Goal: Answer question/provide support: Share knowledge or assist other users

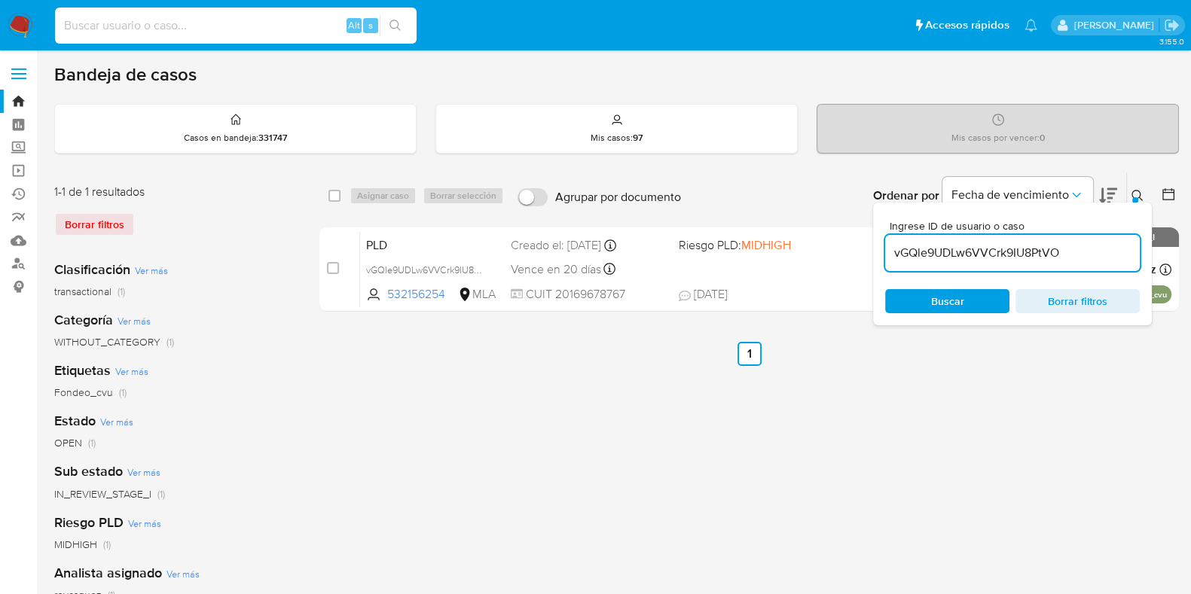
click at [264, 29] on input at bounding box center [236, 26] width 362 height 20
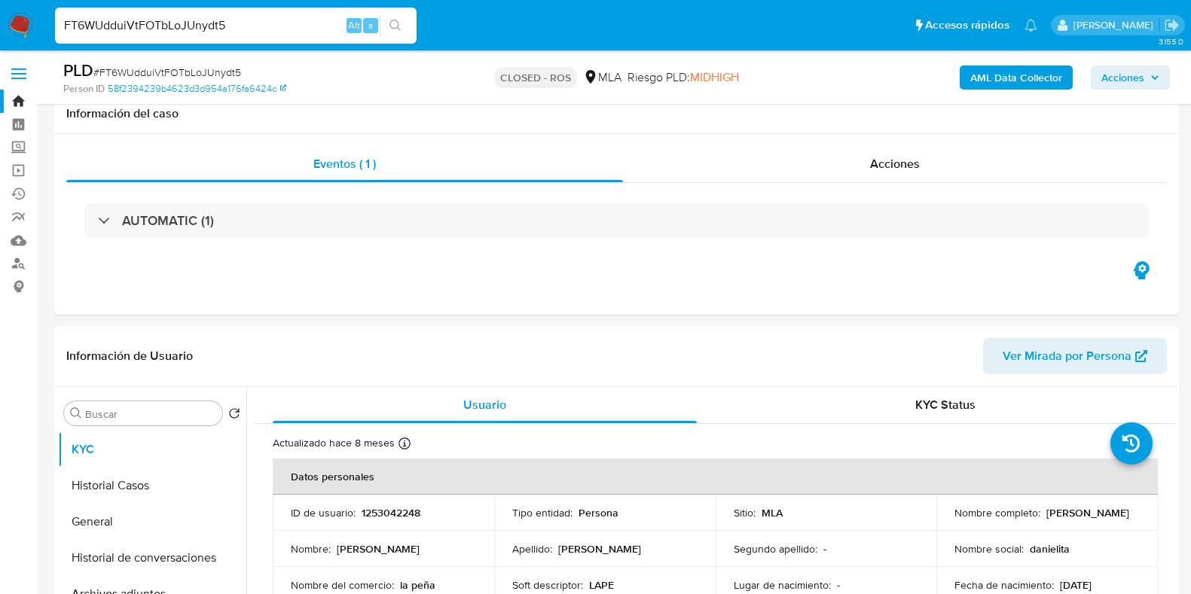
select select "10"
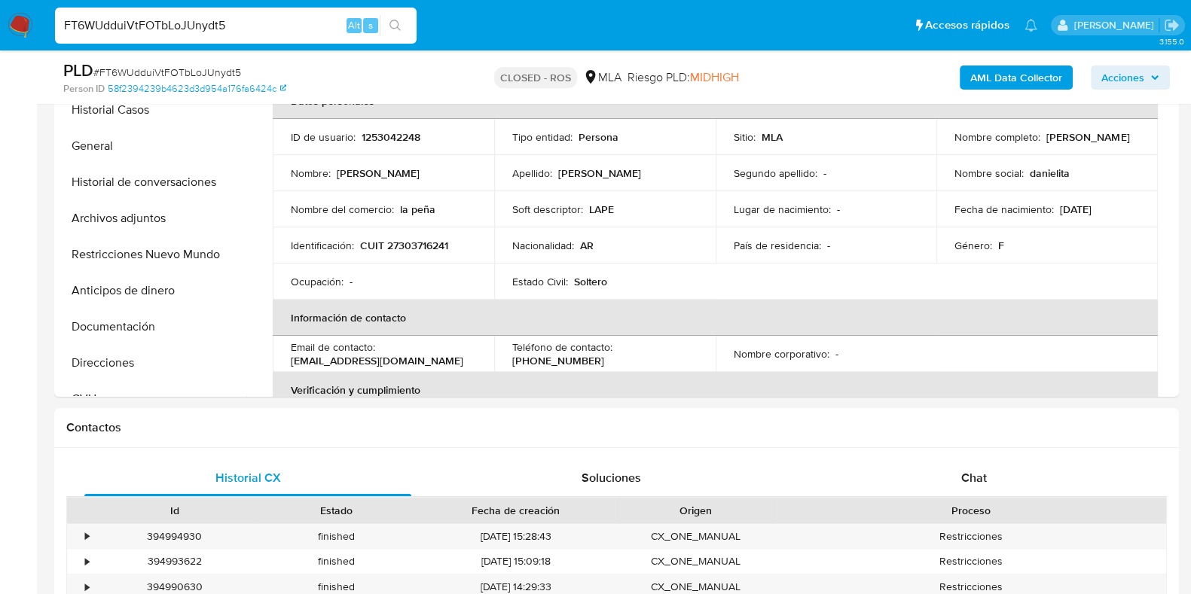
click at [181, 23] on input "FT6WUdduiVtFOTbLoJUnydt5" at bounding box center [236, 26] width 362 height 20
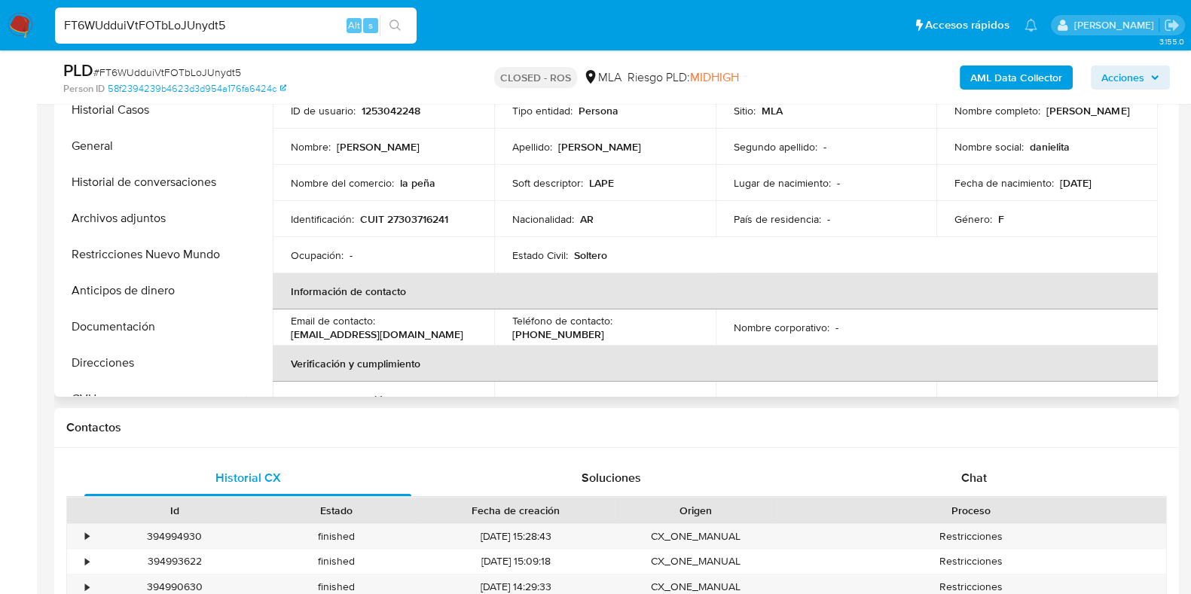
scroll to position [0, 0]
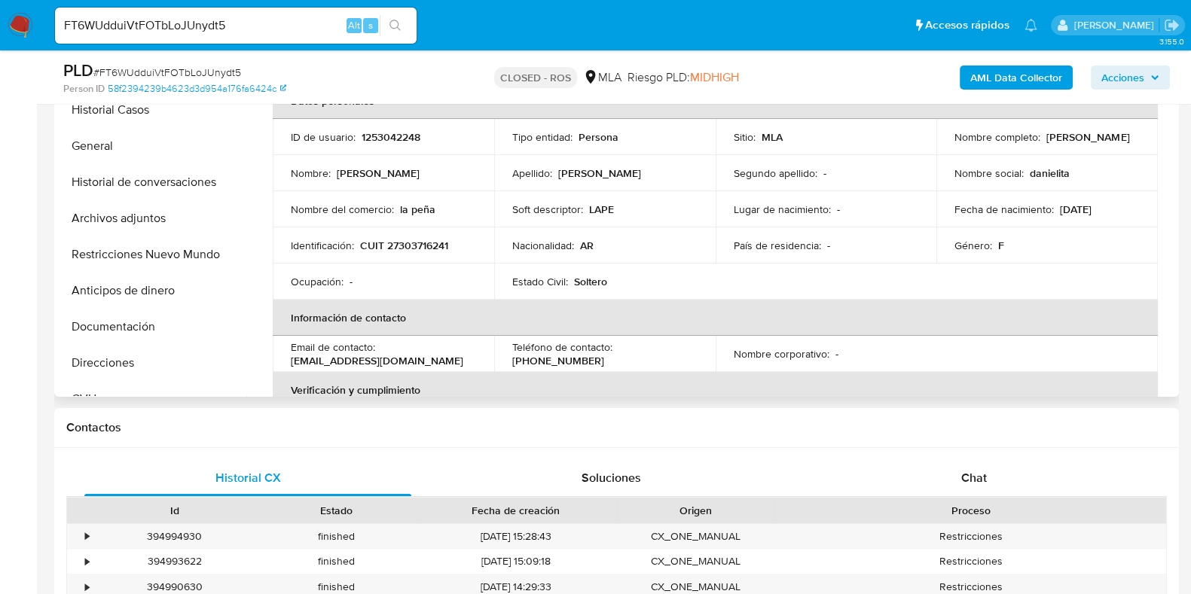
drag, startPoint x: 1064, startPoint y: 148, endPoint x: 952, endPoint y: 145, distance: 111.5
click at [954, 144] on div "Nombre completo : Daniela Liliana Martinez" at bounding box center [1046, 137] width 185 height 14
copy p "Daniela Liliana Martinez"
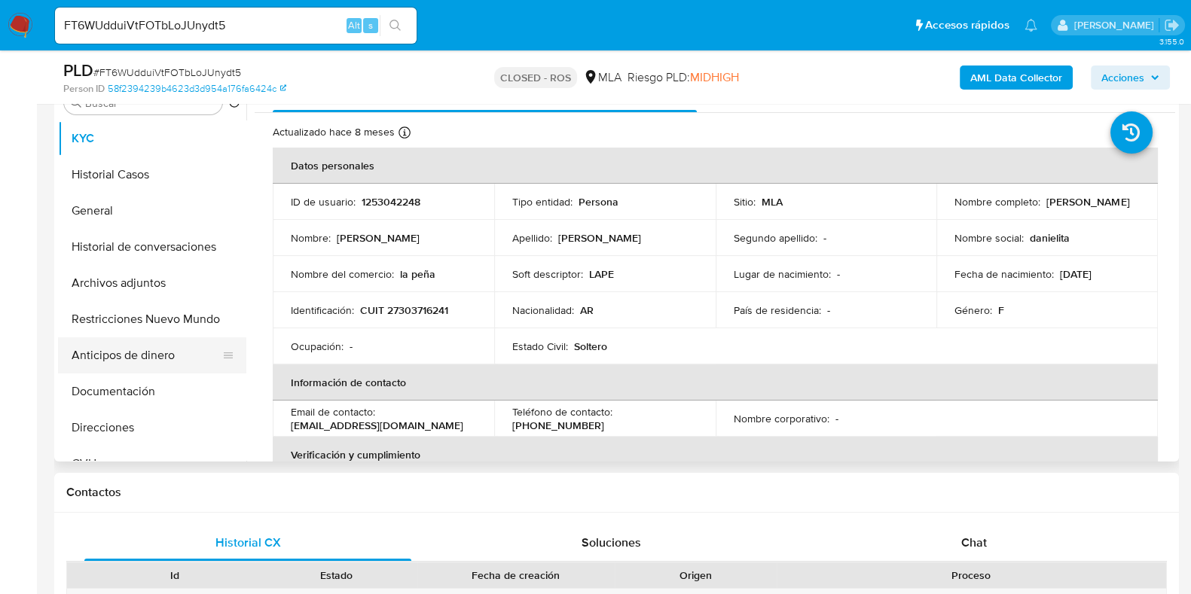
scroll to position [282, 0]
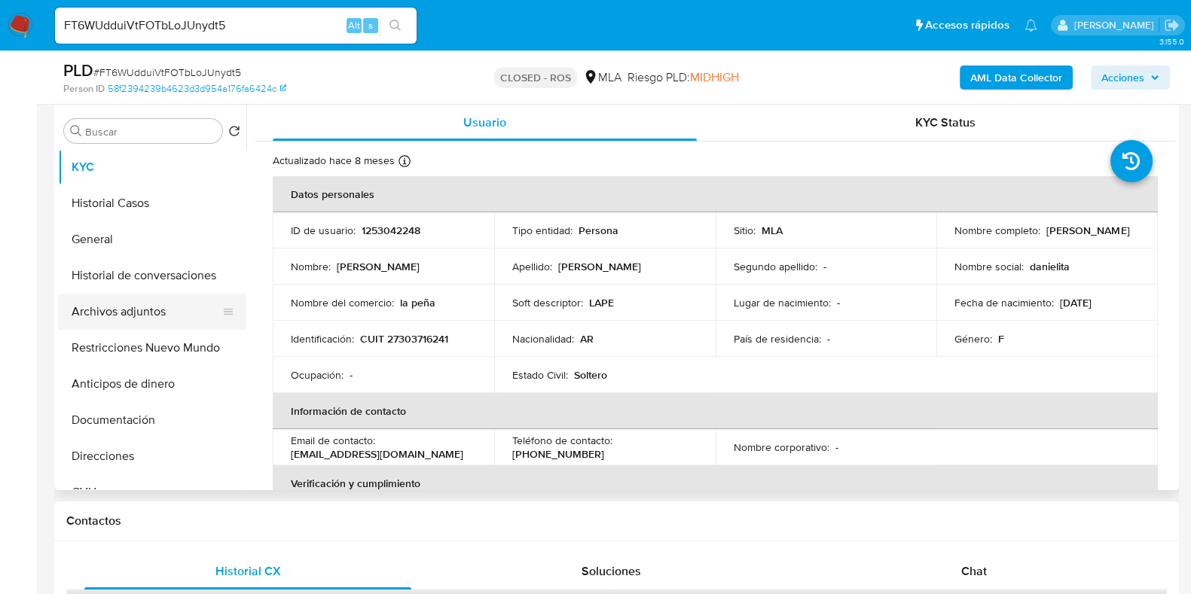
click at [114, 307] on button "Archivos adjuntos" at bounding box center [146, 312] width 176 height 36
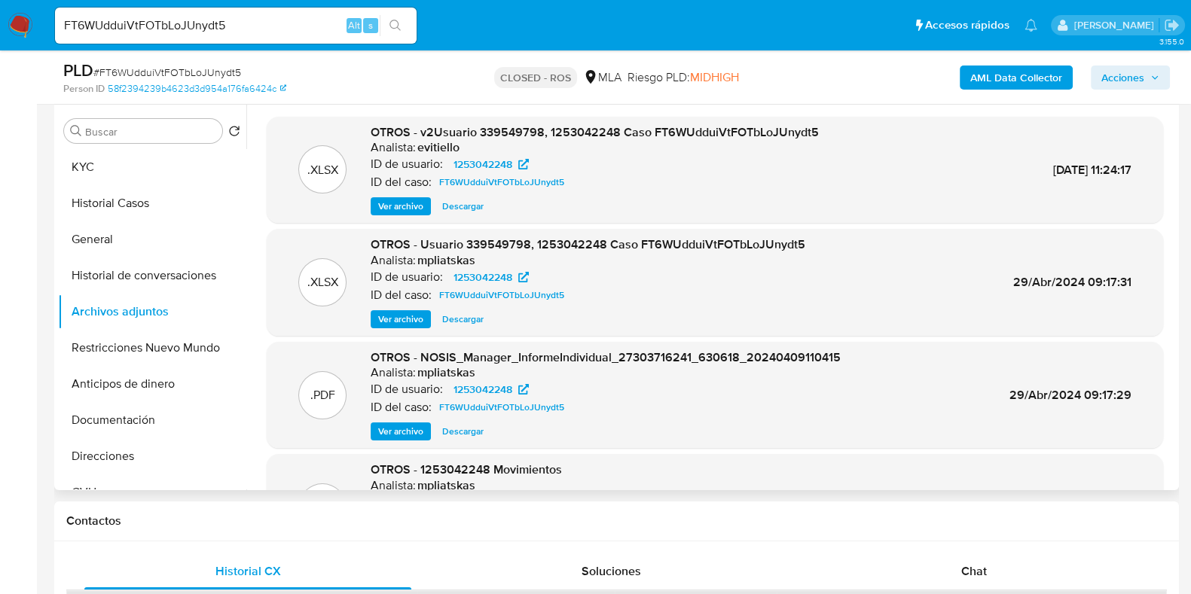
click at [460, 209] on span "Descargar" at bounding box center [462, 206] width 41 height 15
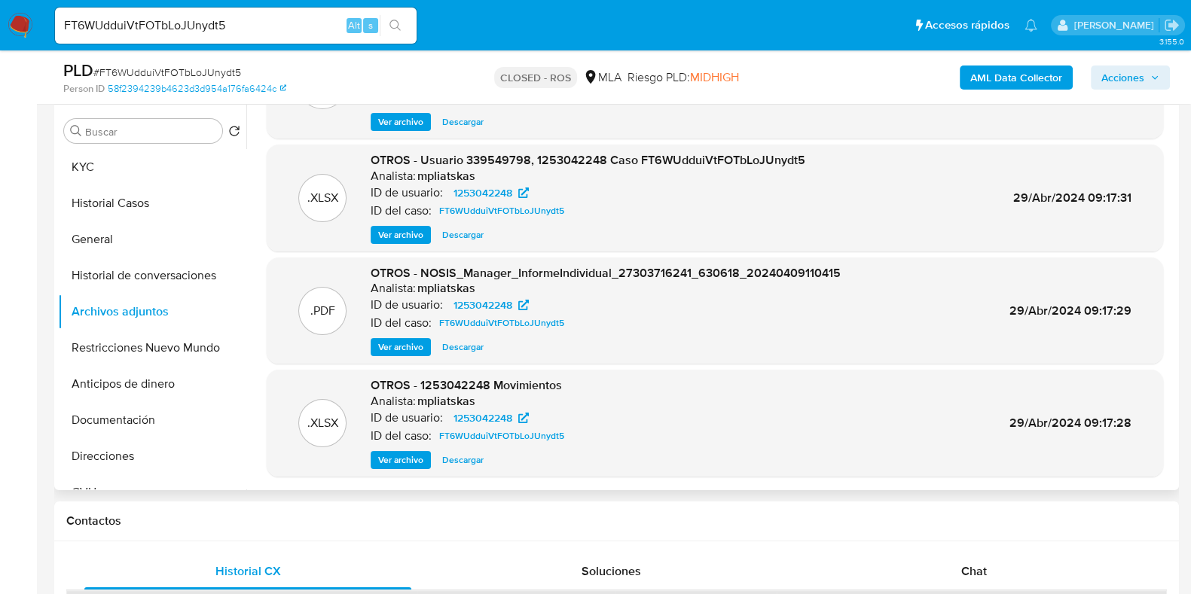
click at [468, 462] on span "Descargar" at bounding box center [462, 460] width 41 height 15
click at [132, 173] on button "KYC" at bounding box center [146, 167] width 176 height 36
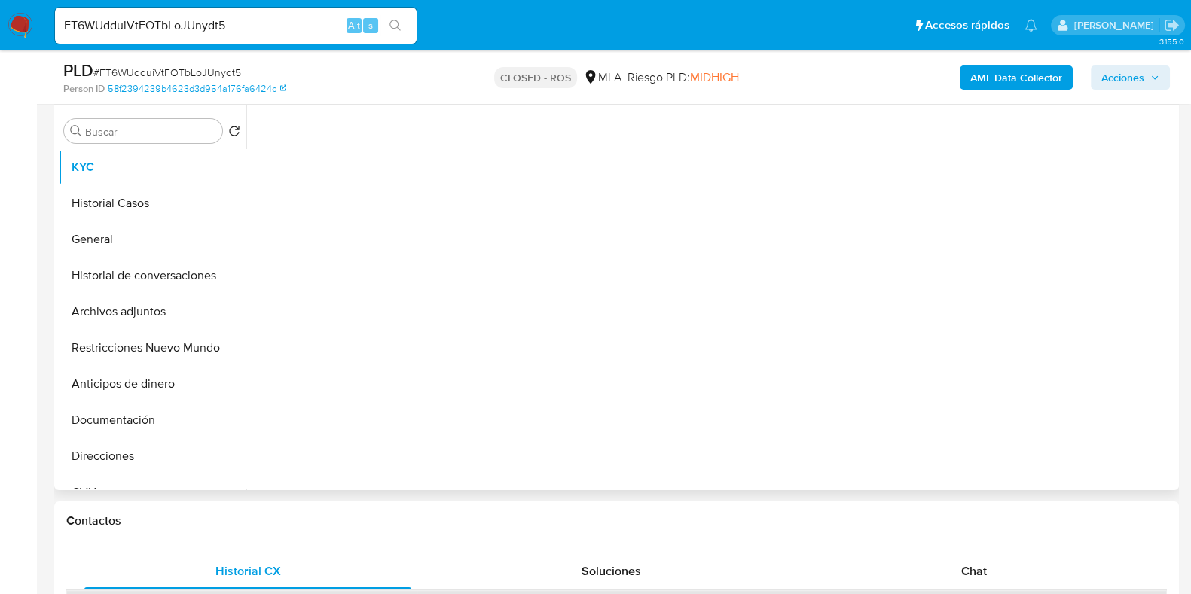
scroll to position [0, 0]
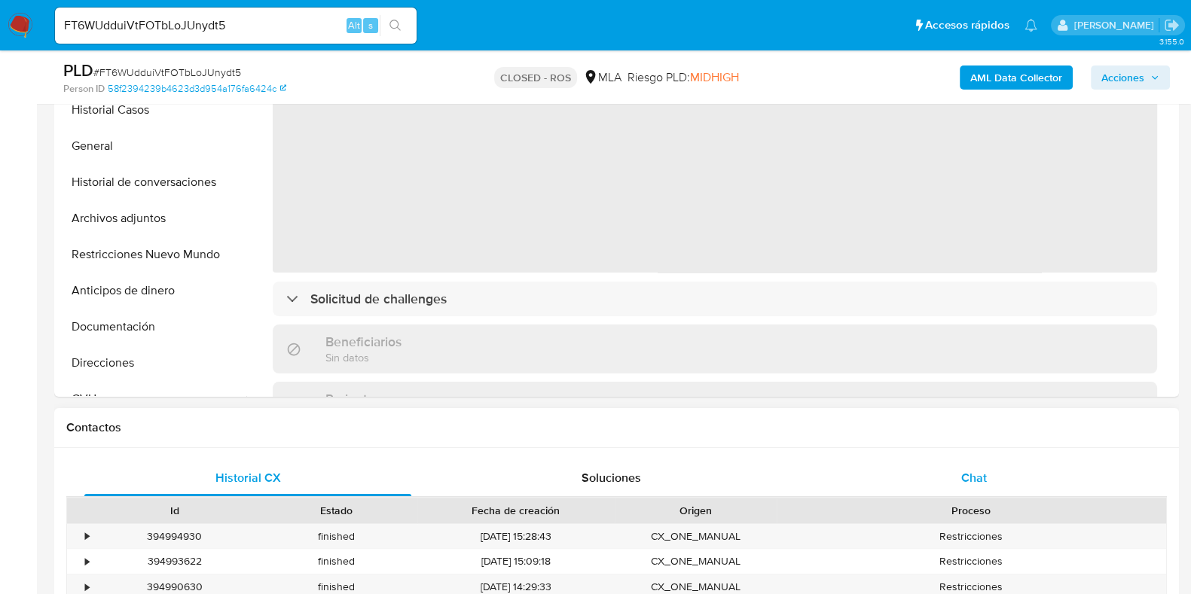
click at [972, 481] on span "Chat" at bounding box center [974, 477] width 26 height 17
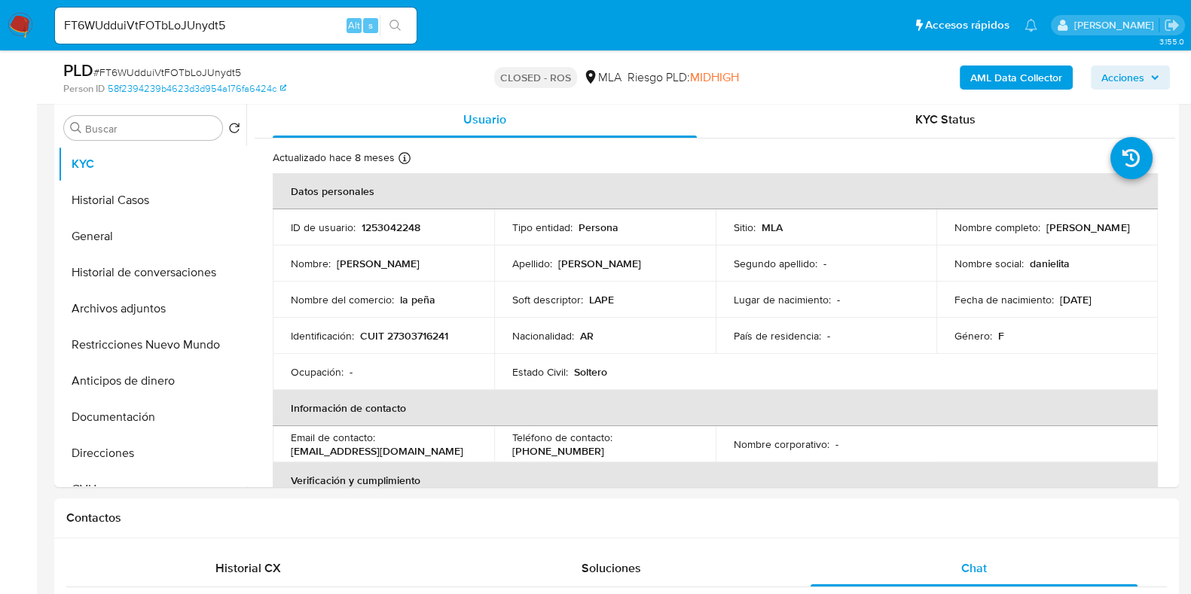
scroll to position [282, 0]
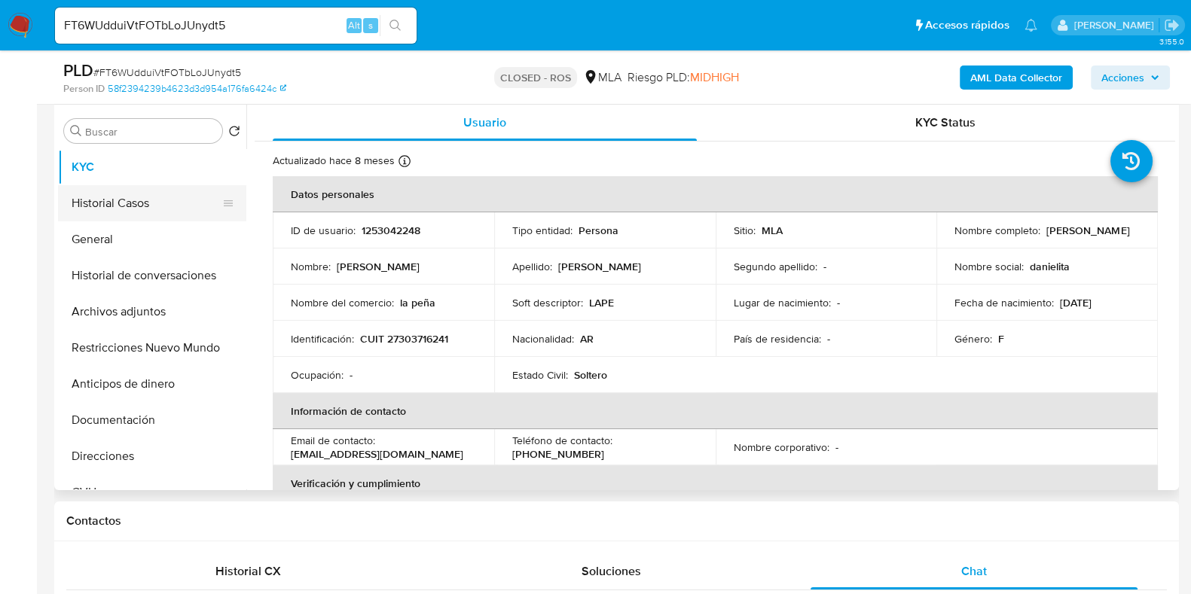
click at [118, 201] on button "Historial Casos" at bounding box center [146, 203] width 176 height 36
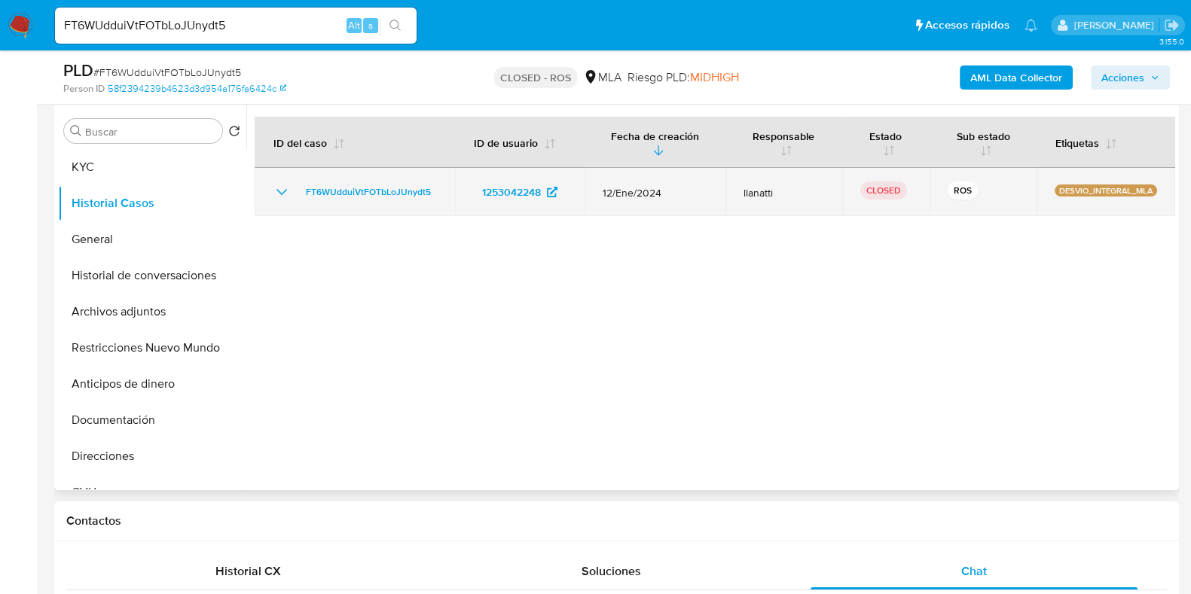
click at [279, 194] on icon "Mostrar/Ocultar" at bounding box center [282, 192] width 18 height 18
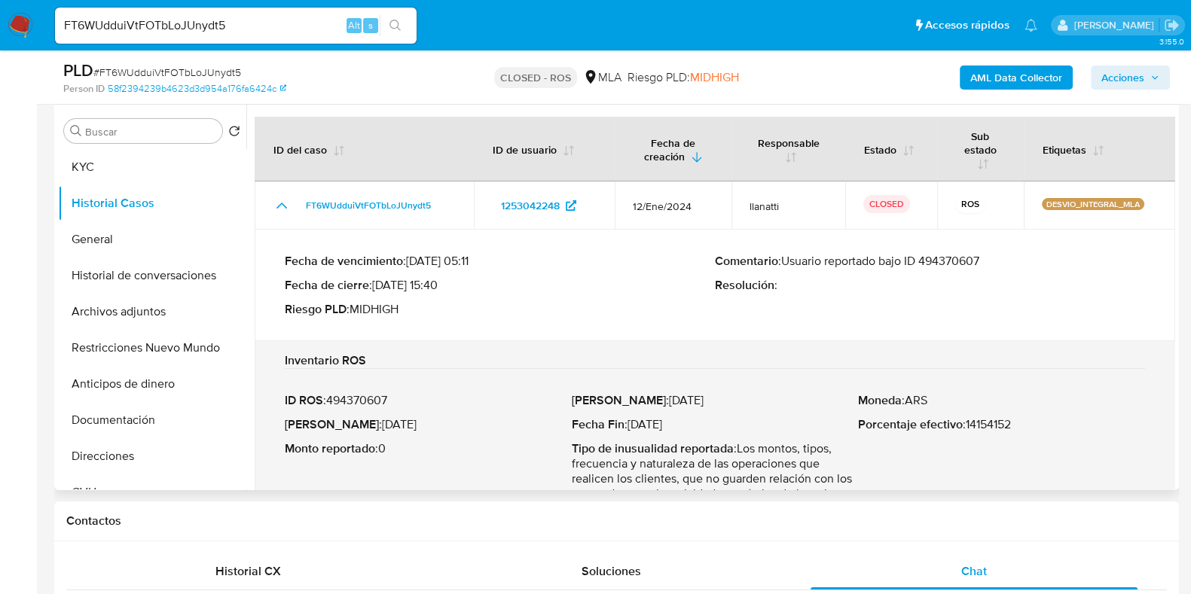
drag, startPoint x: 784, startPoint y: 262, endPoint x: 987, endPoint y: 264, distance: 202.6
click at [987, 264] on p "Comentario : Usuario reportado bajo ID 494370607" at bounding box center [930, 261] width 430 height 15
click at [949, 254] on p "Comentario : Usuario reportado bajo ID 494370607" at bounding box center [930, 261] width 430 height 15
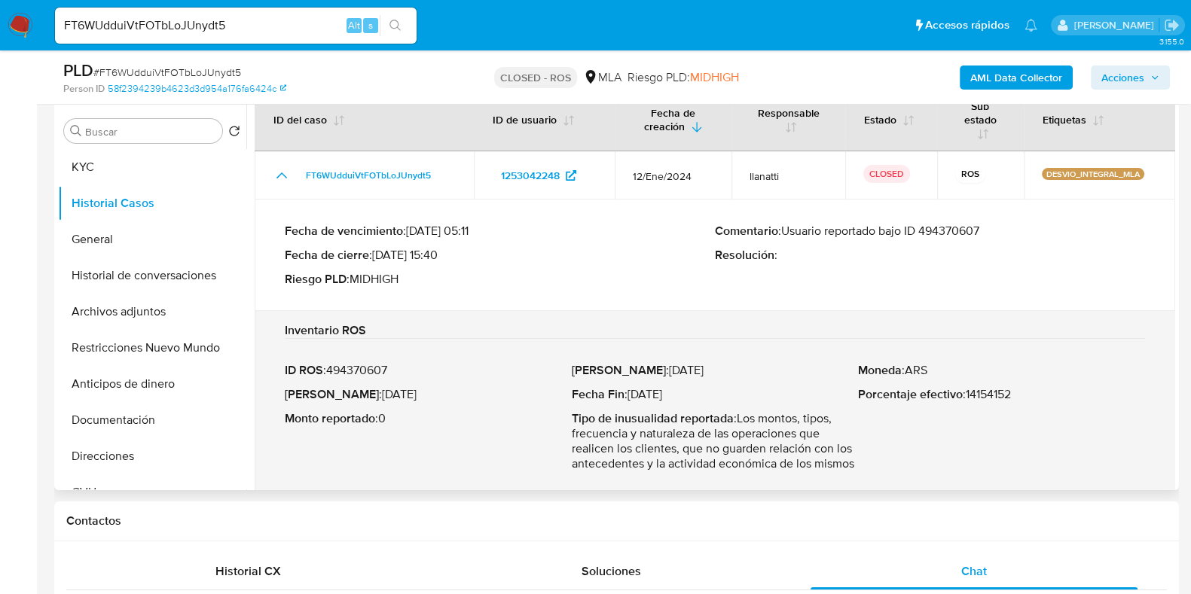
scroll to position [42, 0]
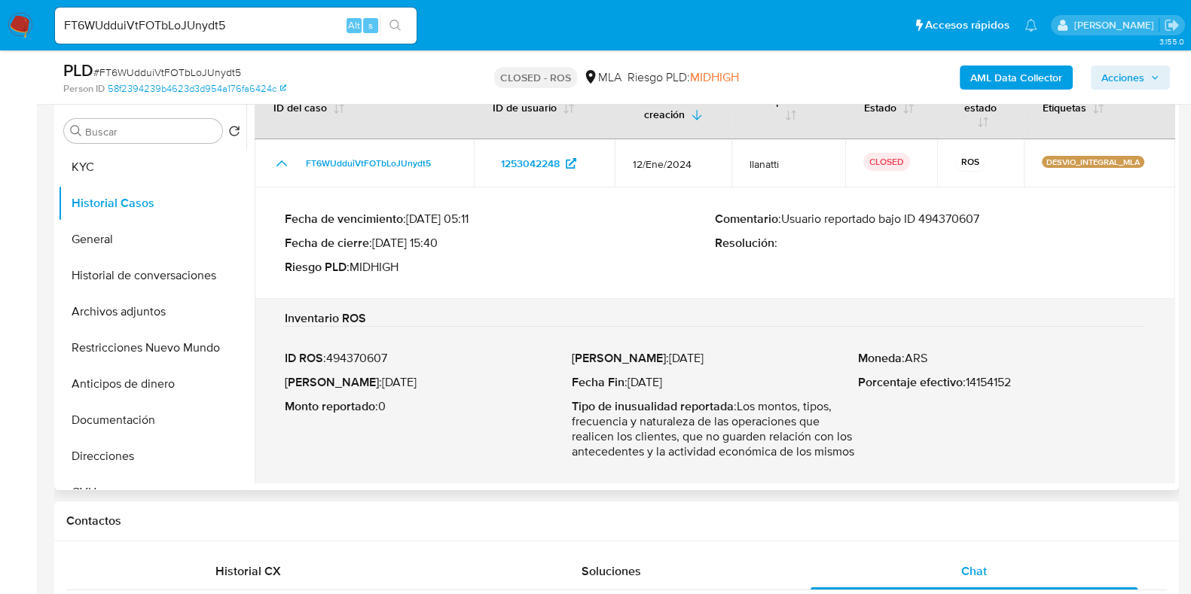
drag, startPoint x: 355, startPoint y: 382, endPoint x: 459, endPoint y: 381, distance: 104.7
click at [459, 381] on p "Fecha ROS : 05/May/2024" at bounding box center [428, 382] width 287 height 15
click at [166, 31] on input "FT6WUdduiVtFOTbLoJUnydt5" at bounding box center [236, 26] width 362 height 20
paste input "5FbvrdLfaogCVVGGe3bxQRxH"
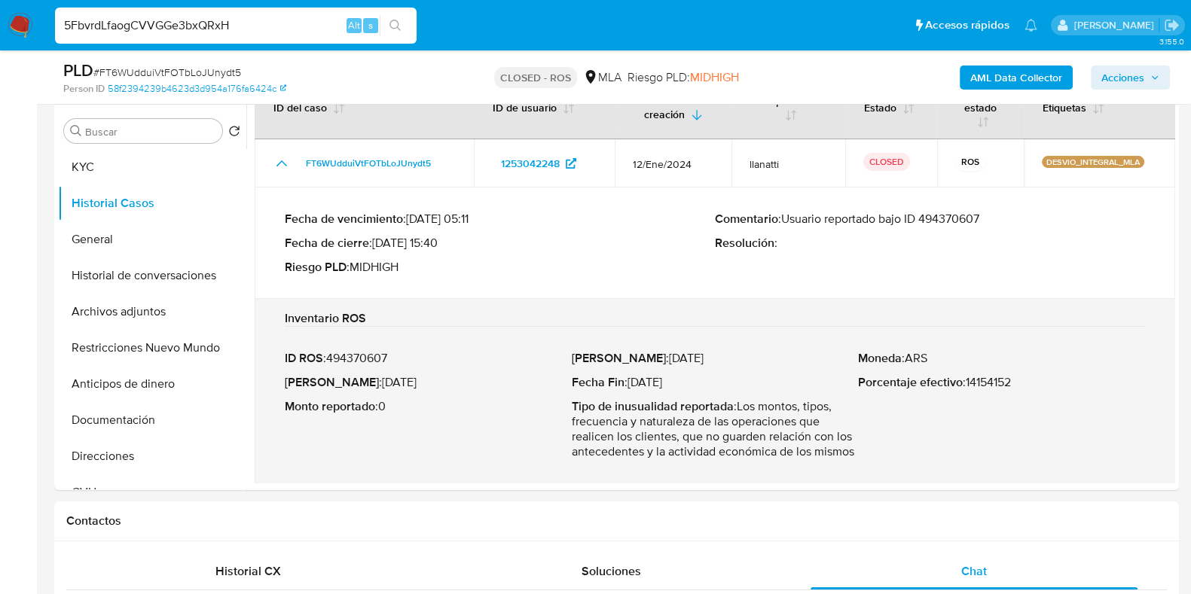
type input "5FbvrdLfaogCVVGGe3bxQRxH"
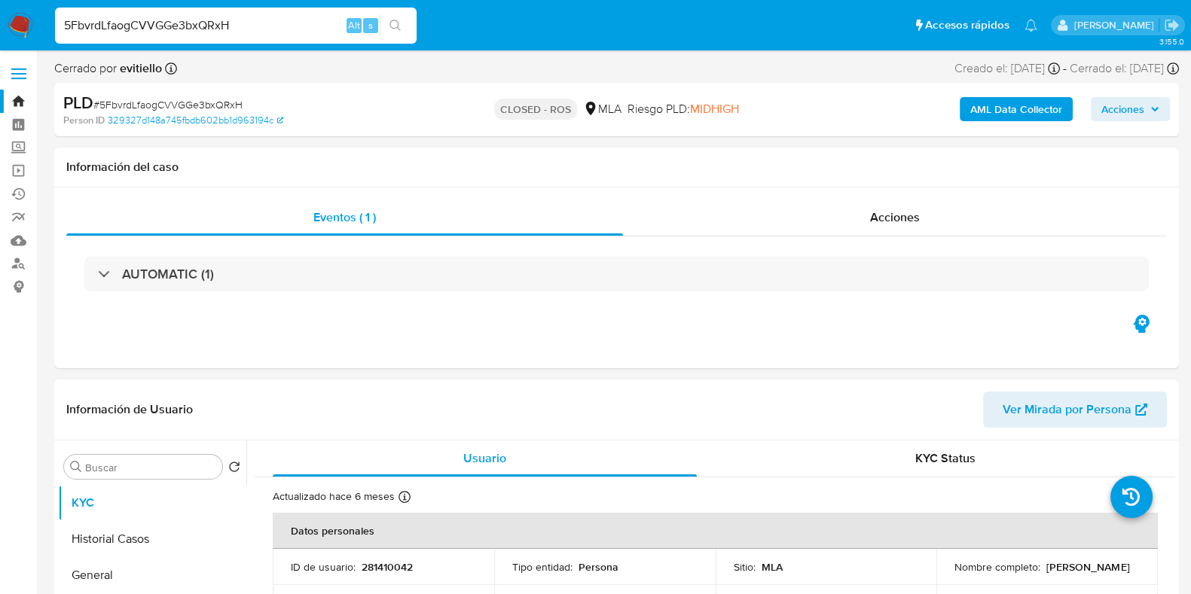
select select "10"
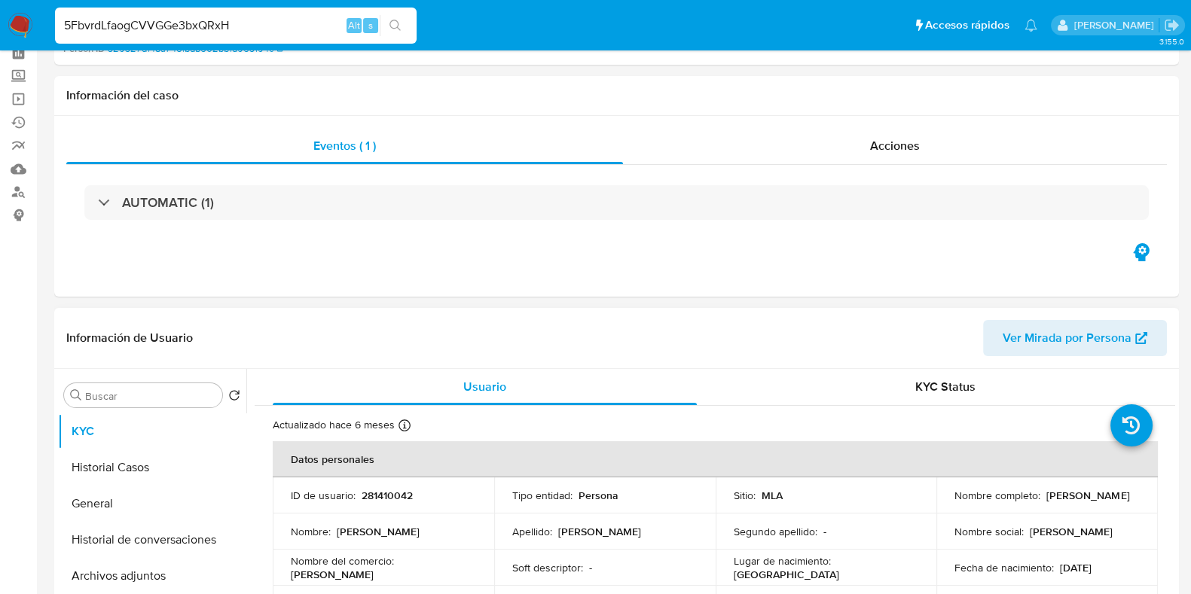
scroll to position [188, 0]
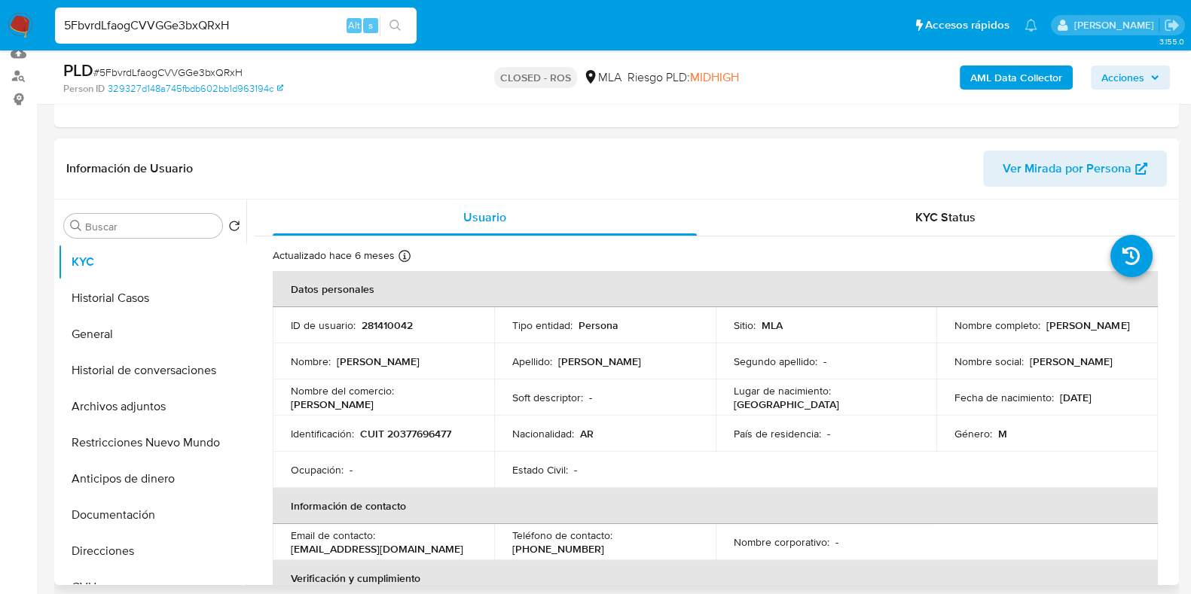
drag, startPoint x: 1050, startPoint y: 334, endPoint x: 949, endPoint y: 332, distance: 101.0
click at [954, 332] on div "Nombre completo : Martin Leonel Graef" at bounding box center [1046, 326] width 185 height 14
copy p "Martin Leonel Graef"
click at [163, 402] on button "Archivos adjuntos" at bounding box center [146, 407] width 176 height 36
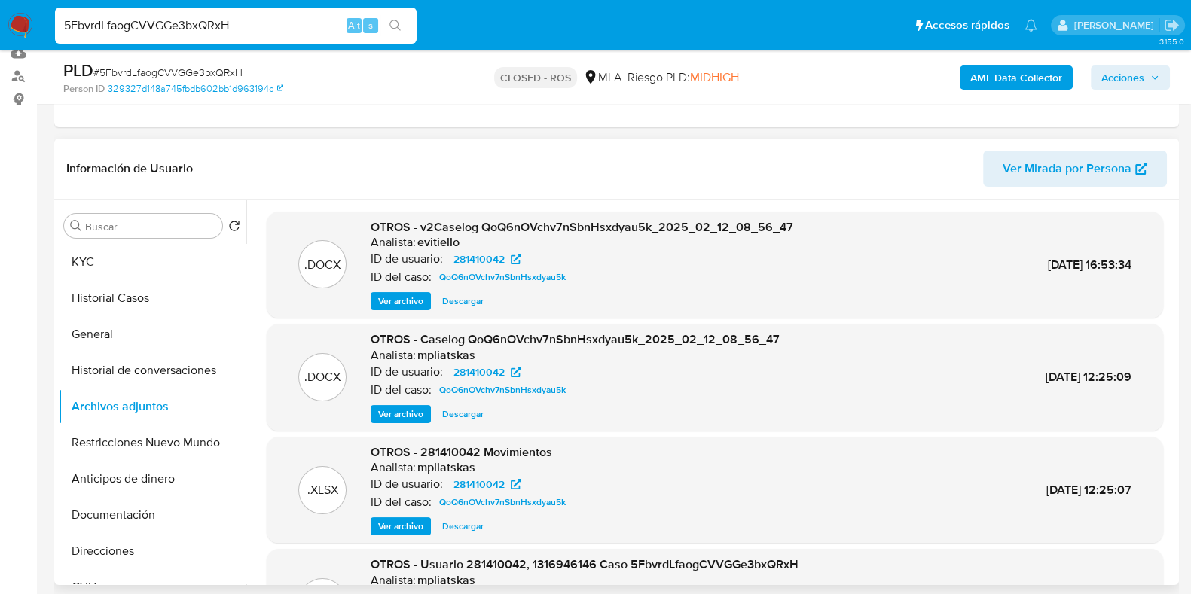
click at [469, 294] on span "Descargar" at bounding box center [462, 301] width 41 height 15
click at [463, 520] on span "Descargar" at bounding box center [462, 526] width 41 height 15
click at [102, 260] on button "KYC" at bounding box center [146, 262] width 176 height 36
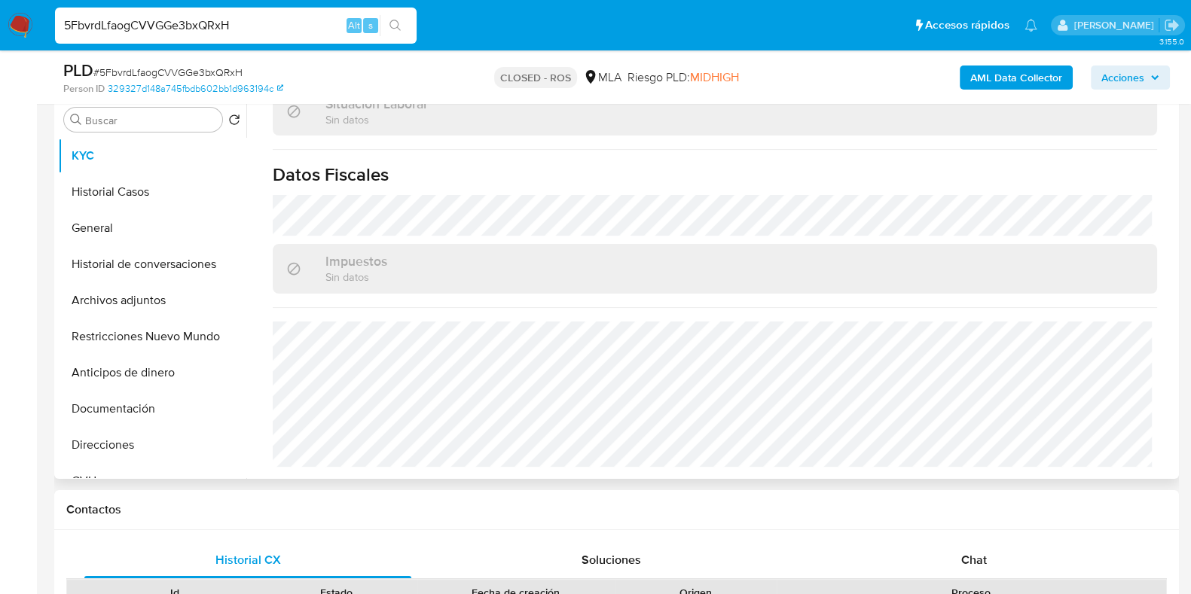
scroll to position [376, 0]
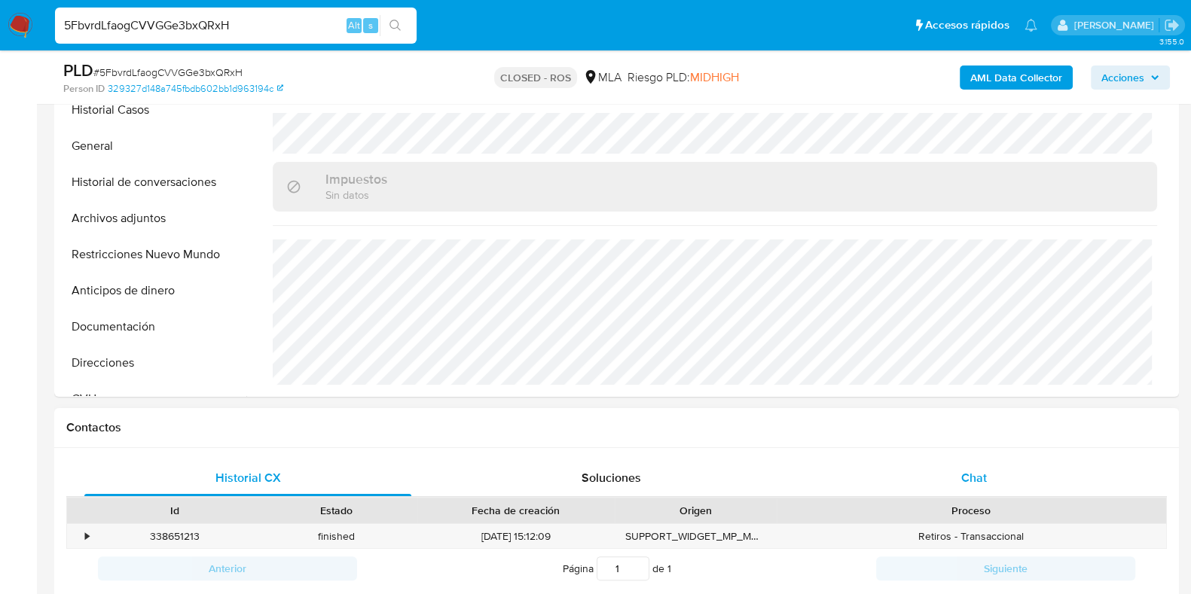
click at [955, 460] on div "Chat" at bounding box center [973, 478] width 327 height 36
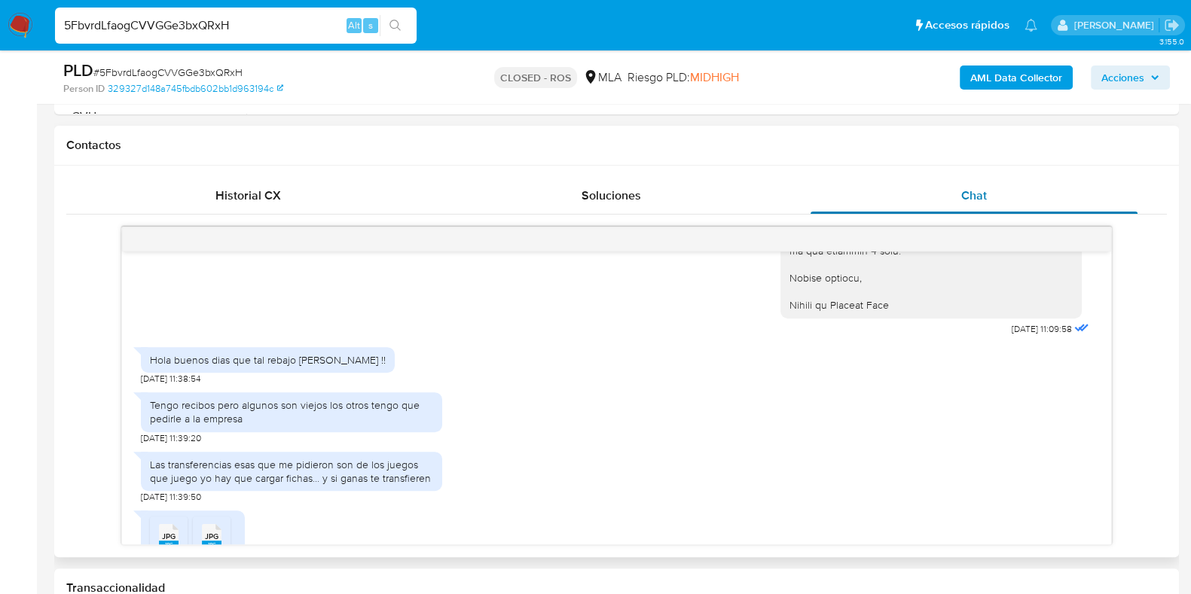
scroll to position [1253, 0]
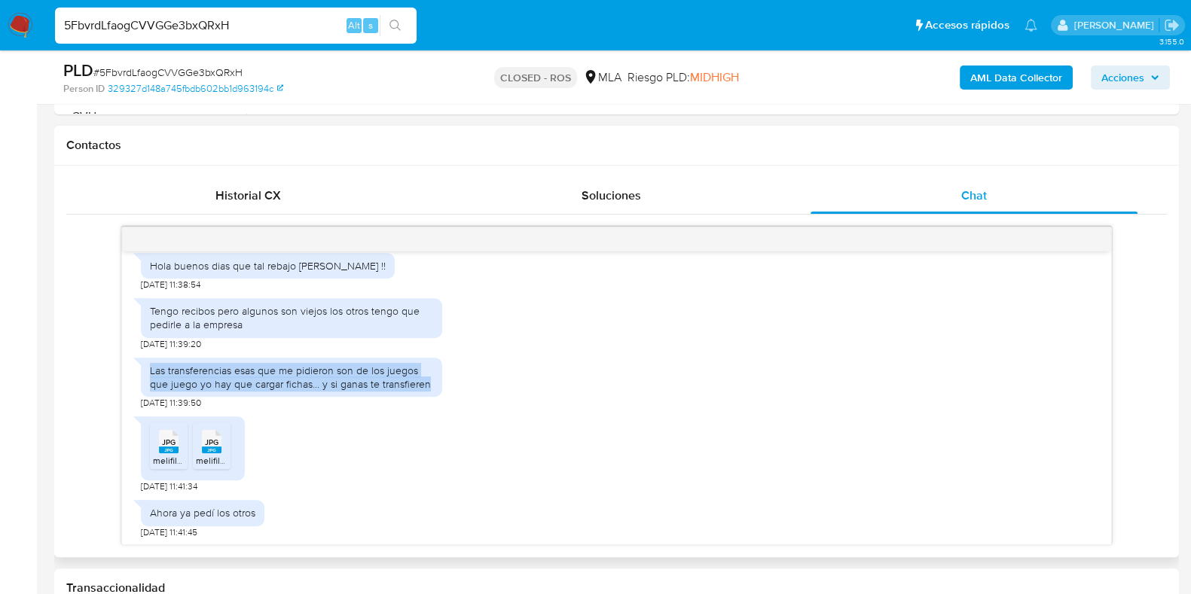
drag, startPoint x: 150, startPoint y: 367, endPoint x: 433, endPoint y: 378, distance: 283.4
click at [433, 378] on div "Las transferencias esas que me pidieron son de los juegos que juego yo hay que …" at bounding box center [291, 377] width 301 height 39
copy div "Las transferencias esas que me pidieron son de los juegos que juego yo hay que …"
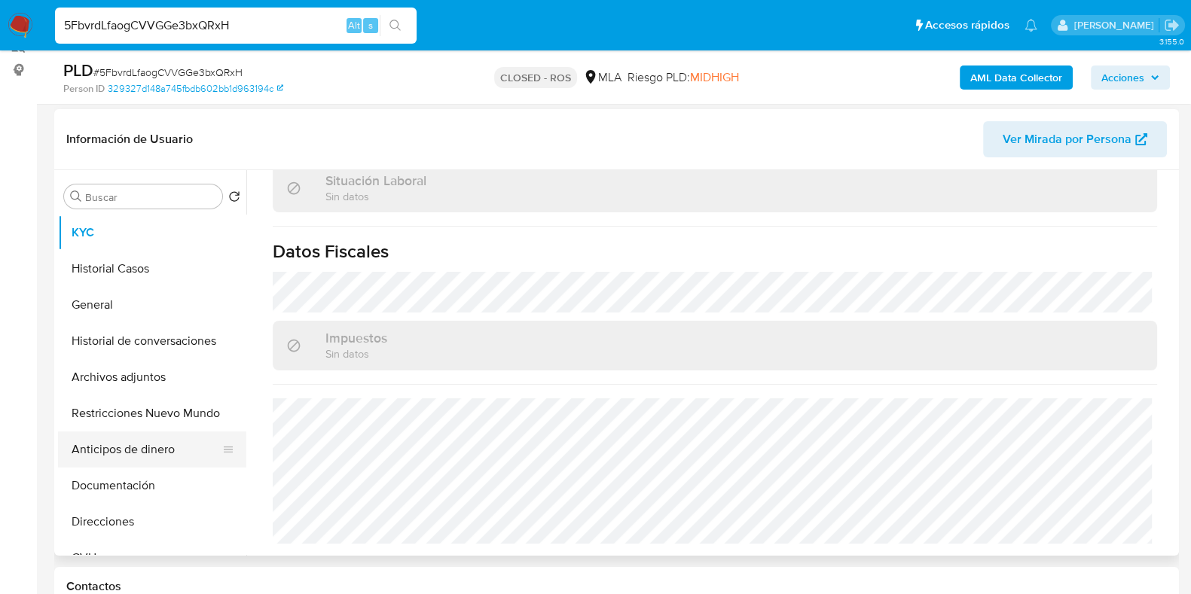
scroll to position [188, 0]
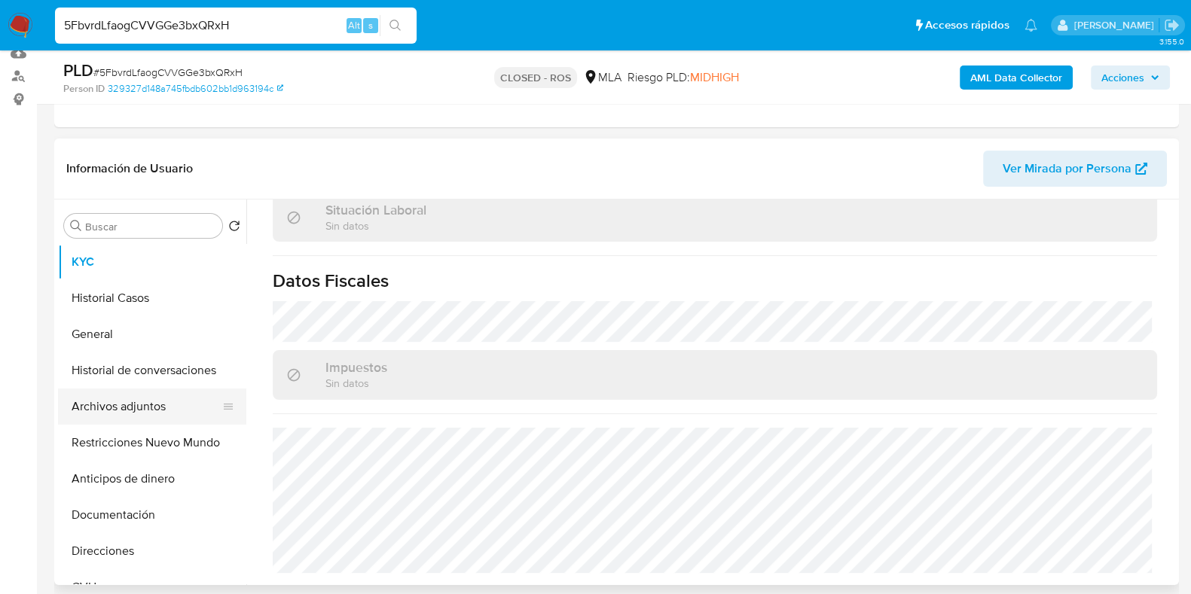
click at [134, 395] on button "Archivos adjuntos" at bounding box center [146, 407] width 176 height 36
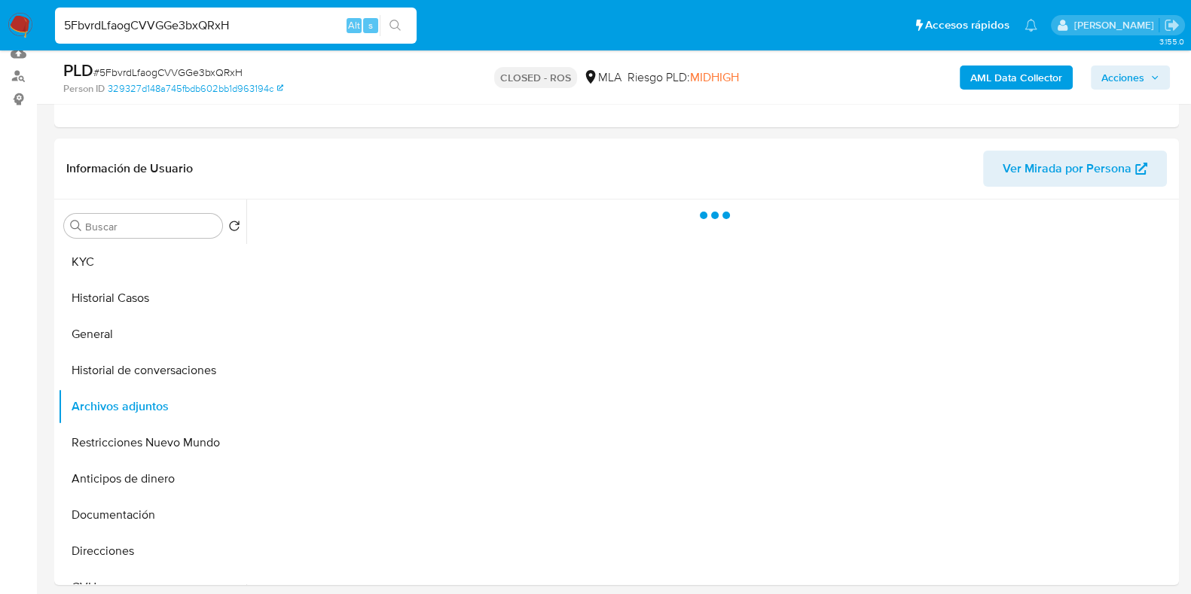
scroll to position [0, 0]
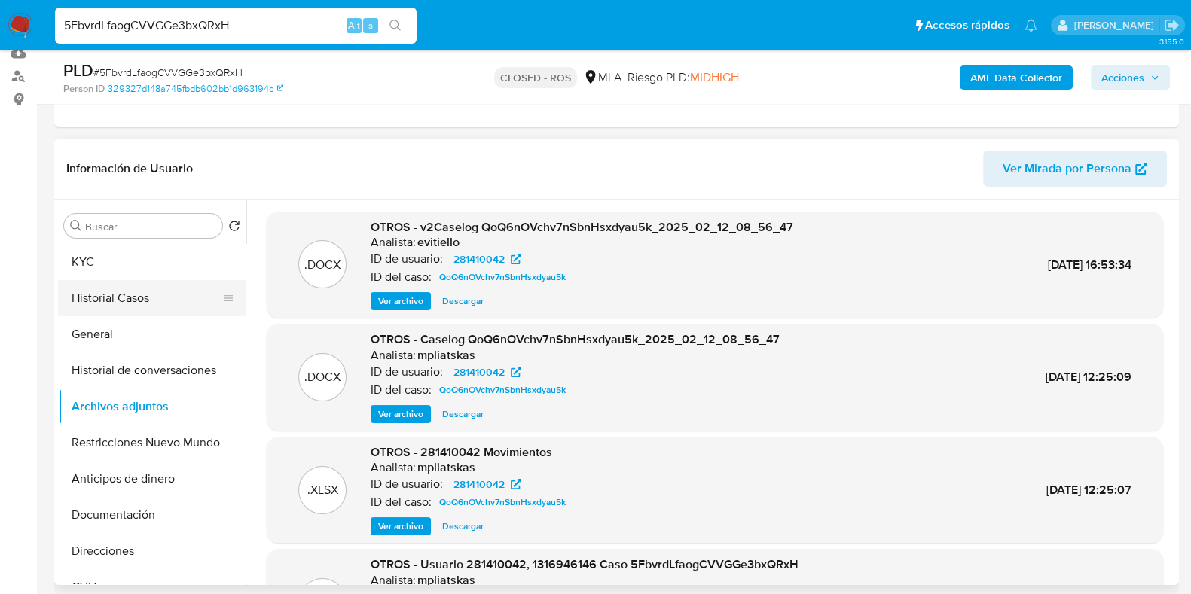
click at [150, 298] on button "Historial Casos" at bounding box center [146, 298] width 176 height 36
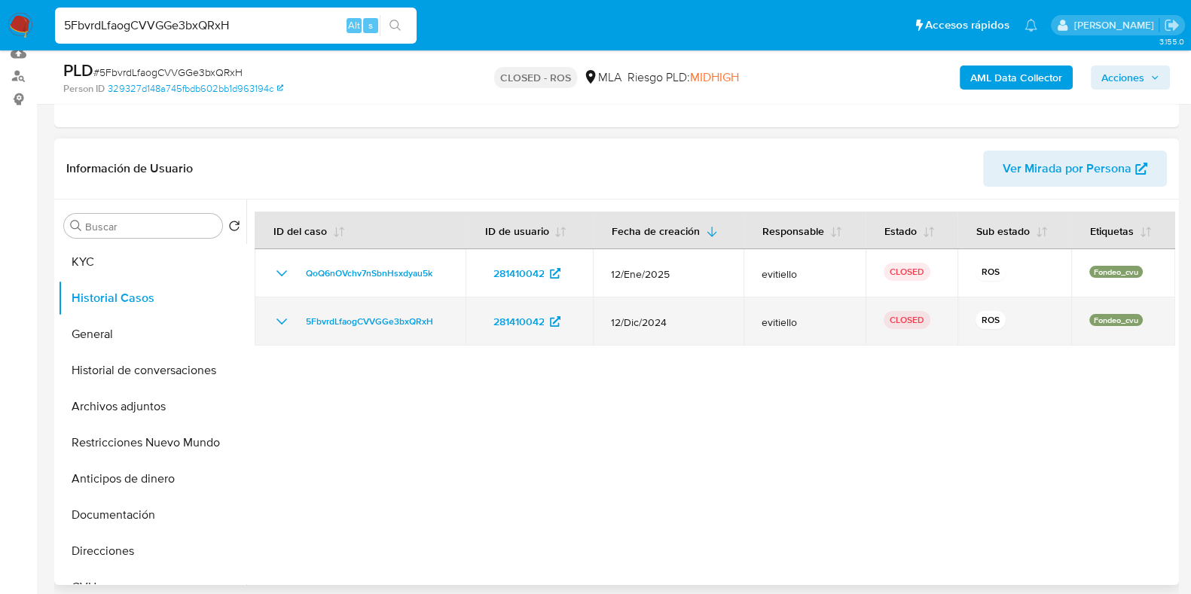
click at [282, 316] on icon "Mostrar/Ocultar" at bounding box center [282, 322] width 18 height 18
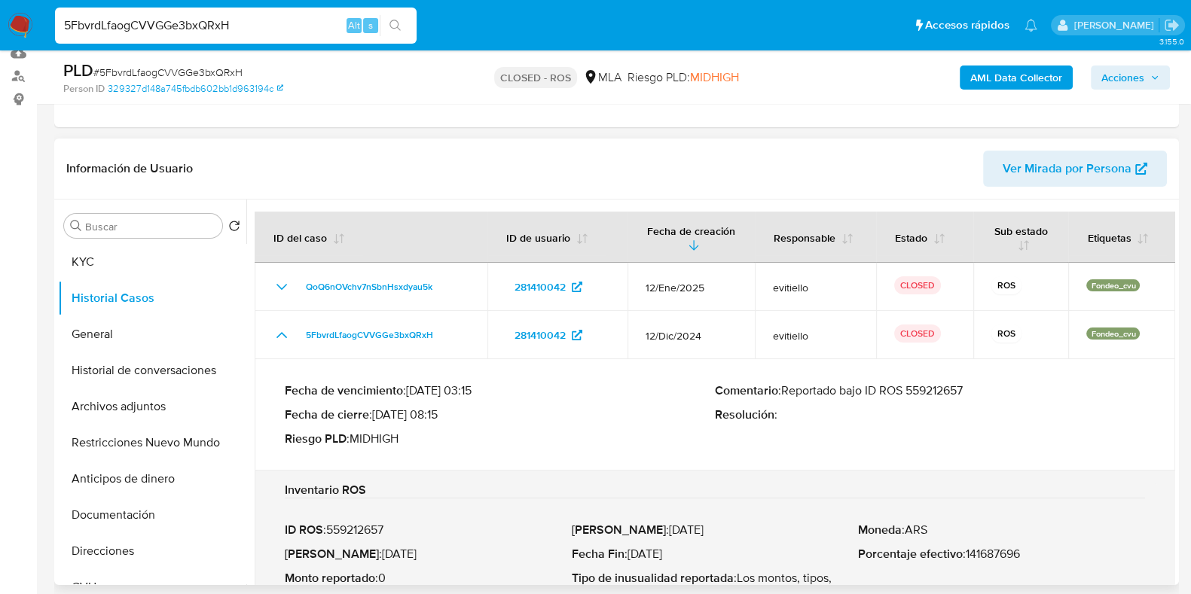
click at [949, 385] on p "Comentario : Reportado bajo ID ROS 559212657" at bounding box center [930, 390] width 430 height 15
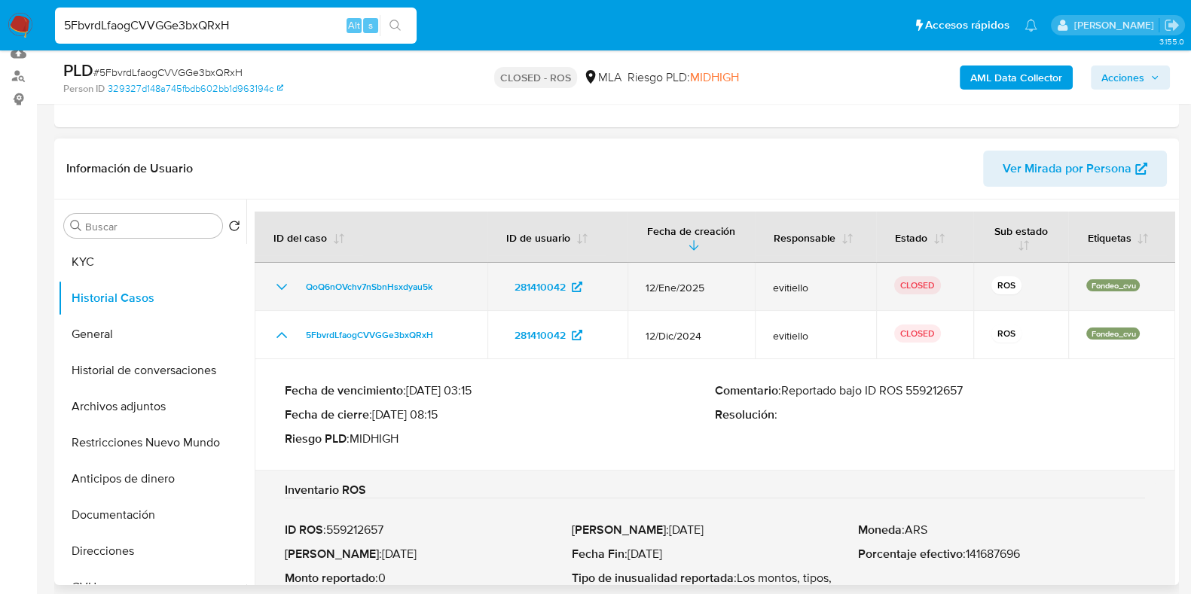
click at [284, 286] on icon "Mostrar/Ocultar" at bounding box center [282, 287] width 18 height 18
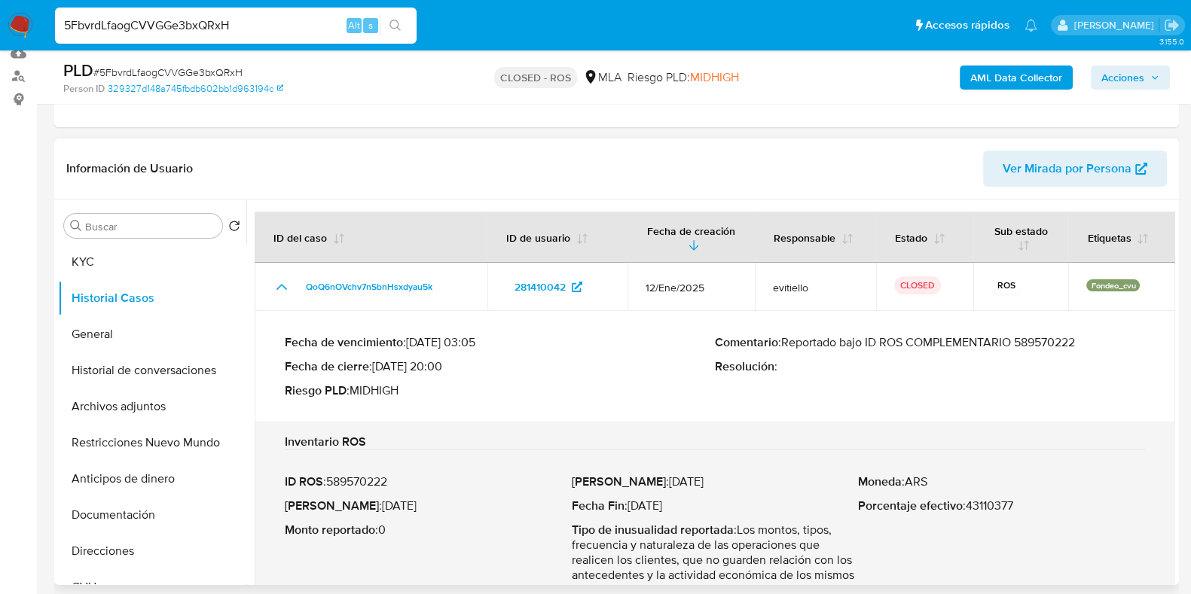
drag, startPoint x: 868, startPoint y: 342, endPoint x: 1085, endPoint y: 347, distance: 217.0
click at [1085, 347] on p "Comentario : Reportado bajo ID ROS COMPLEMENTARIO 589570222" at bounding box center [930, 342] width 430 height 15
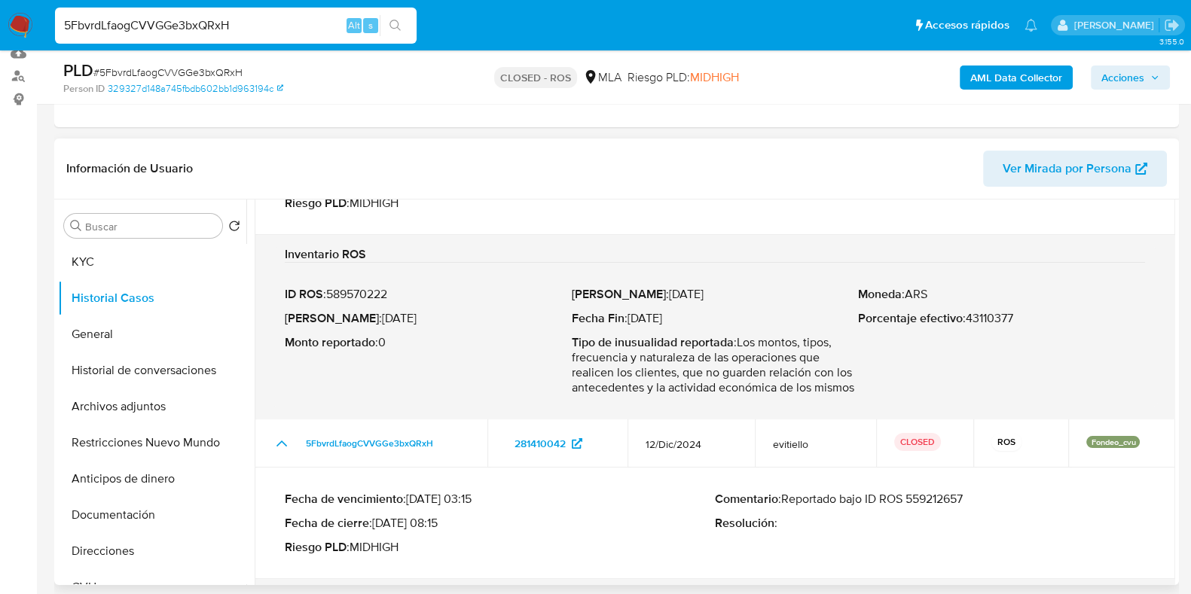
scroll to position [373, 0]
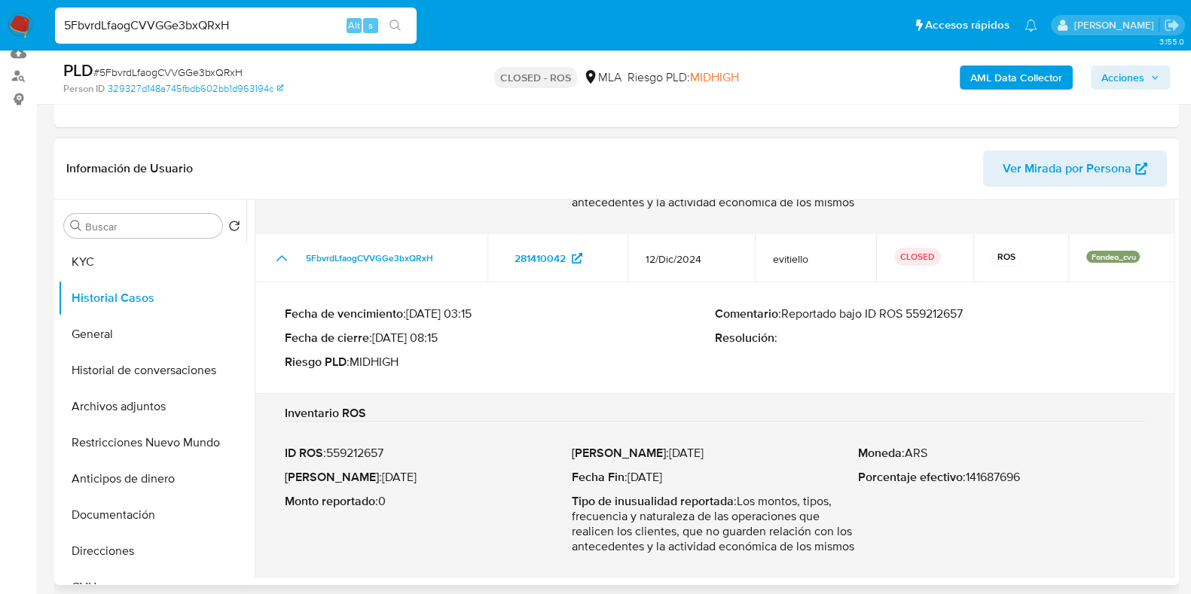
drag, startPoint x: 355, startPoint y: 478, endPoint x: 426, endPoint y: 478, distance: 70.8
click at [426, 478] on p "Fecha ROS : 09/Ene/2025" at bounding box center [428, 477] width 287 height 15
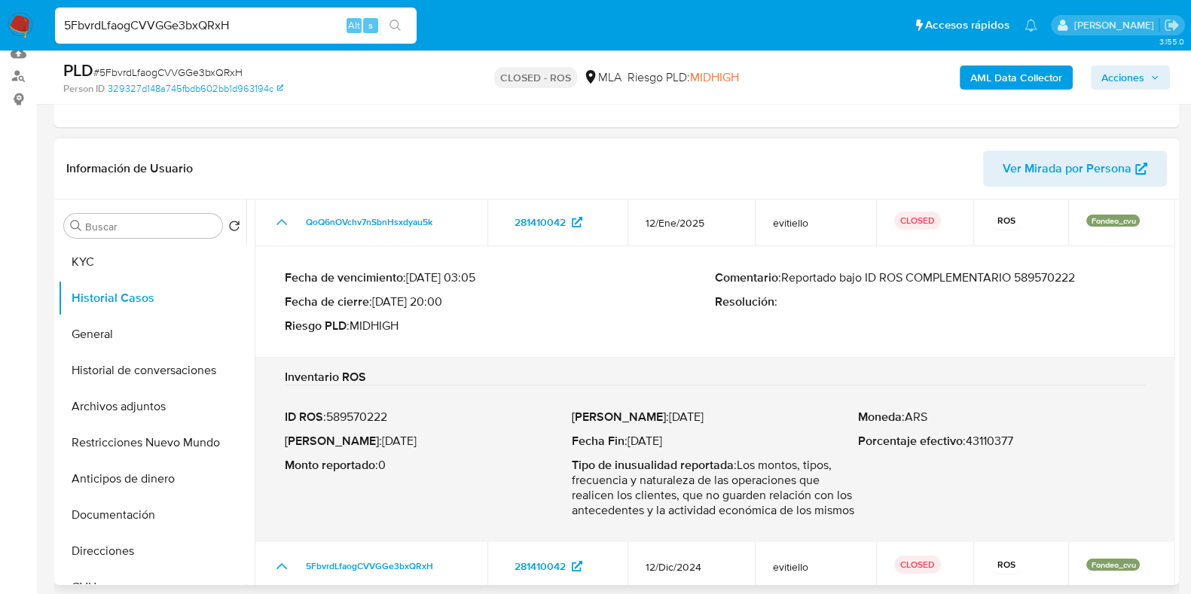
scroll to position [93, 0]
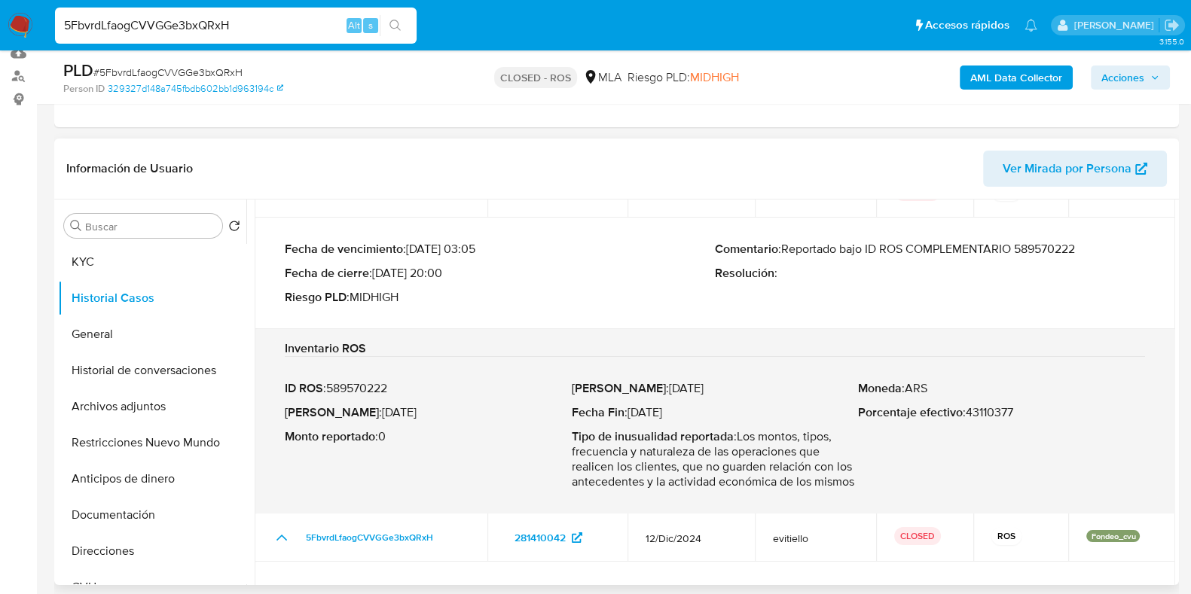
drag, startPoint x: 356, startPoint y: 411, endPoint x: 426, endPoint y: 411, distance: 70.1
click at [426, 411] on p "Fecha ROS : 26/Mar/2025" at bounding box center [428, 412] width 287 height 15
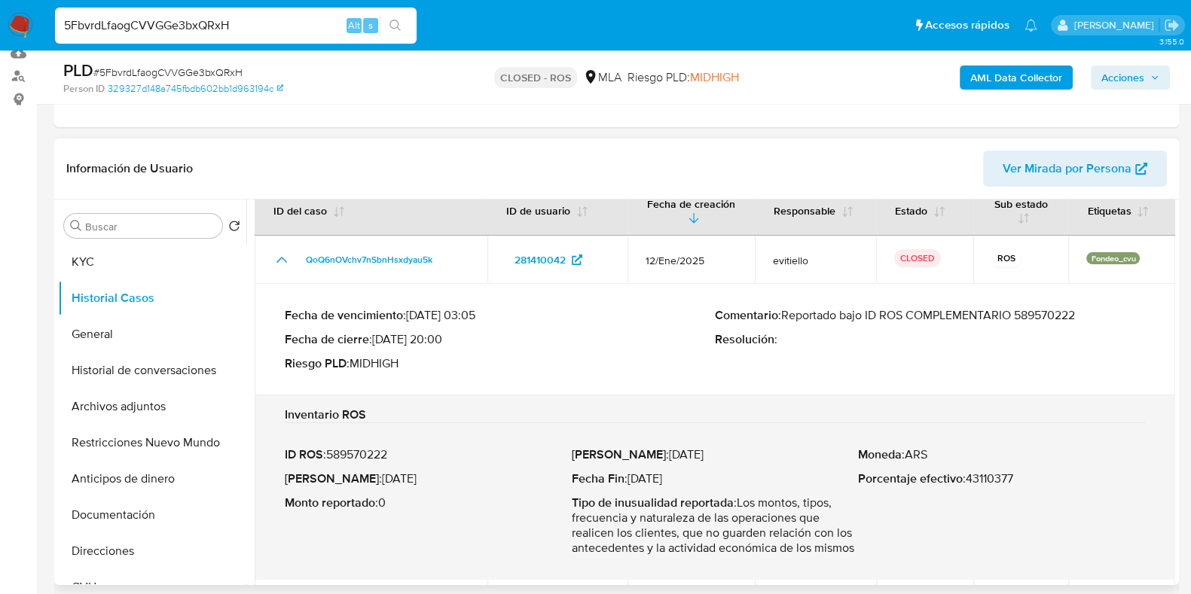
scroll to position [0, 0]
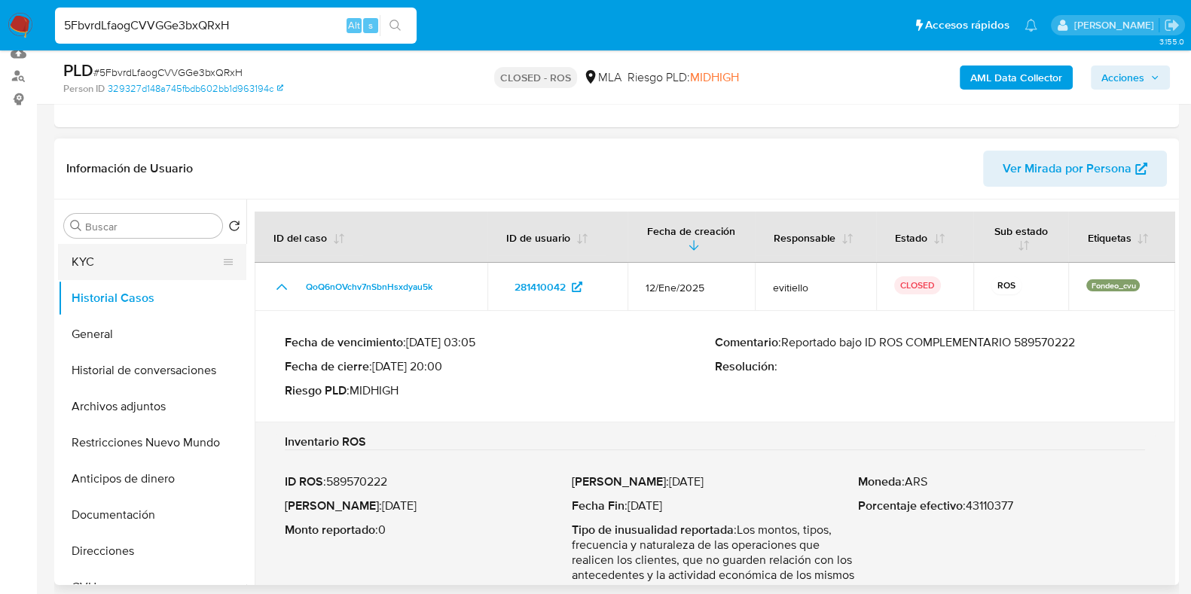
click at [111, 264] on button "KYC" at bounding box center [146, 262] width 176 height 36
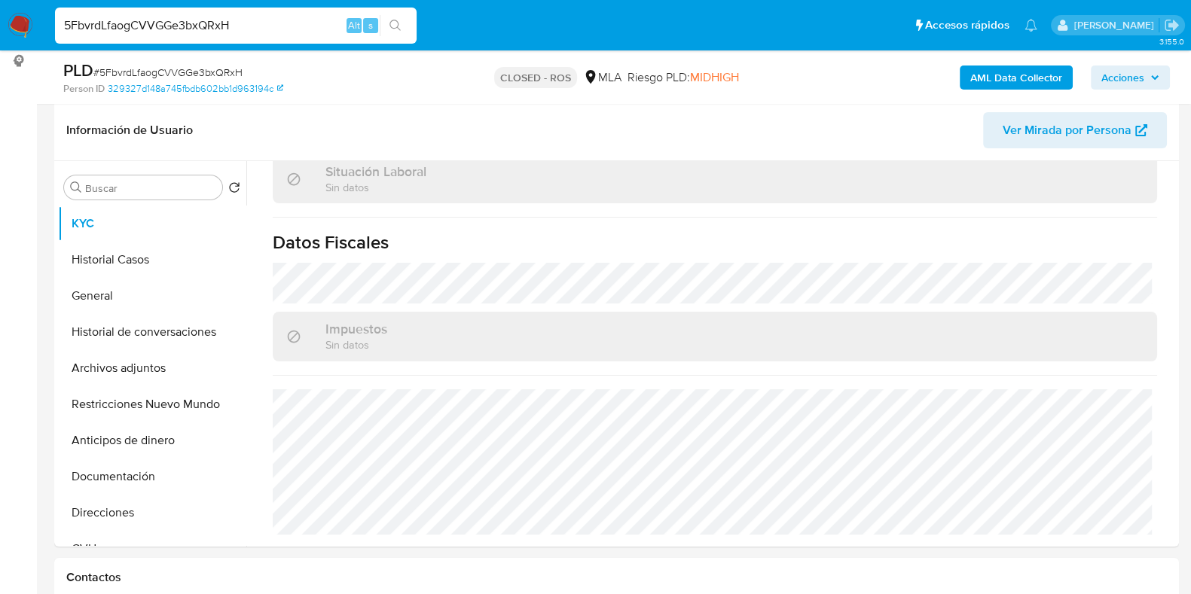
scroll to position [188, 0]
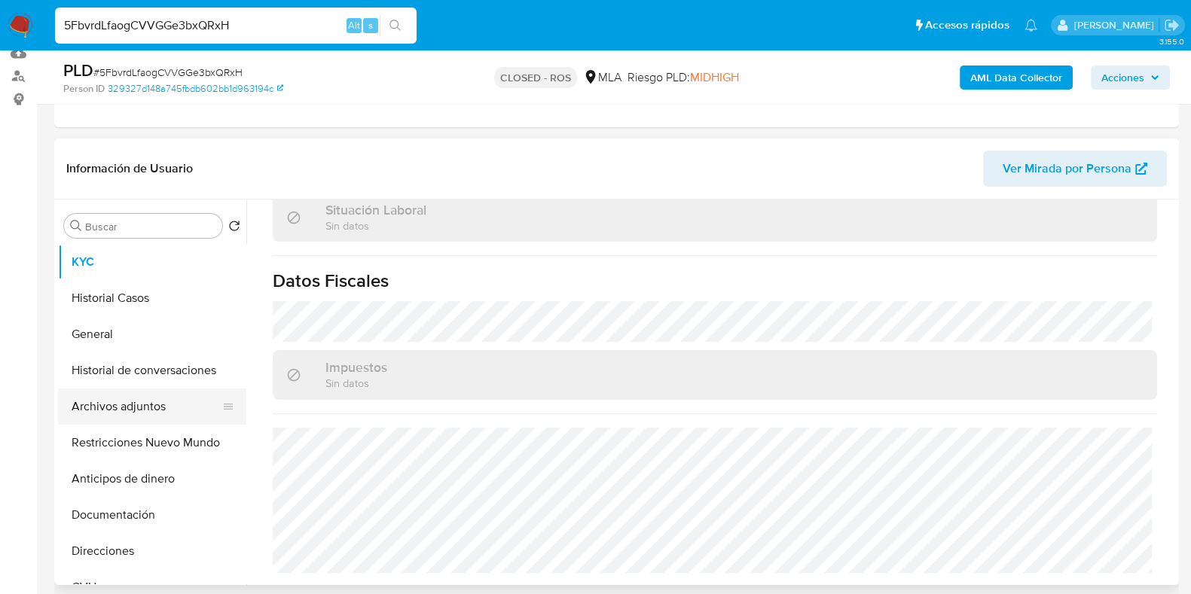
click at [133, 399] on button "Archivos adjuntos" at bounding box center [146, 407] width 176 height 36
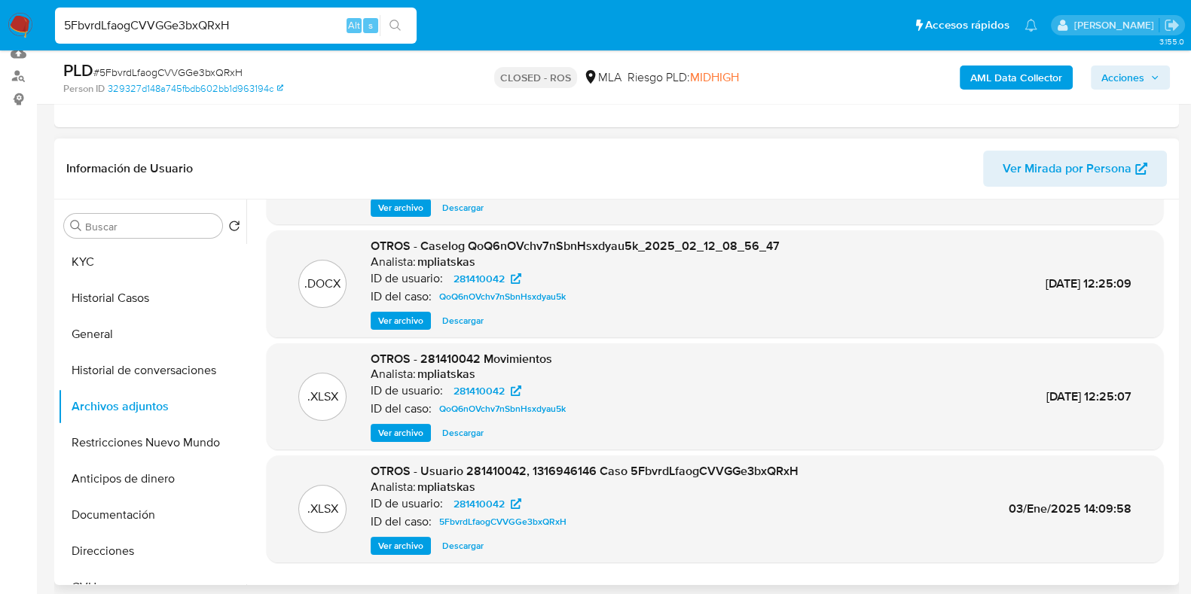
scroll to position [127, 0]
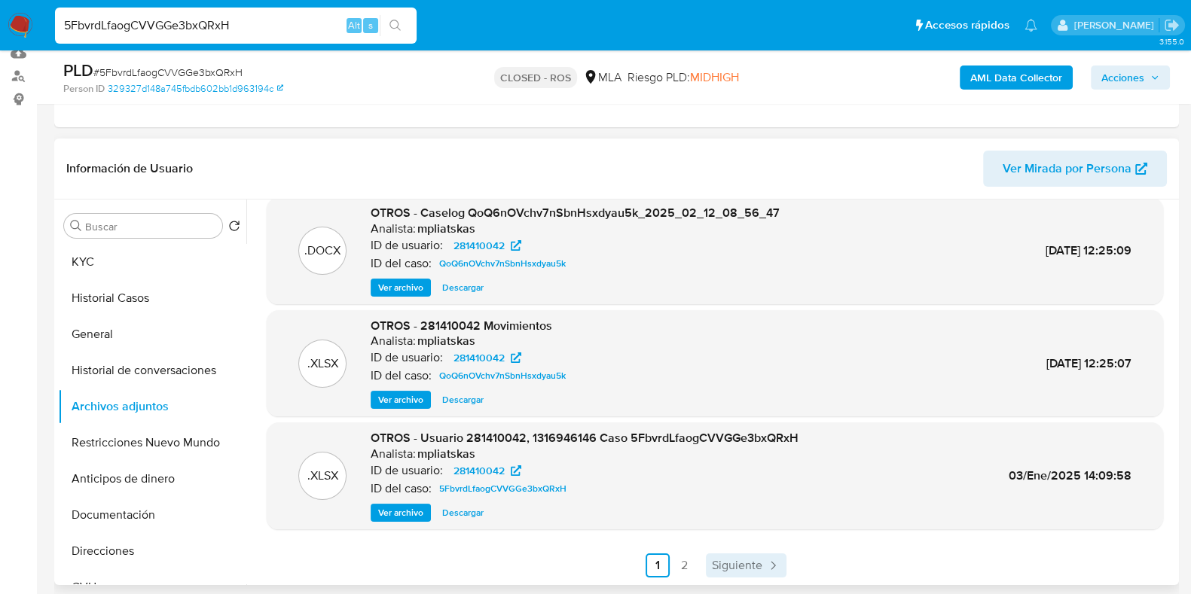
click at [725, 567] on span "Siguiente" at bounding box center [737, 566] width 50 height 12
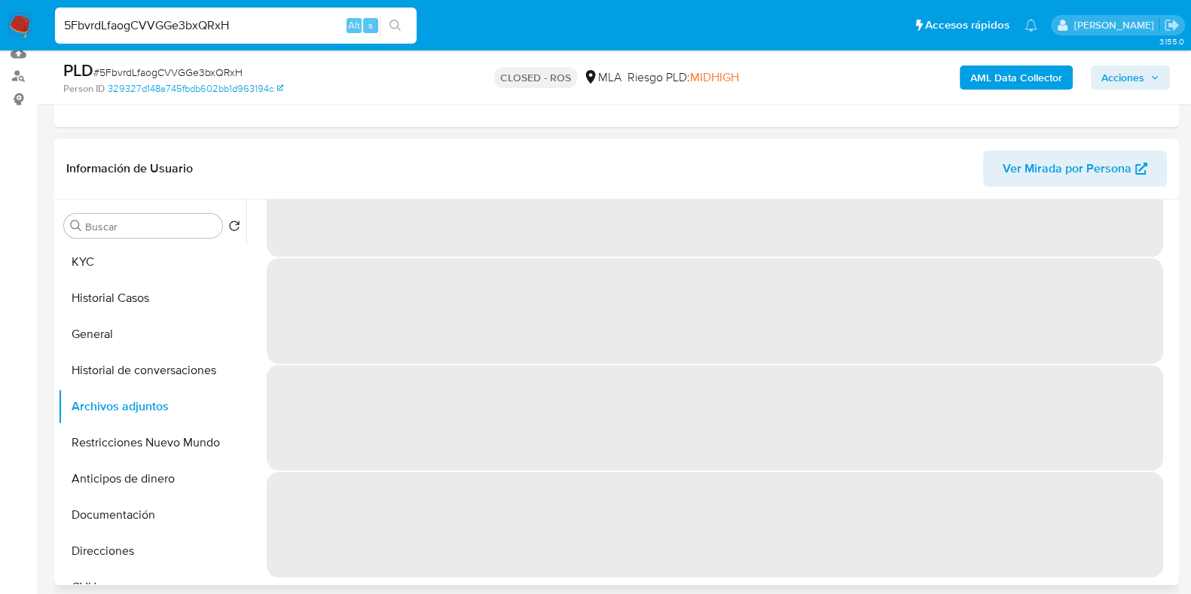
scroll to position [0, 0]
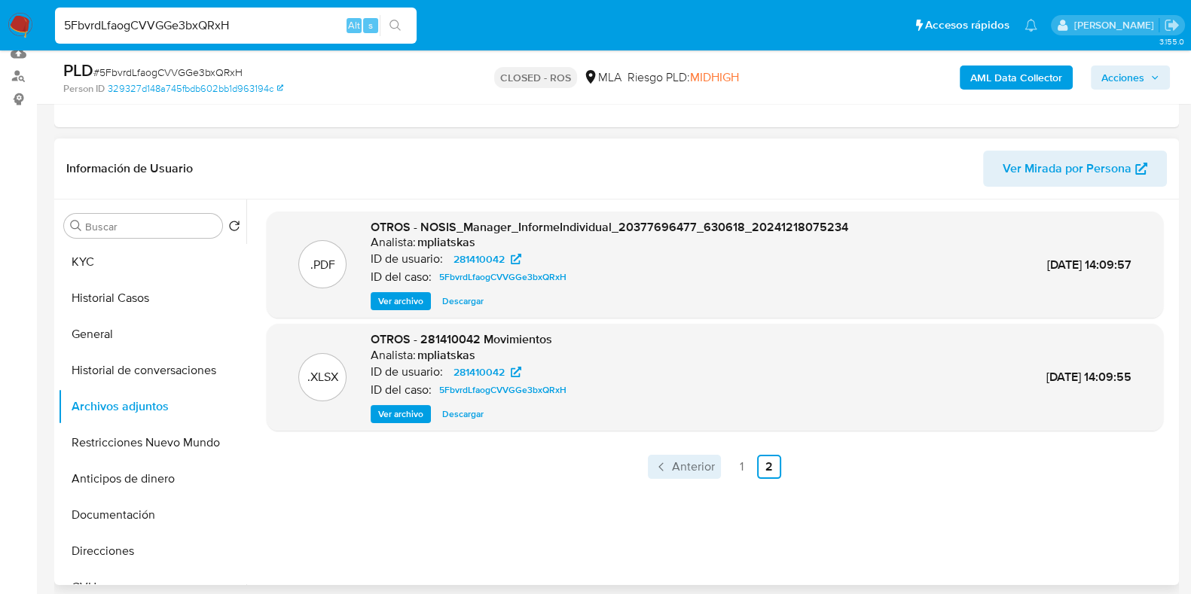
click at [673, 461] on span "Anterior" at bounding box center [693, 467] width 43 height 12
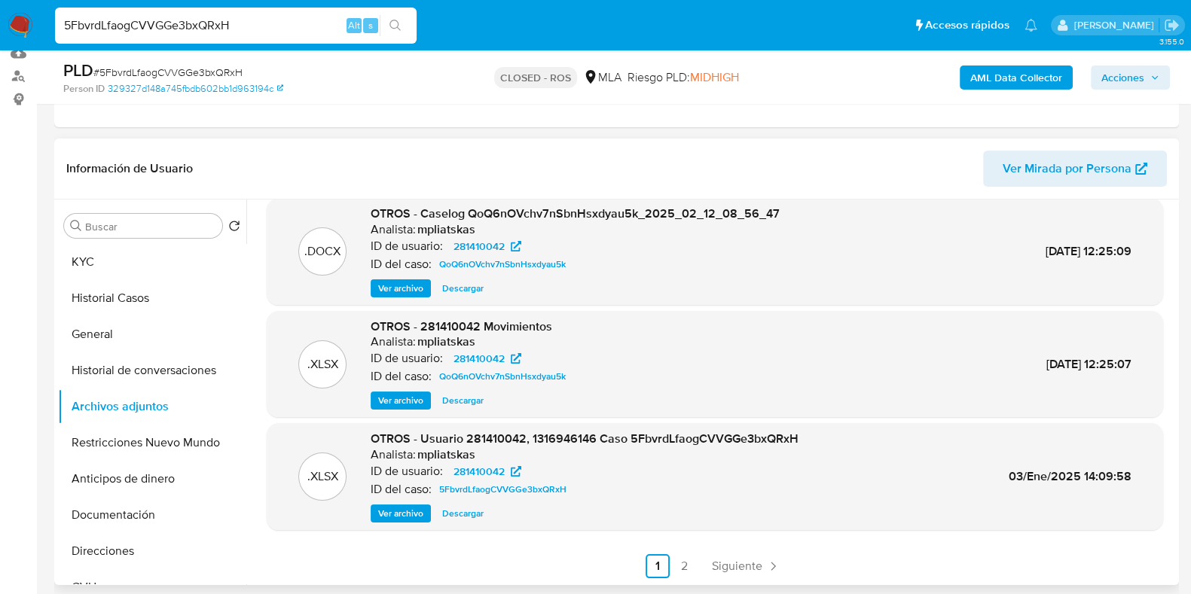
scroll to position [127, 0]
click at [740, 564] on span "Siguiente" at bounding box center [737, 566] width 50 height 12
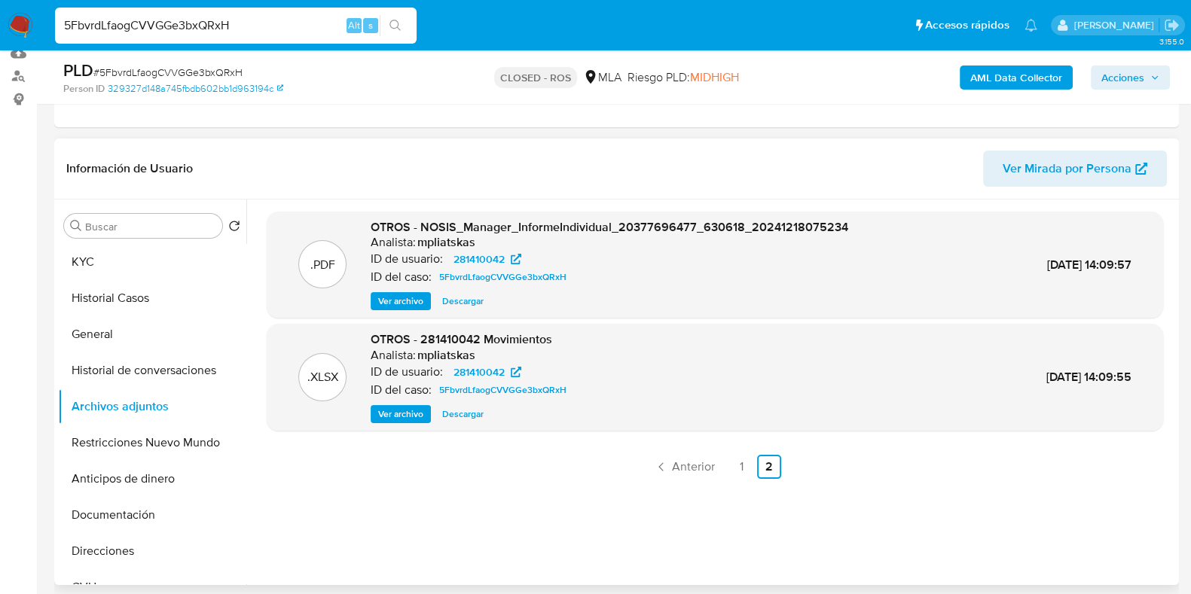
click at [464, 414] on span "Descargar" at bounding box center [462, 414] width 41 height 15
click at [143, 26] on input "5FbvrdLfaogCVVGGe3bxQRxH" at bounding box center [236, 26] width 362 height 20
paste input "qjPfg3AZwFlsrQmfxf5fZuUi"
type input "qjPfg3AZwFlsrQmfxf5fZuUi"
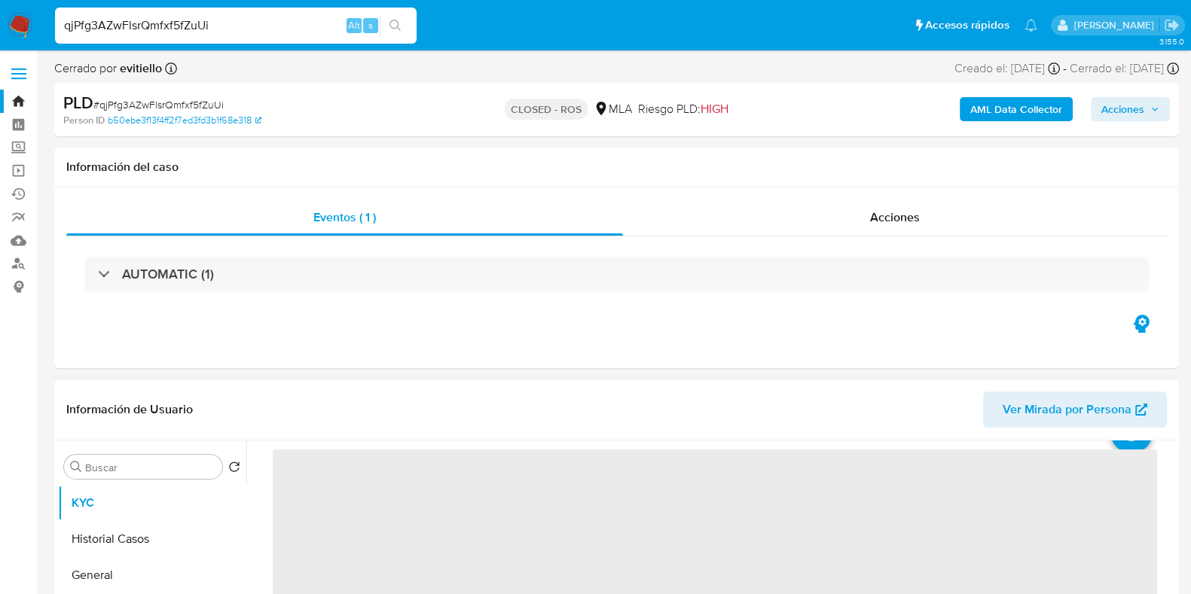
scroll to position [93, 0]
select select "10"
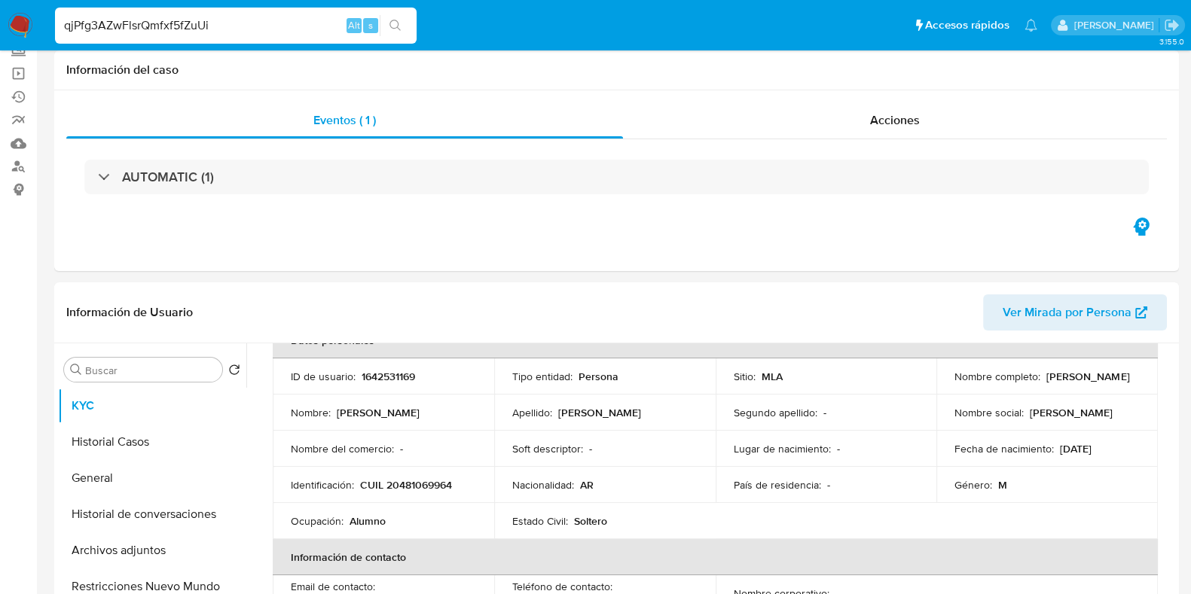
scroll to position [188, 0]
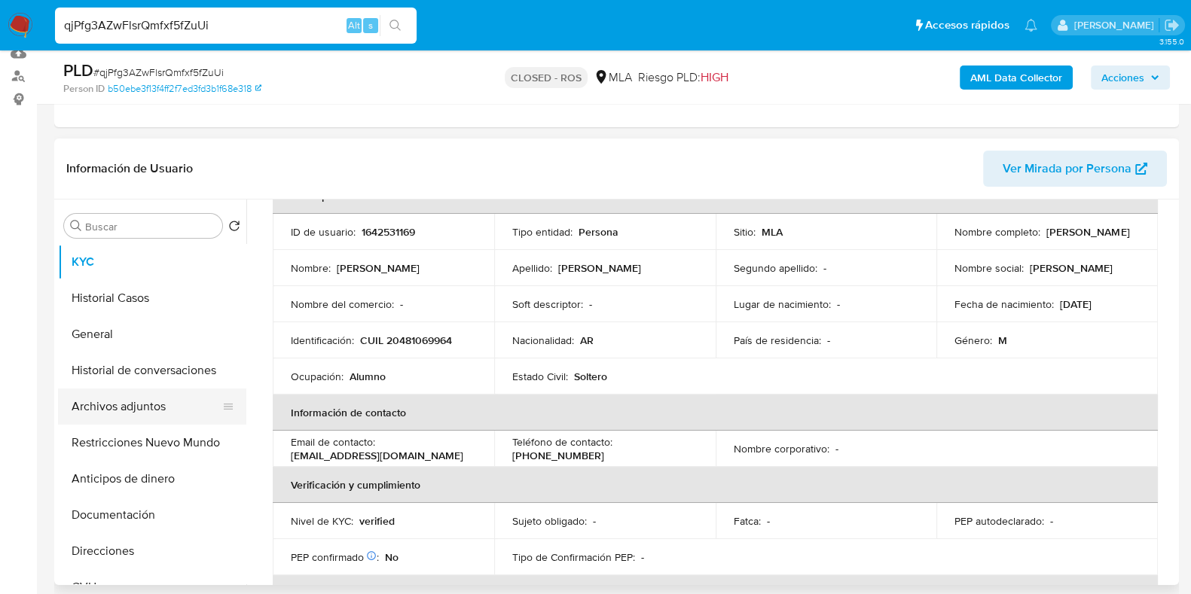
click at [88, 403] on button "Archivos adjuntos" at bounding box center [146, 407] width 176 height 36
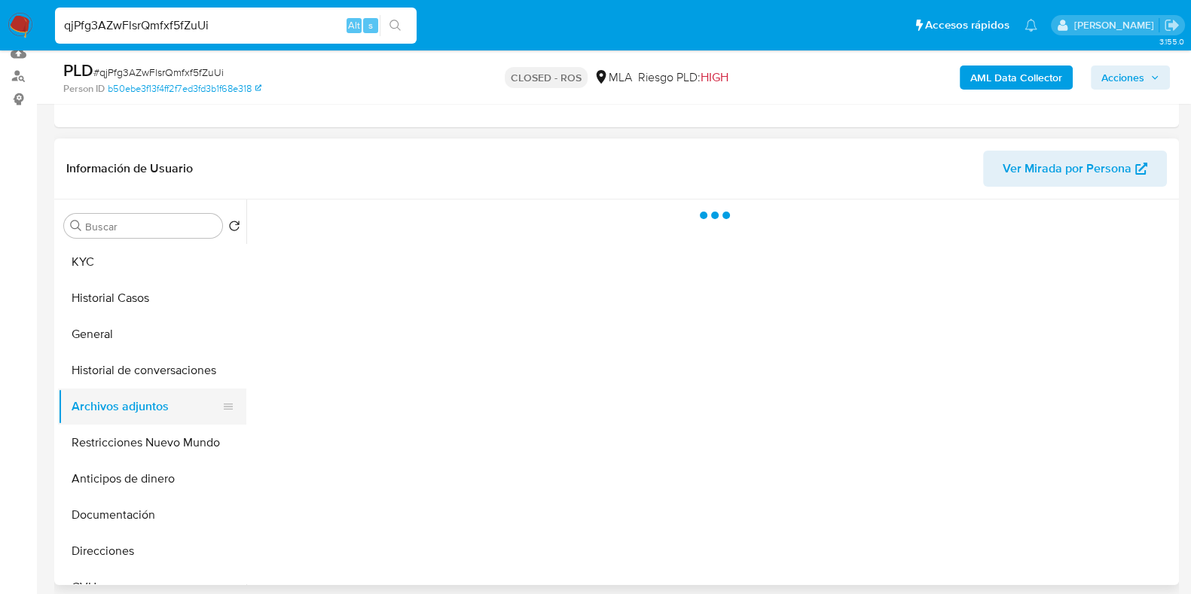
scroll to position [0, 0]
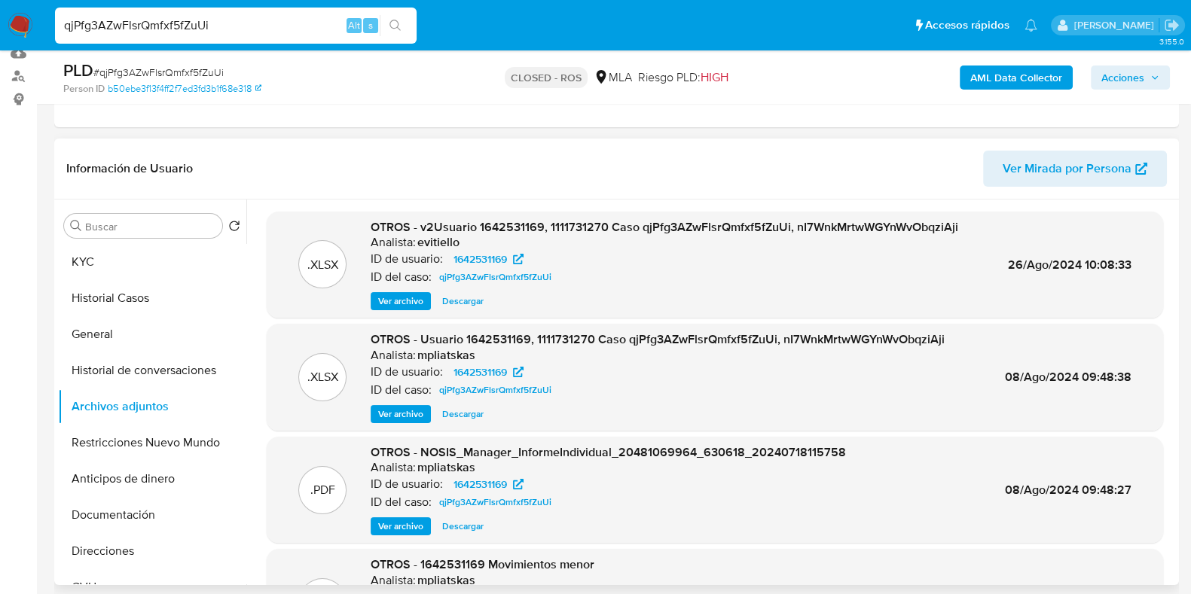
click at [456, 302] on span "Descargar" at bounding box center [462, 301] width 41 height 15
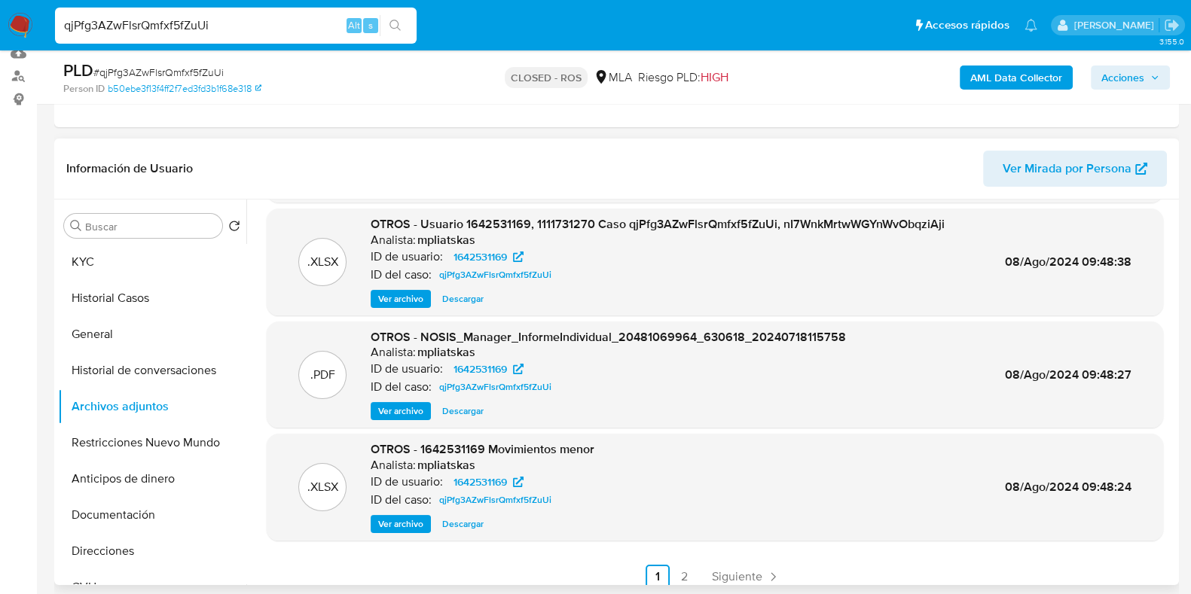
scroll to position [127, 0]
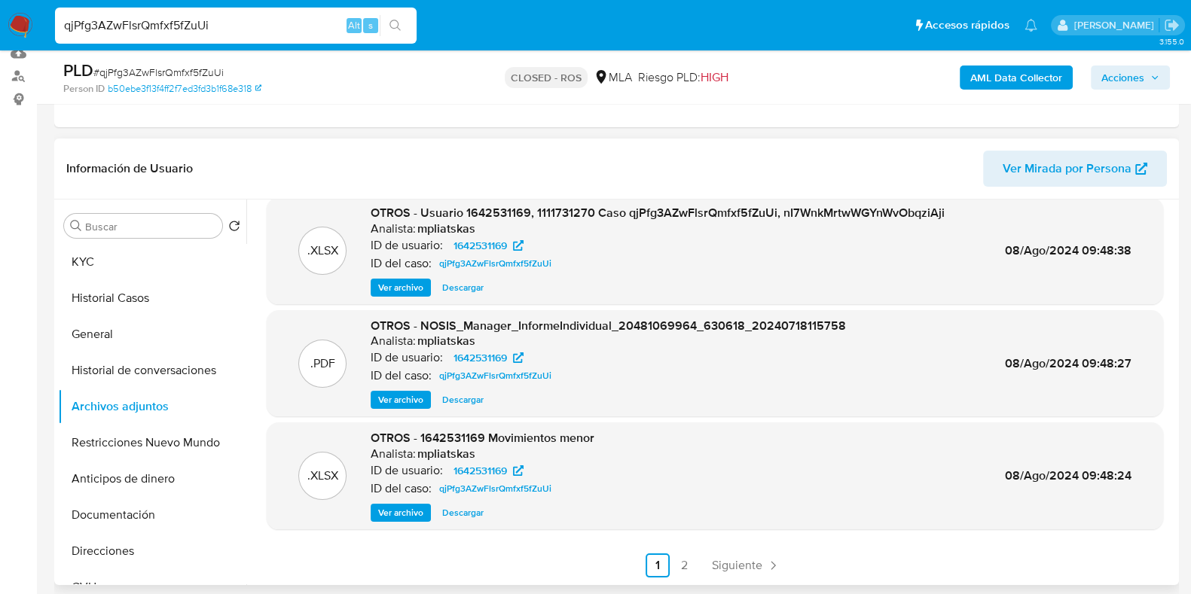
click at [465, 511] on span "Descargar" at bounding box center [462, 512] width 41 height 15
click at [90, 267] on button "KYC" at bounding box center [146, 262] width 176 height 36
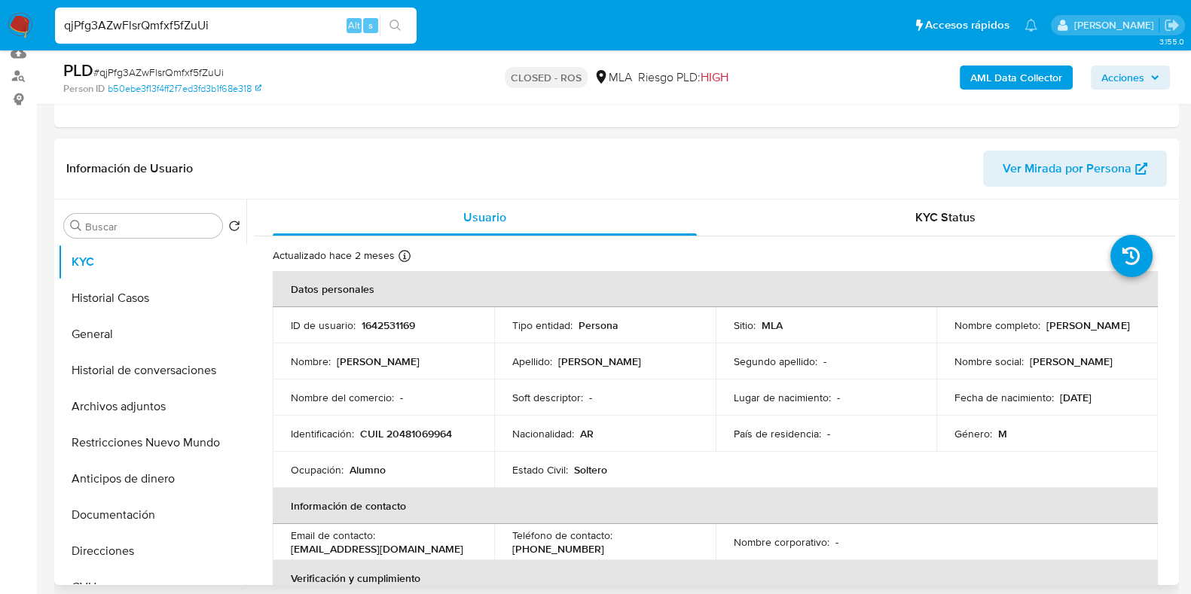
scroll to position [93, 0]
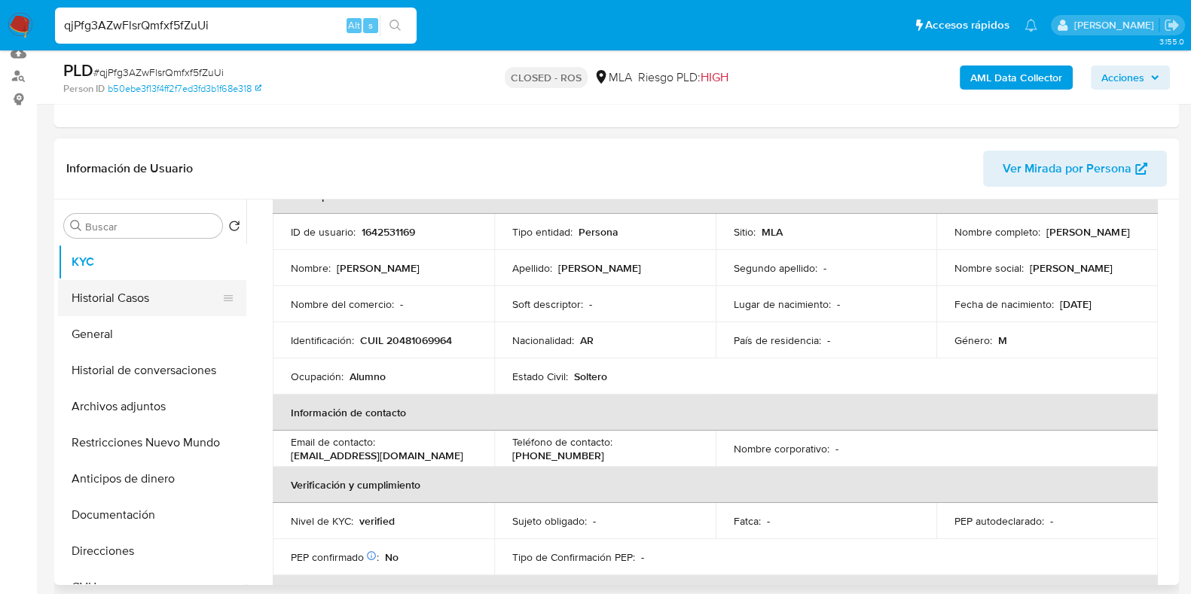
click at [125, 299] on button "Historial Casos" at bounding box center [146, 298] width 176 height 36
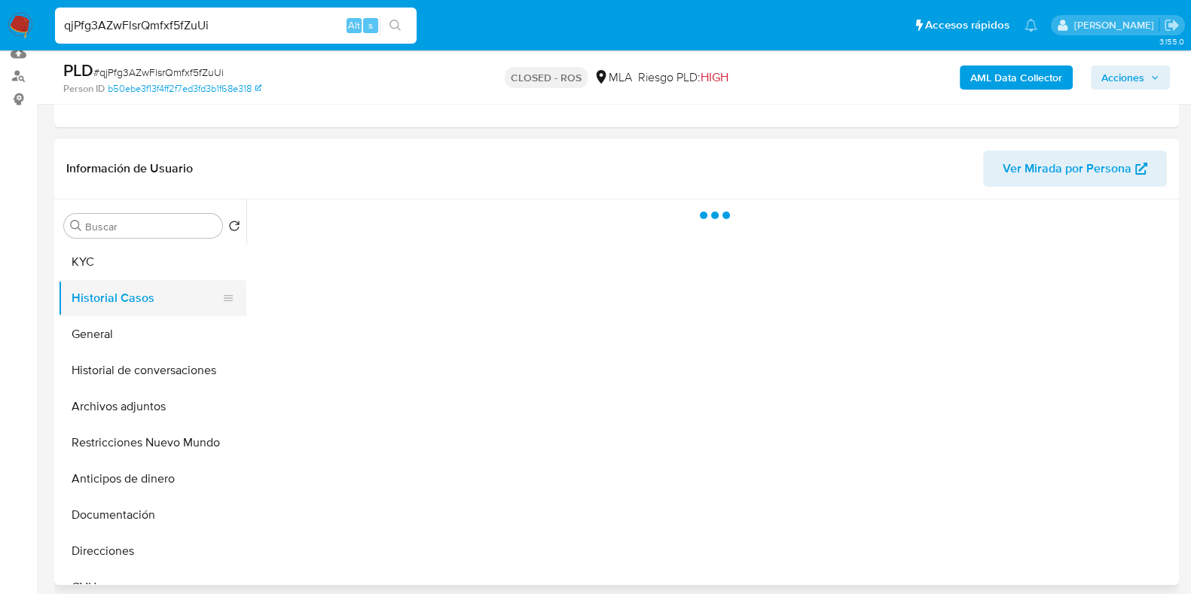
scroll to position [0, 0]
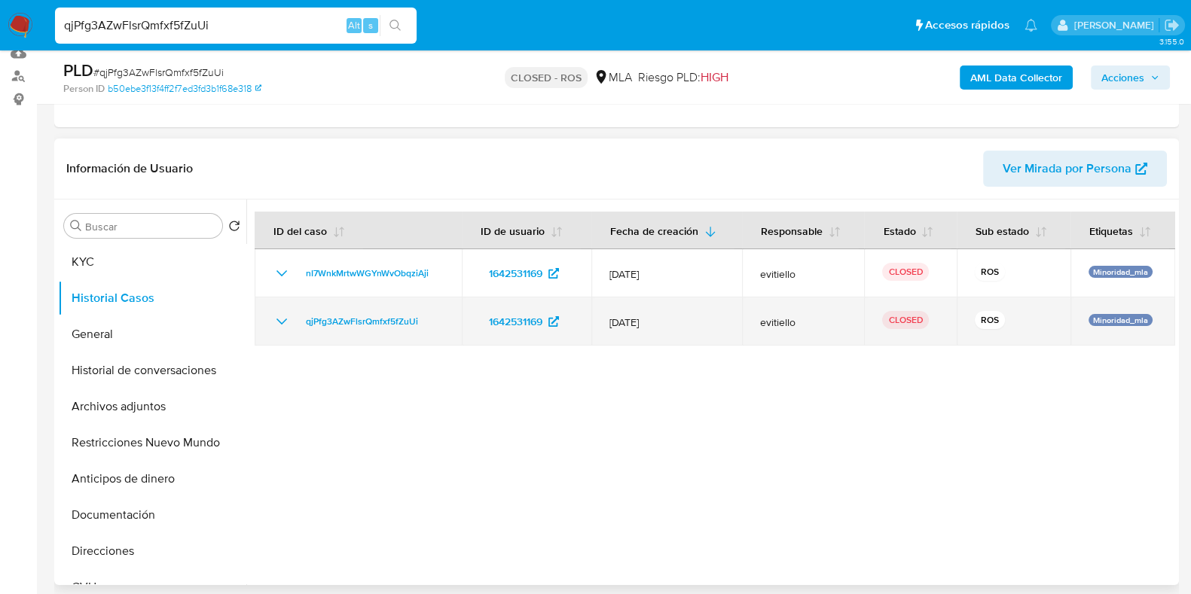
click at [280, 317] on icon "Mostrar/Ocultar" at bounding box center [282, 322] width 18 height 18
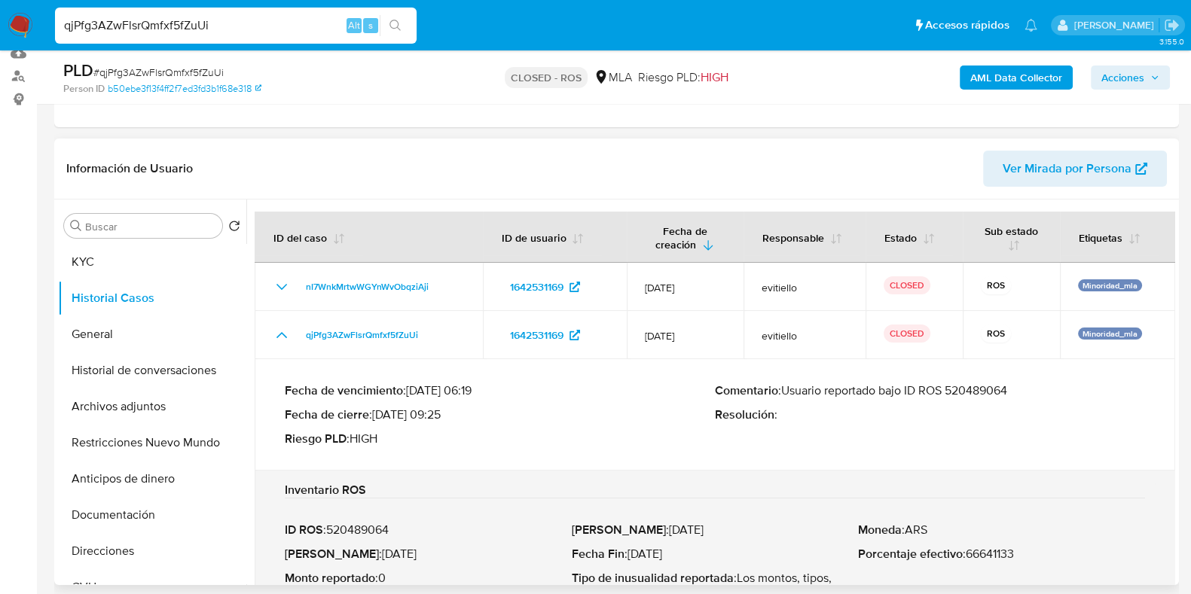
click at [981, 394] on p "Comentario : Usuario reportado bajo ID ROS 520489064" at bounding box center [930, 390] width 430 height 15
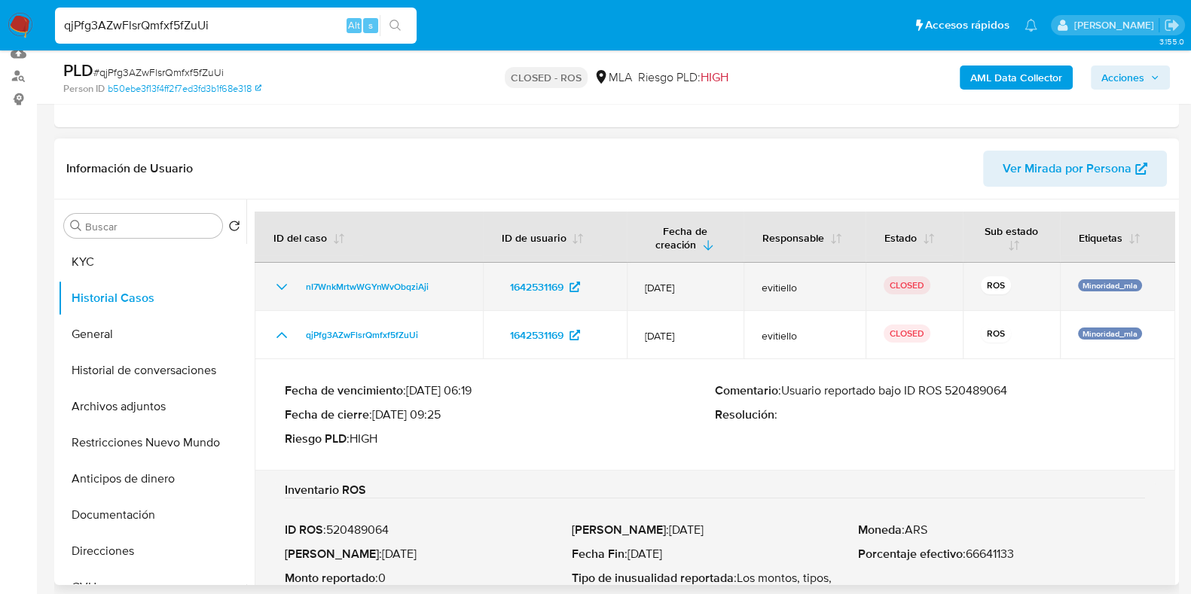
click at [278, 280] on icon "Mostrar/Ocultar" at bounding box center [282, 287] width 18 height 18
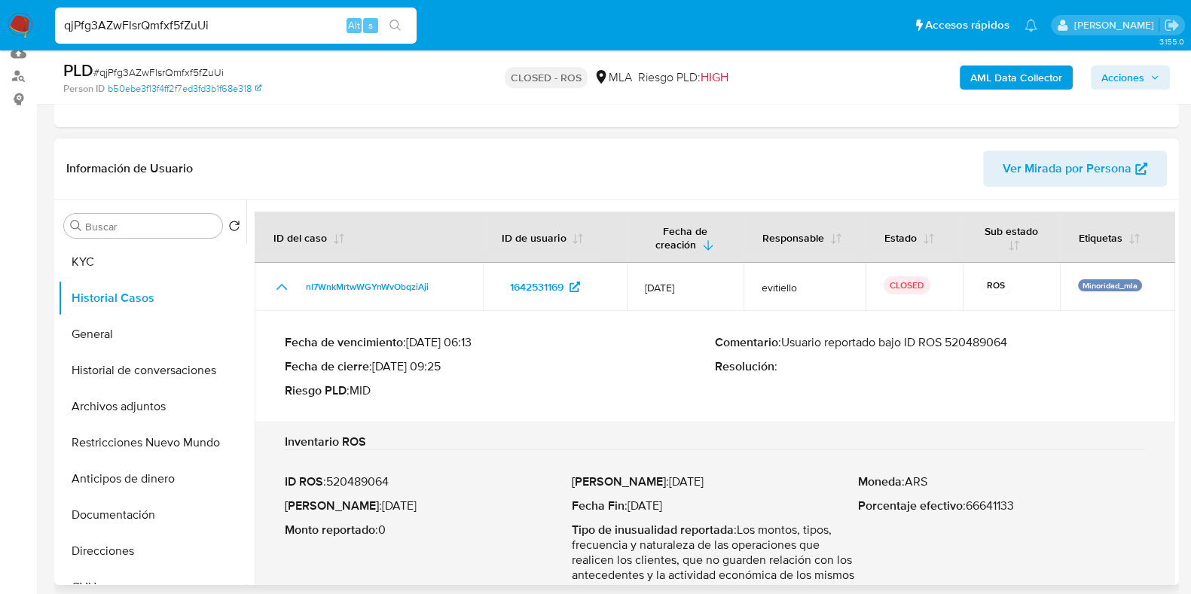
click at [987, 344] on p "Comentario : Usuario reportado bajo ID ROS 520489064" at bounding box center [930, 342] width 430 height 15
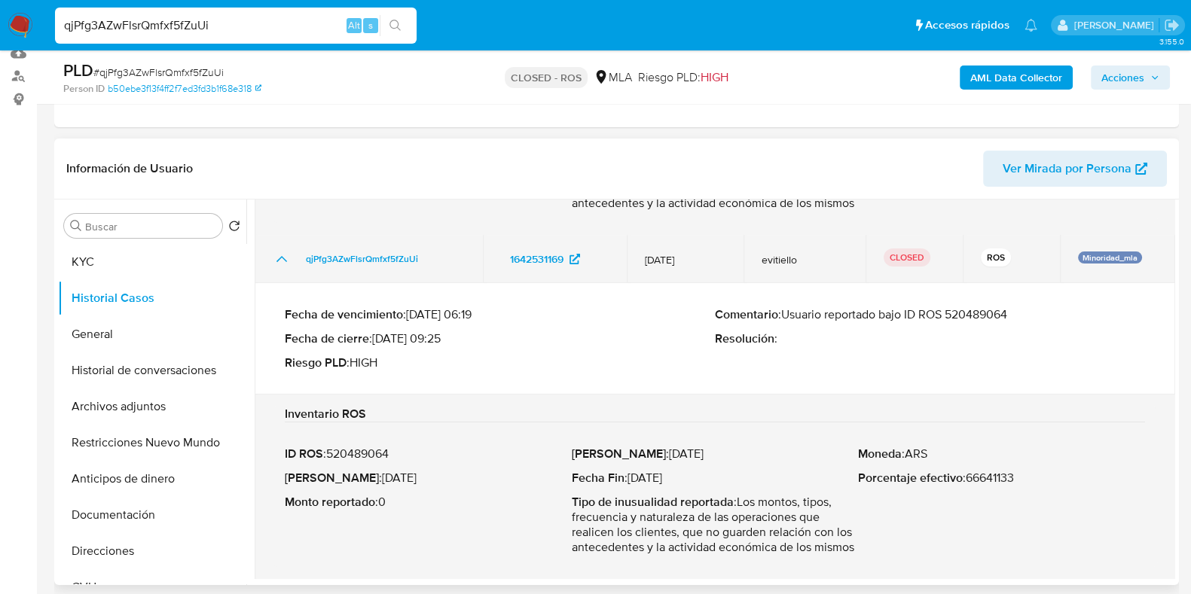
scroll to position [373, 0]
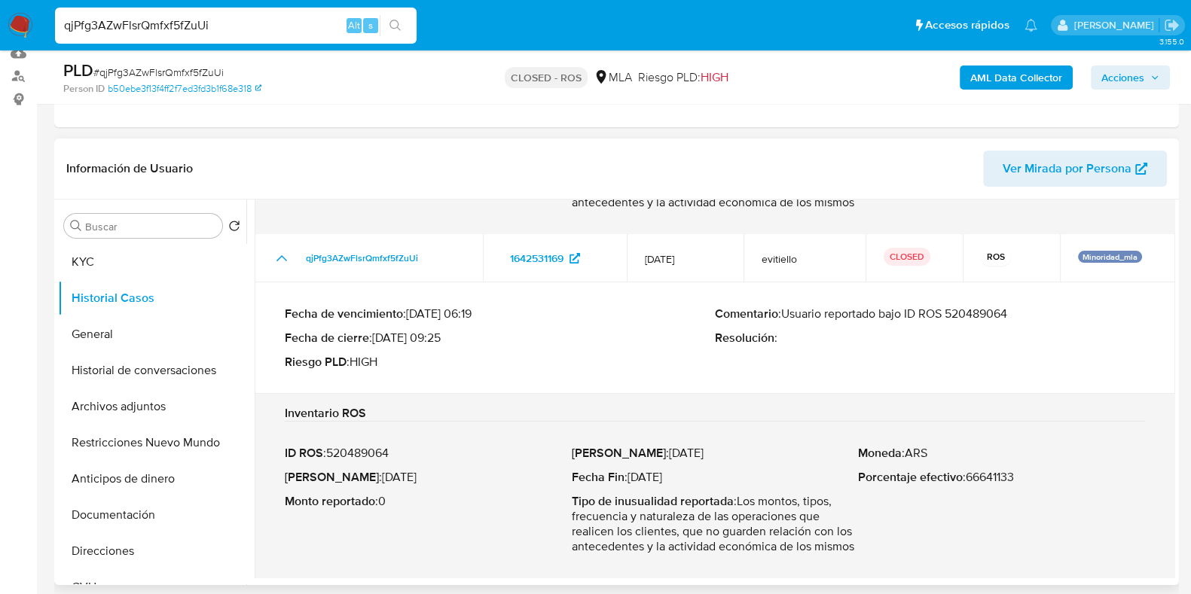
drag, startPoint x: 353, startPoint y: 475, endPoint x: 464, endPoint y: 475, distance: 111.5
click at [464, 475] on p "Fecha ROS : 03/Sept/2024" at bounding box center [428, 477] width 287 height 15
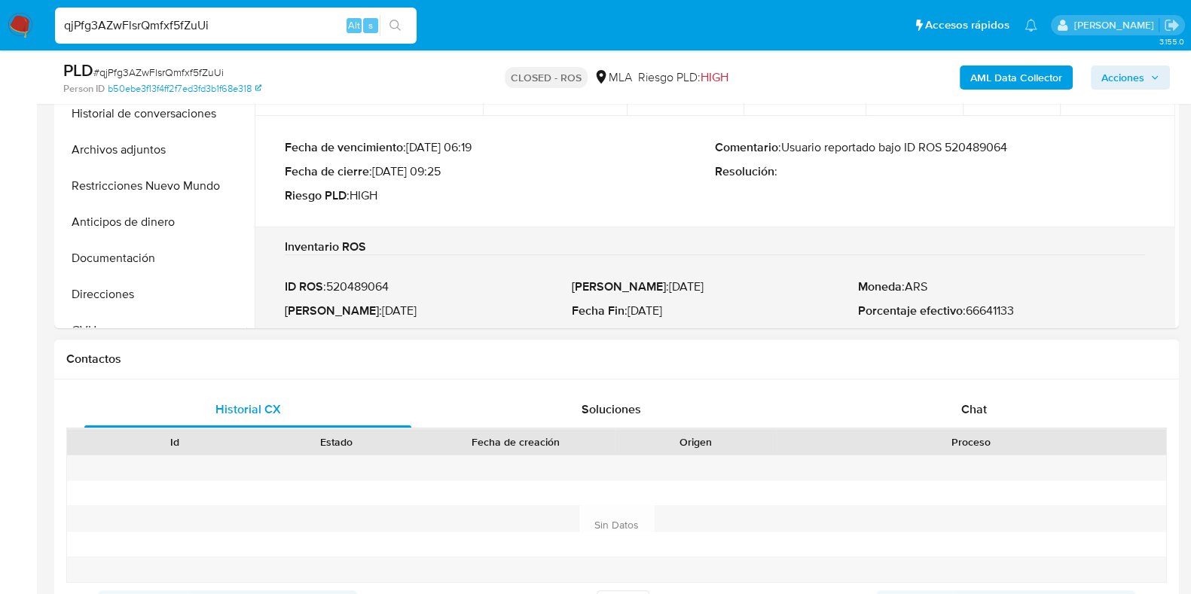
scroll to position [565, 0]
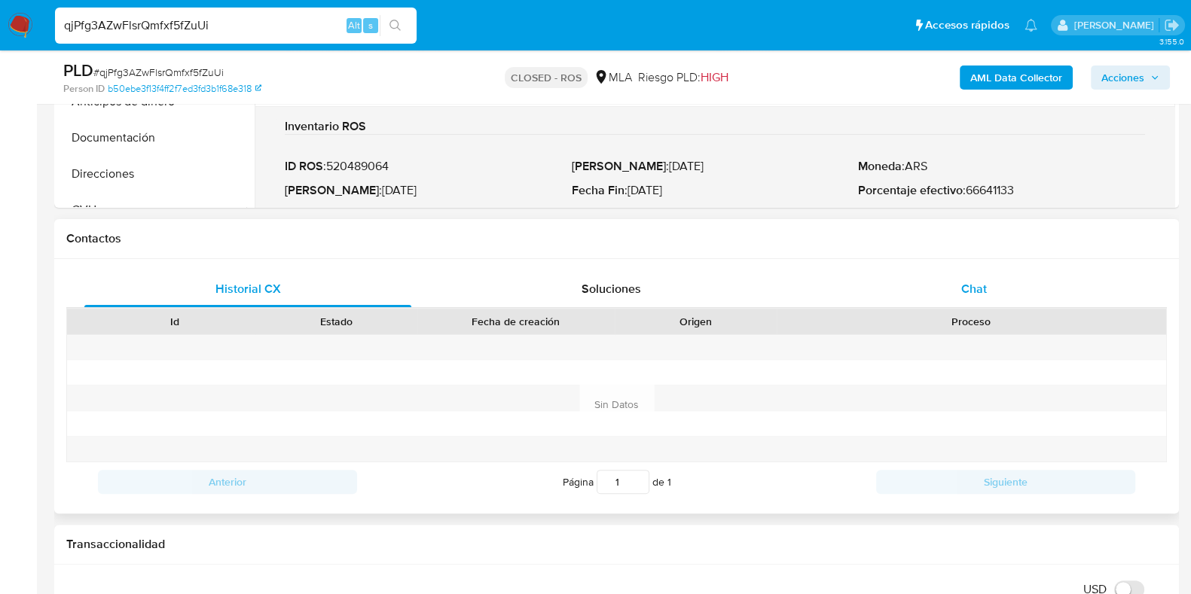
click at [967, 280] on span "Chat" at bounding box center [974, 288] width 26 height 17
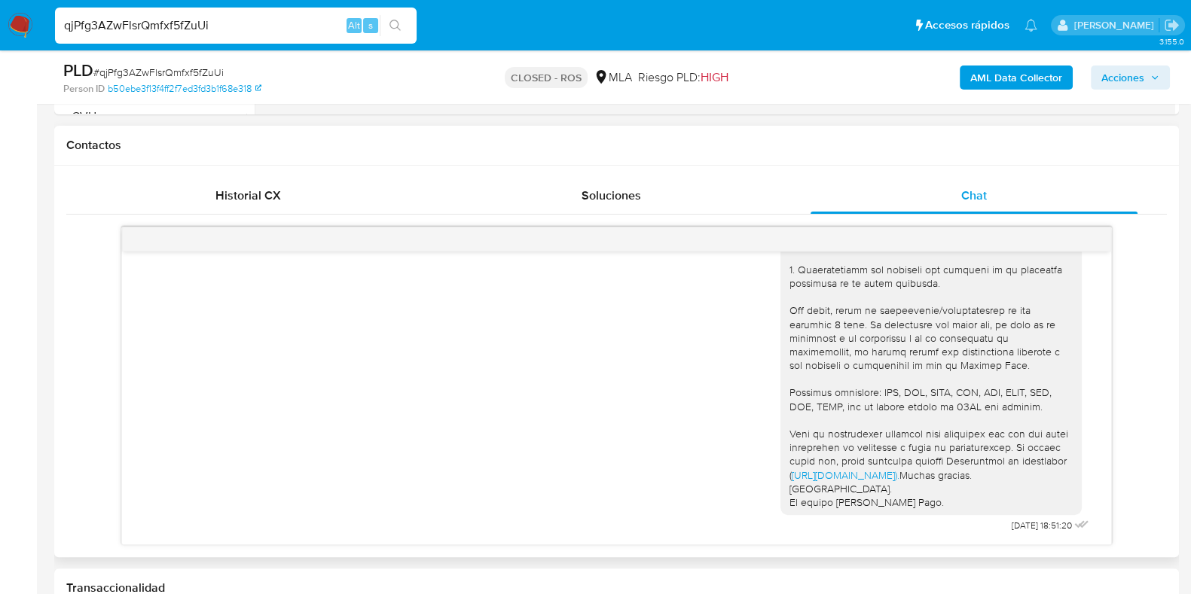
scroll to position [272, 0]
click at [205, 34] on input "qjPfg3AZwFlsrQmfxf5fZuUi" at bounding box center [236, 26] width 362 height 20
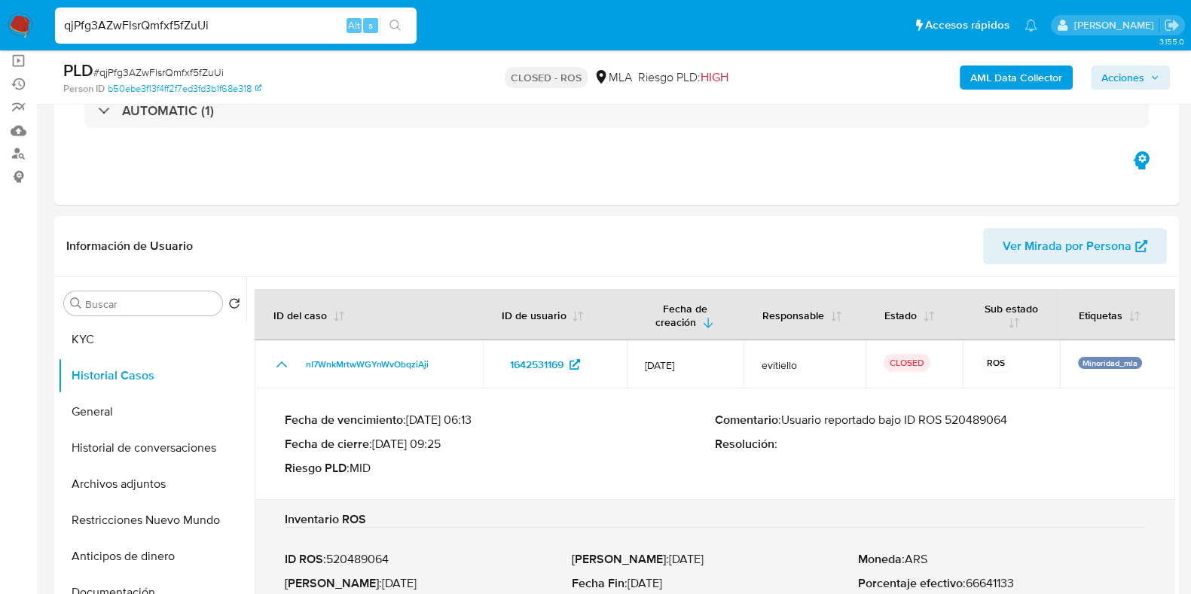
scroll to position [188, 0]
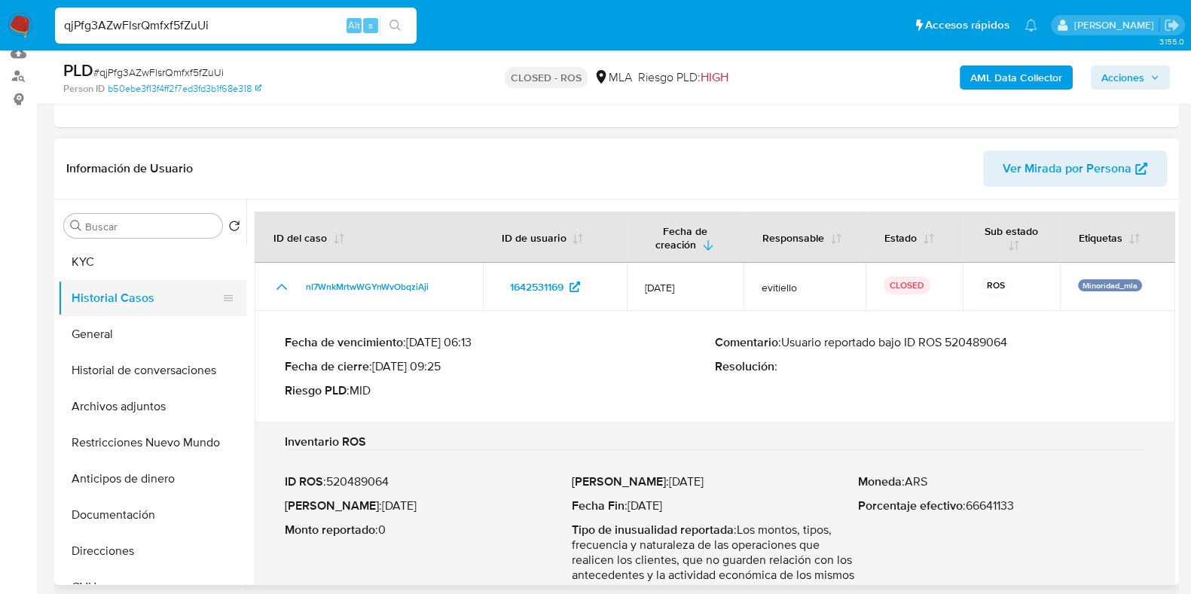
click at [157, 288] on button "Historial Casos" at bounding box center [146, 298] width 176 height 36
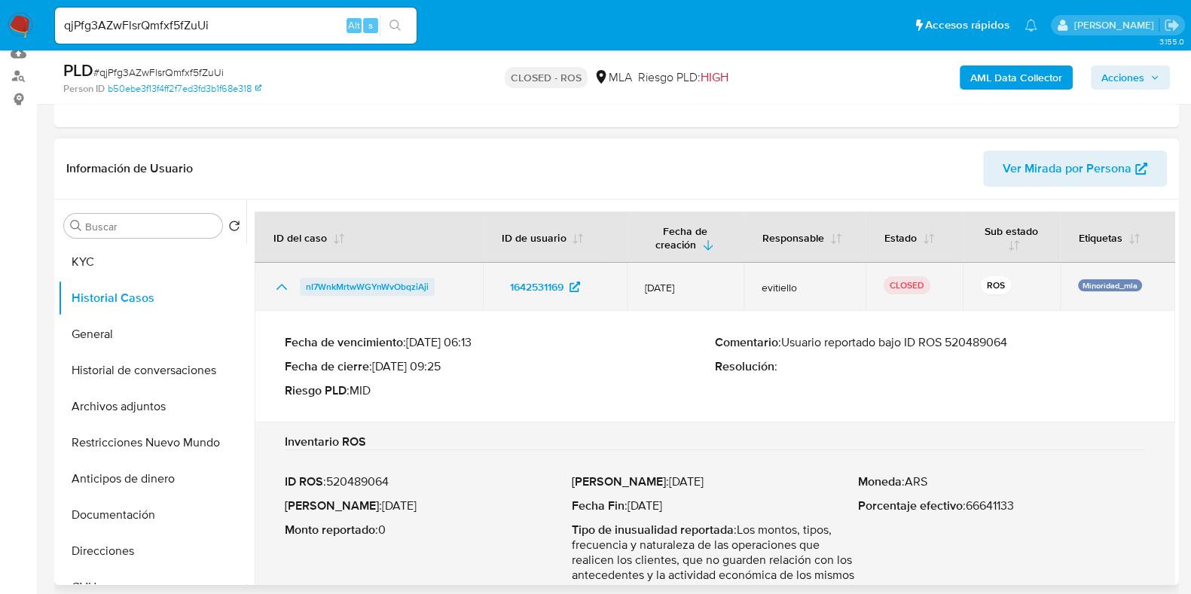
click at [408, 282] on span "nI7WnkMrtwWGYnWvObqziAji" at bounding box center [367, 287] width 123 height 18
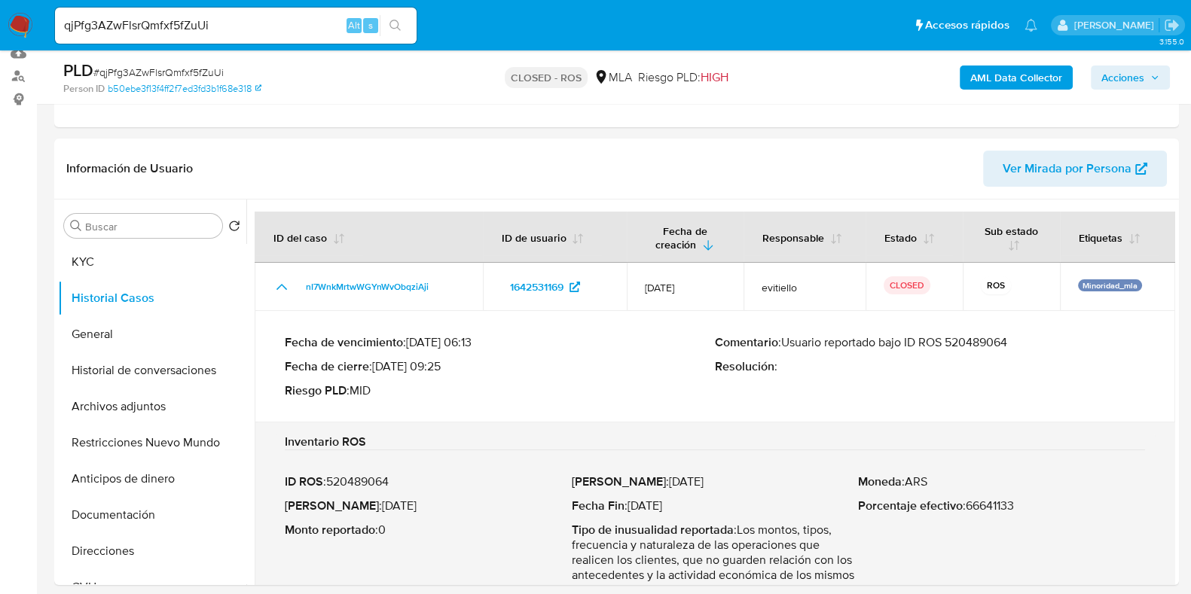
click at [151, 17] on input "qjPfg3AZwFlsrQmfxf5fZuUi" at bounding box center [236, 26] width 362 height 20
paste input "113702393"
type input "113702393"
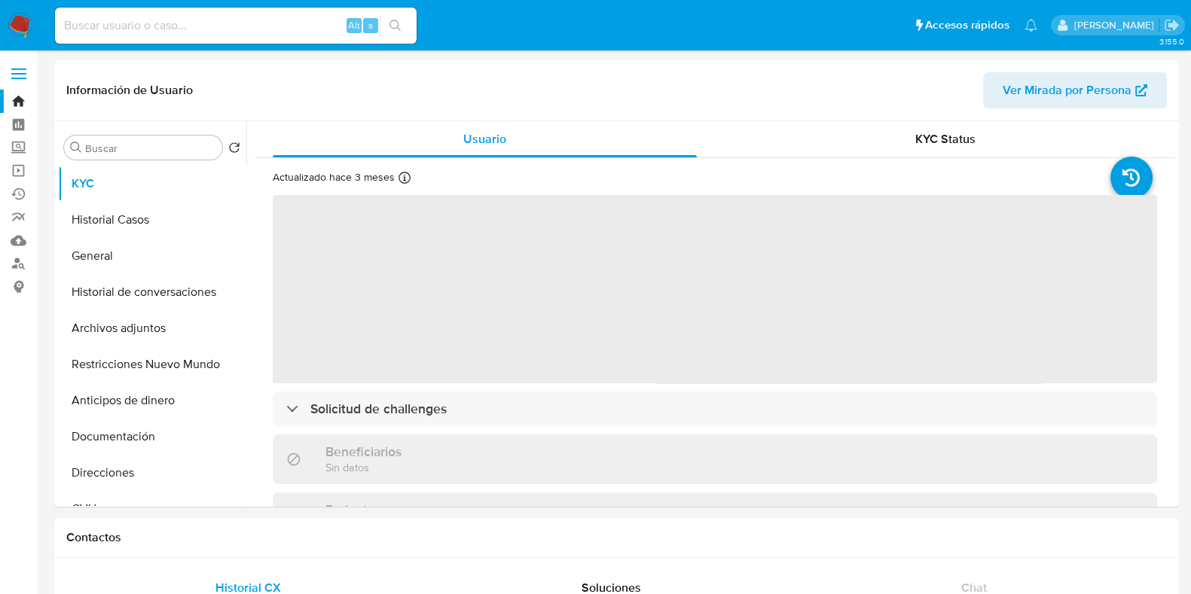
select select "10"
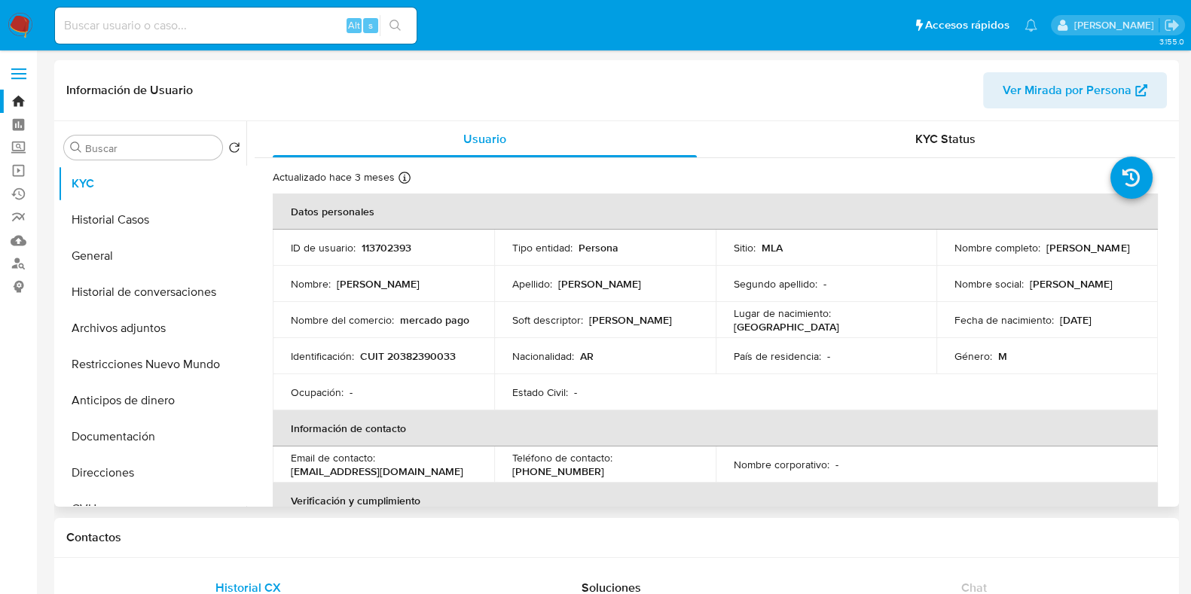
drag, startPoint x: 1070, startPoint y: 259, endPoint x: 951, endPoint y: 258, distance: 119.0
click at [954, 255] on div "Nombre completo : Luciano Nicolas Garcia" at bounding box center [1046, 248] width 185 height 14
copy p "Luciano Nicolas Garcia"
click at [147, 227] on button "Historial Casos" at bounding box center [146, 220] width 176 height 36
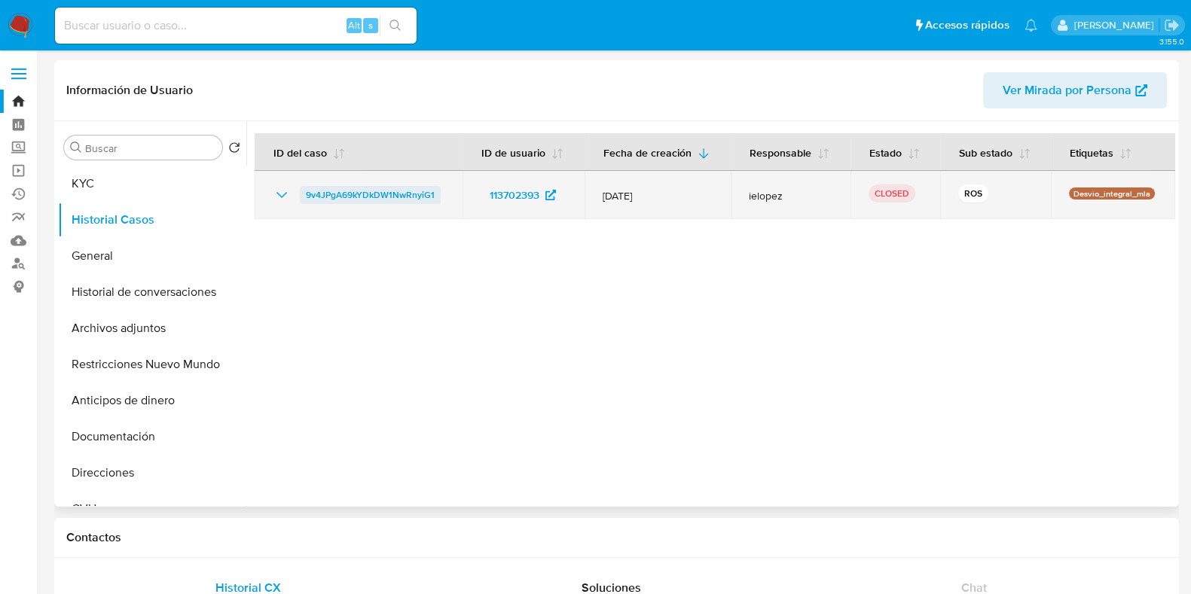
click at [354, 188] on span "9v4JPgA69kYDkDW1NwRnyiG1" at bounding box center [370, 195] width 129 height 18
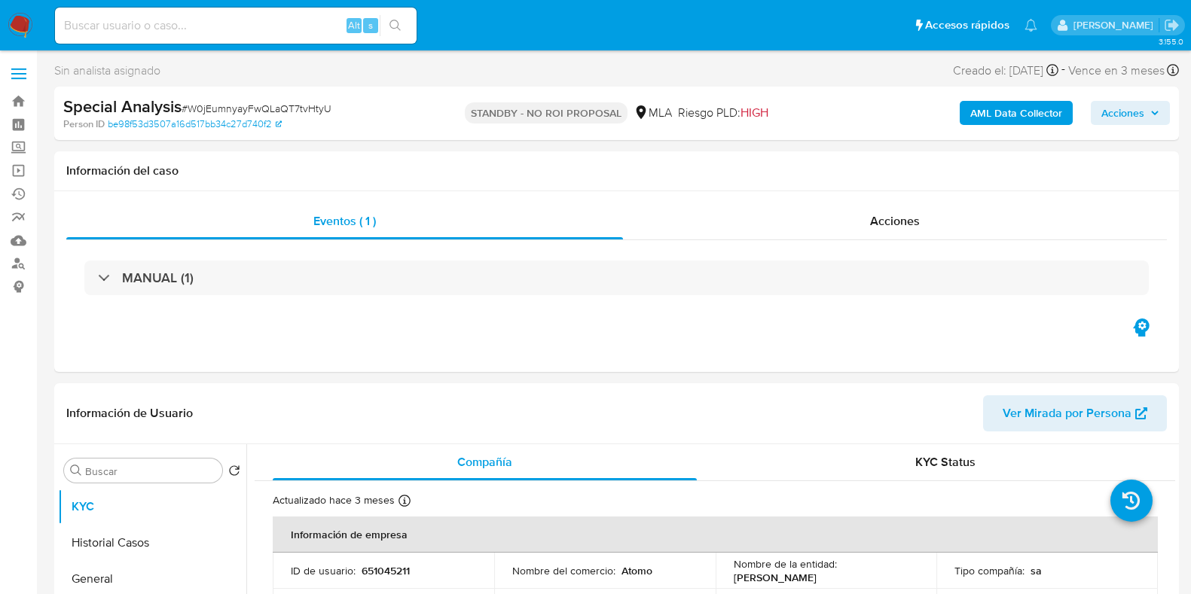
select select "10"
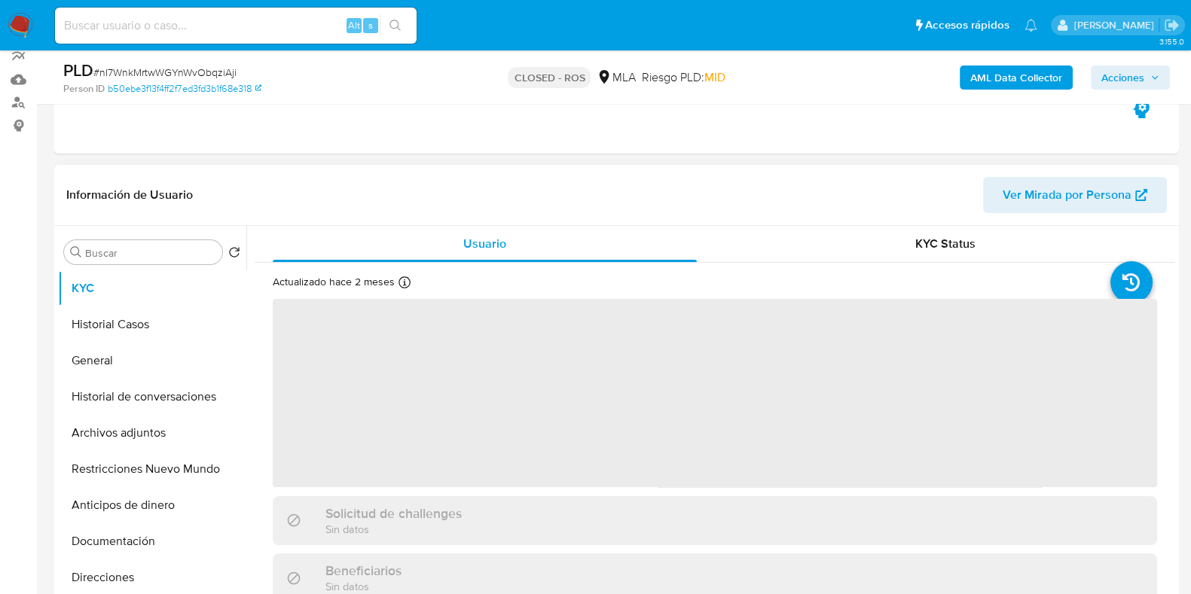
scroll to position [282, 0]
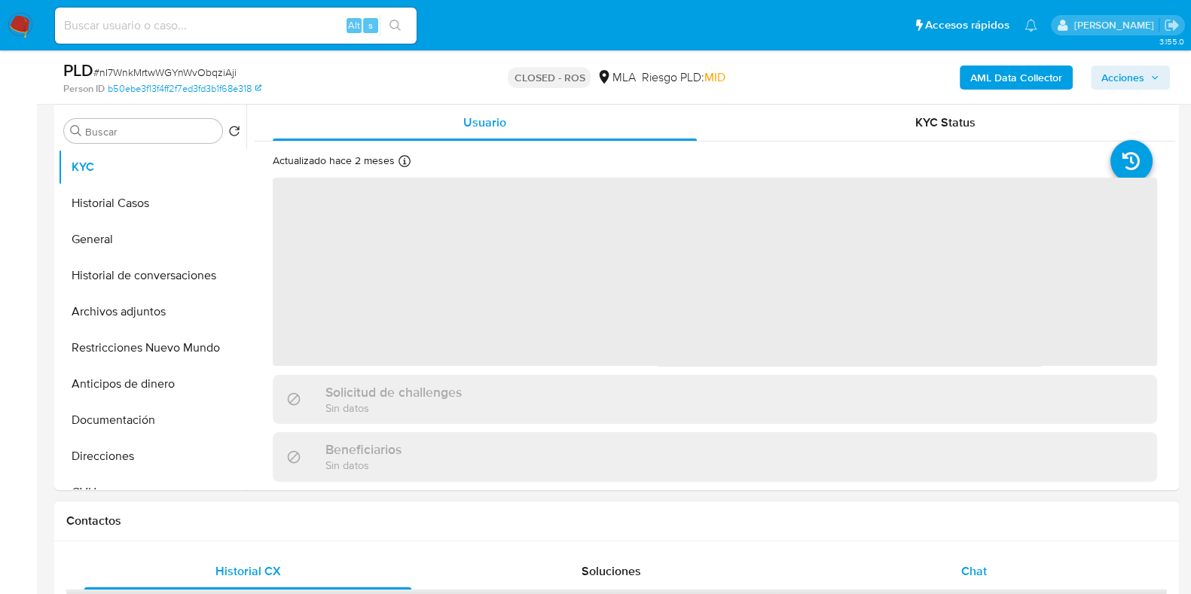
click at [982, 563] on span "Chat" at bounding box center [974, 571] width 26 height 17
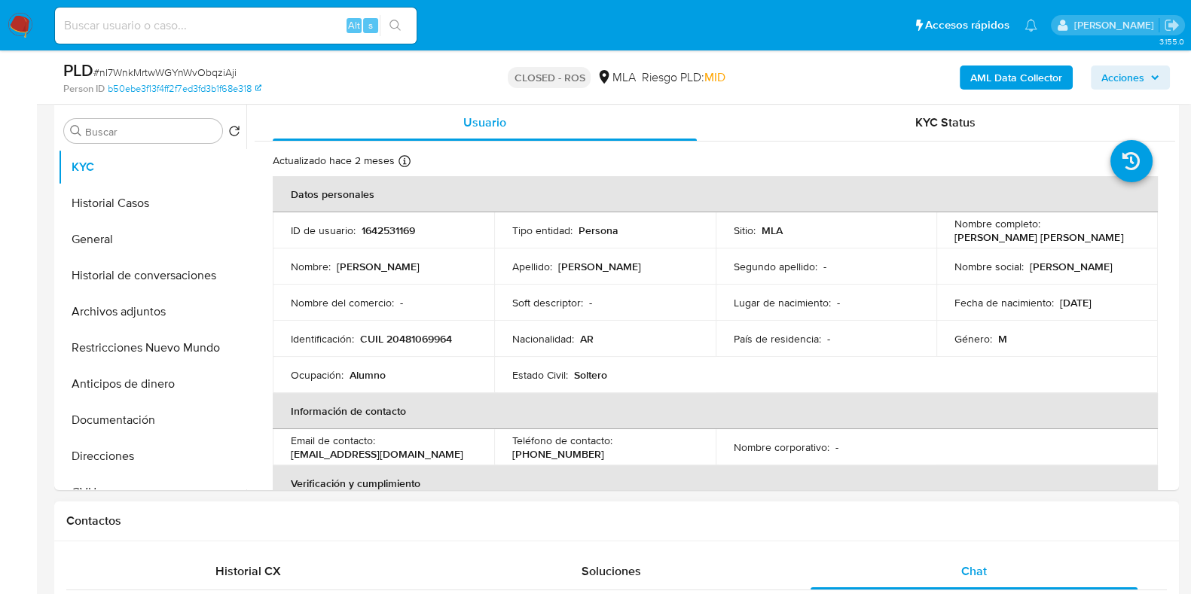
scroll to position [565, 0]
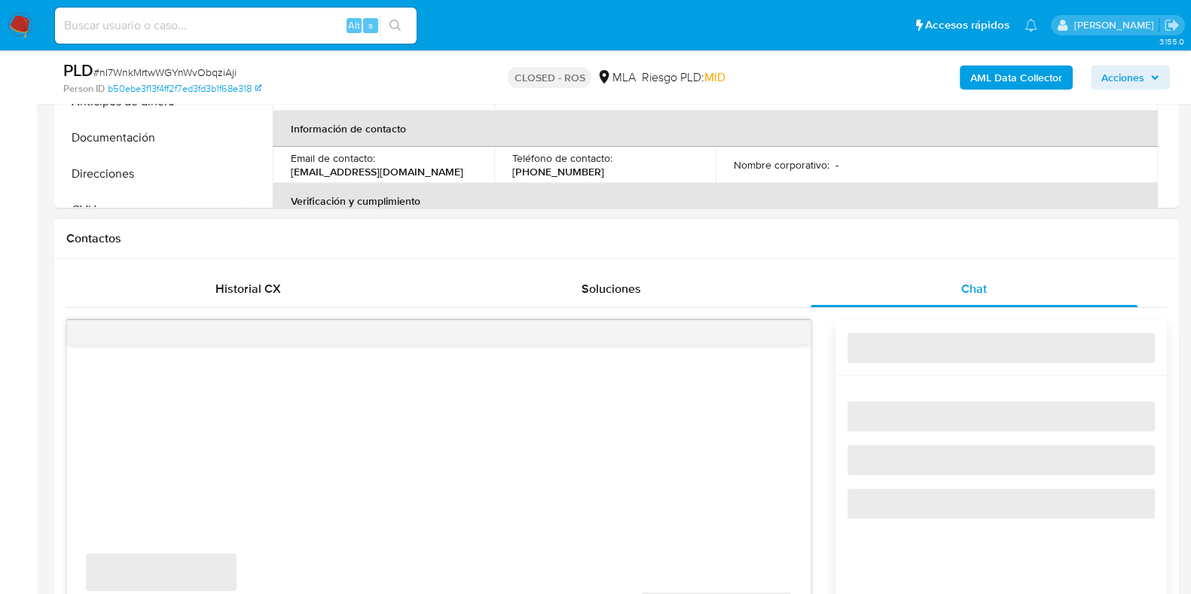
select select "10"
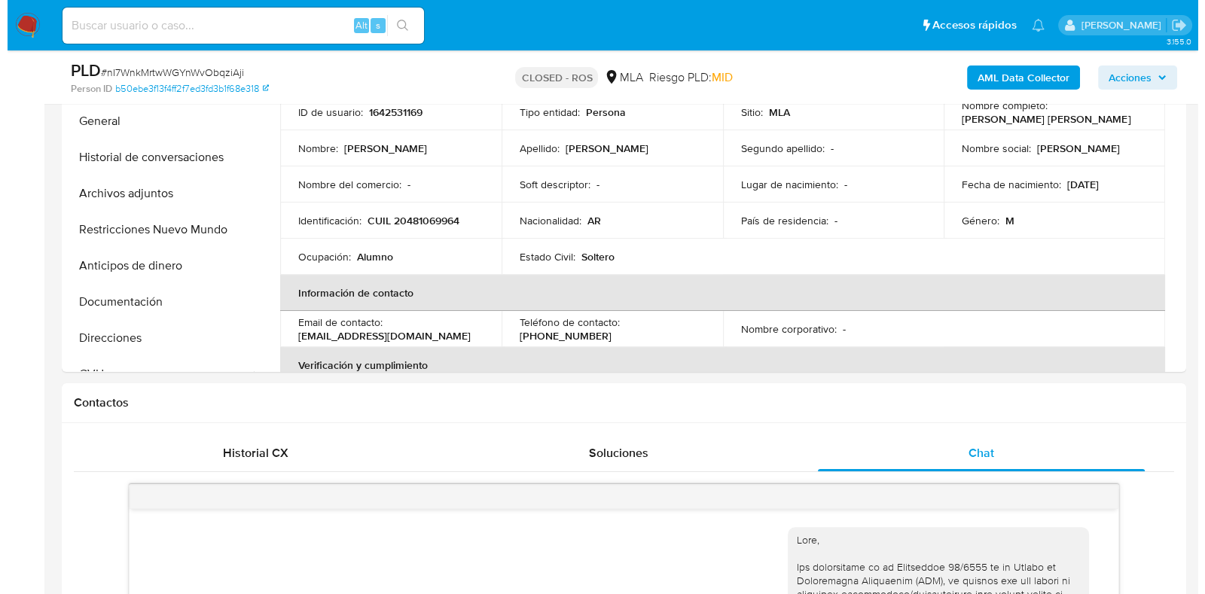
scroll to position [188, 0]
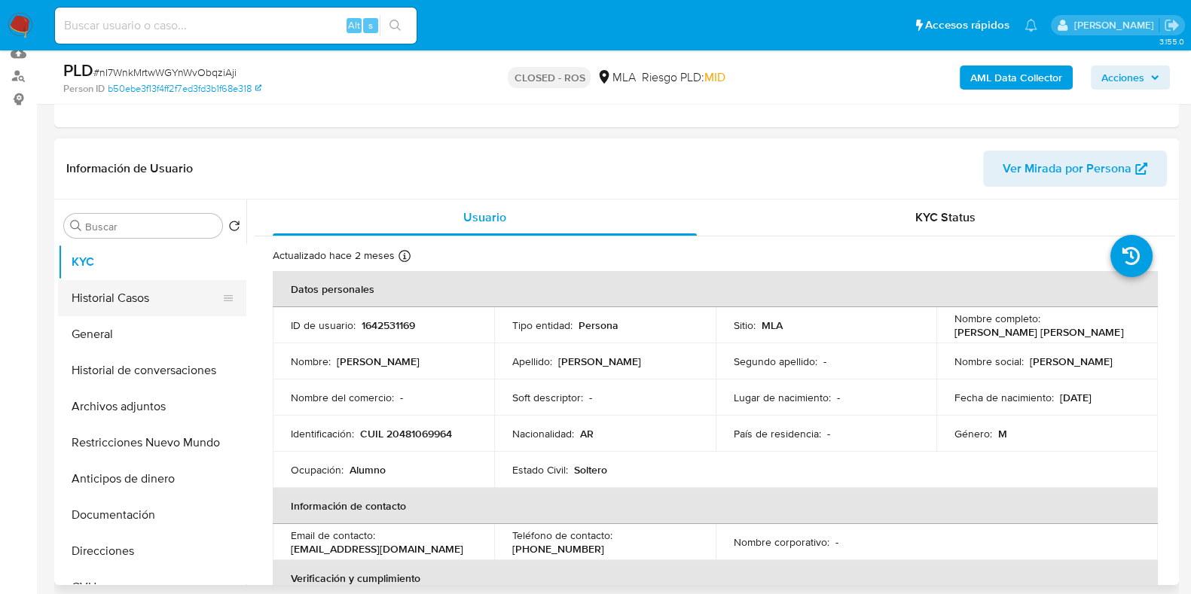
click at [88, 294] on button "Historial Casos" at bounding box center [146, 298] width 176 height 36
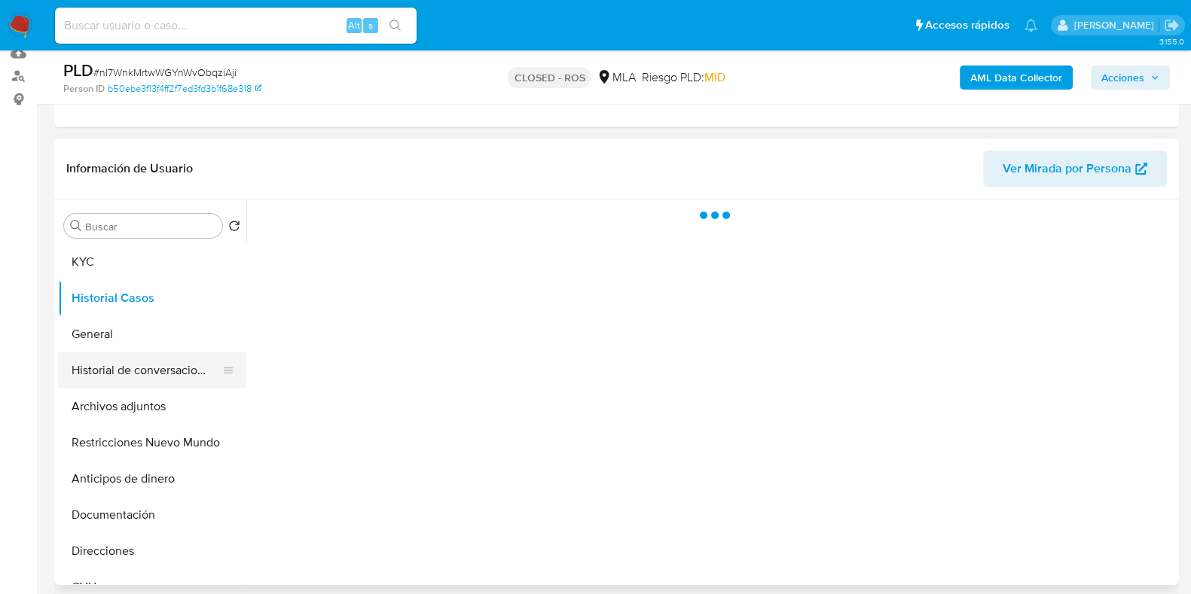
click at [138, 374] on button "Historial de conversaciones" at bounding box center [146, 371] width 176 height 36
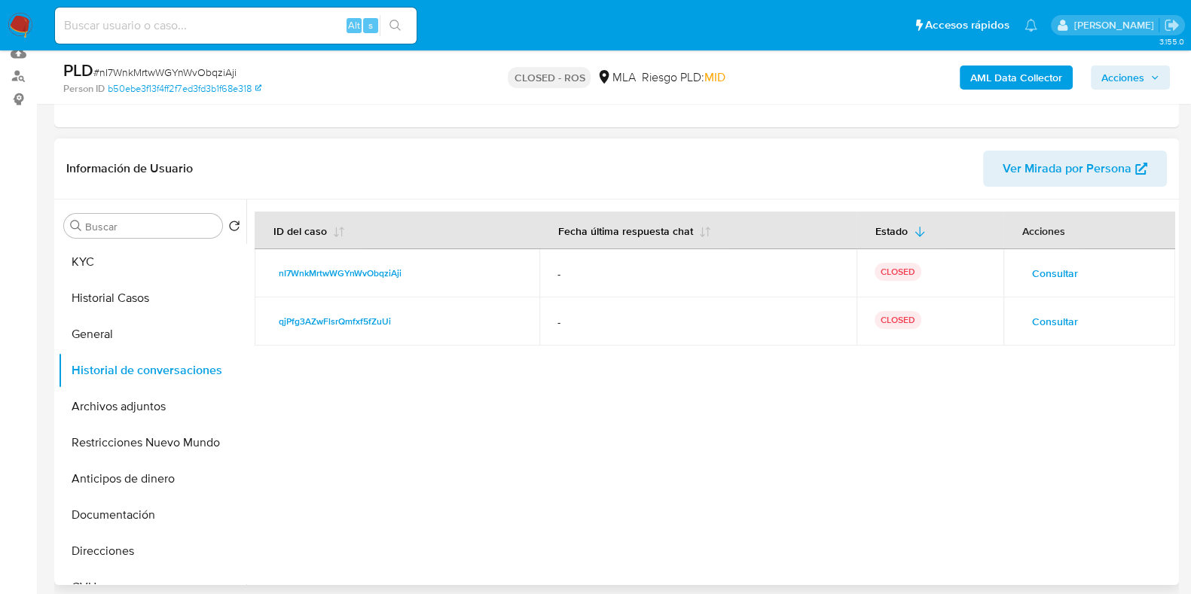
click at [1042, 326] on span "Consultar" at bounding box center [1055, 321] width 46 height 21
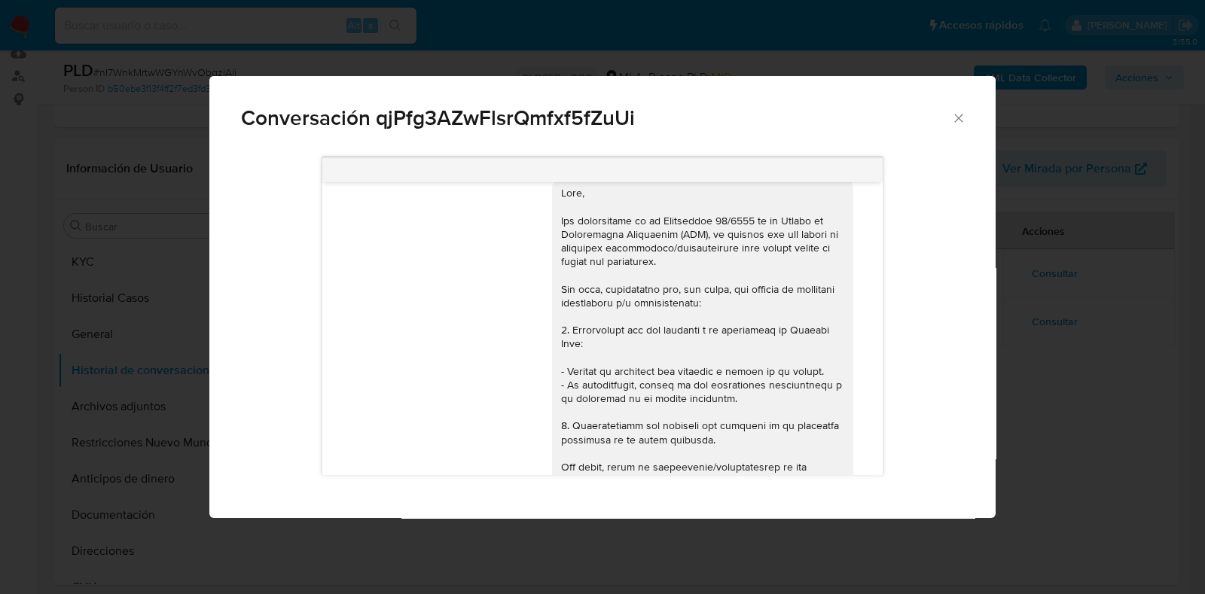
scroll to position [0, 0]
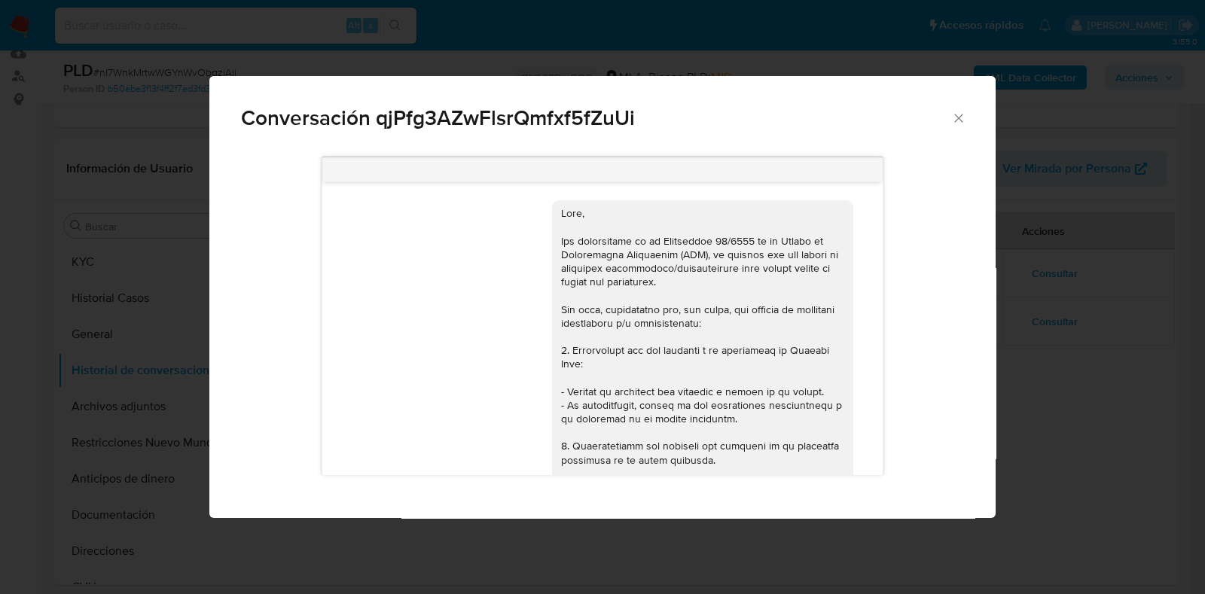
click at [955, 128] on div "Conversación qjPfg3AZwFlsrQmfxf5fZuUi" at bounding box center [602, 112] width 786 height 72
click at [960, 118] on icon "Cerrar" at bounding box center [958, 118] width 8 height 8
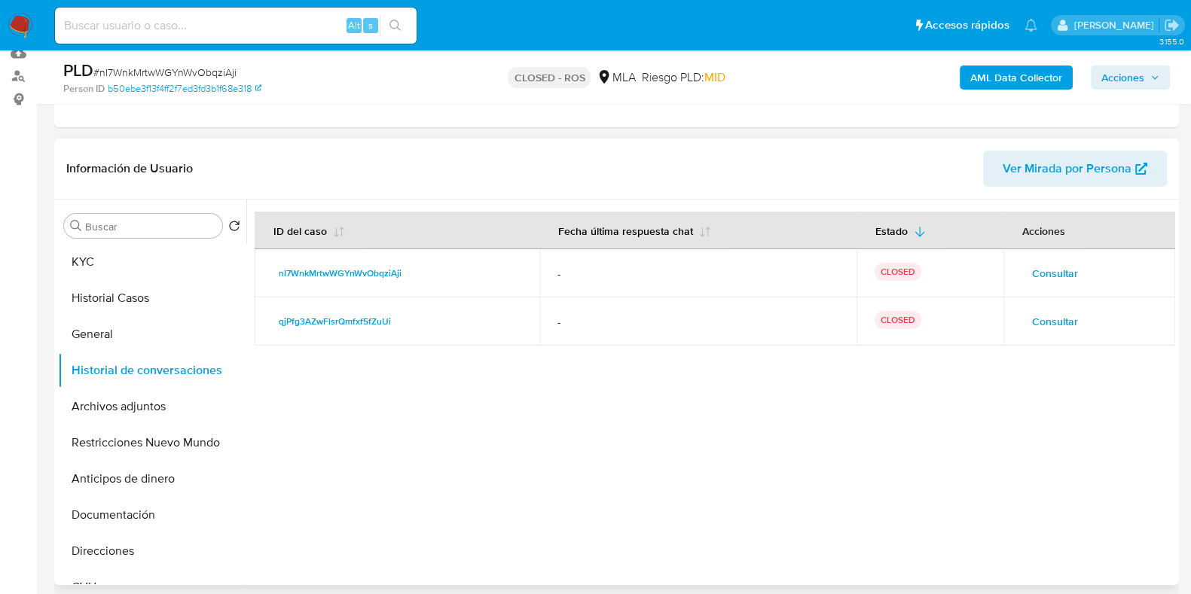
click at [1041, 271] on span "Consultar" at bounding box center [1055, 273] width 46 height 21
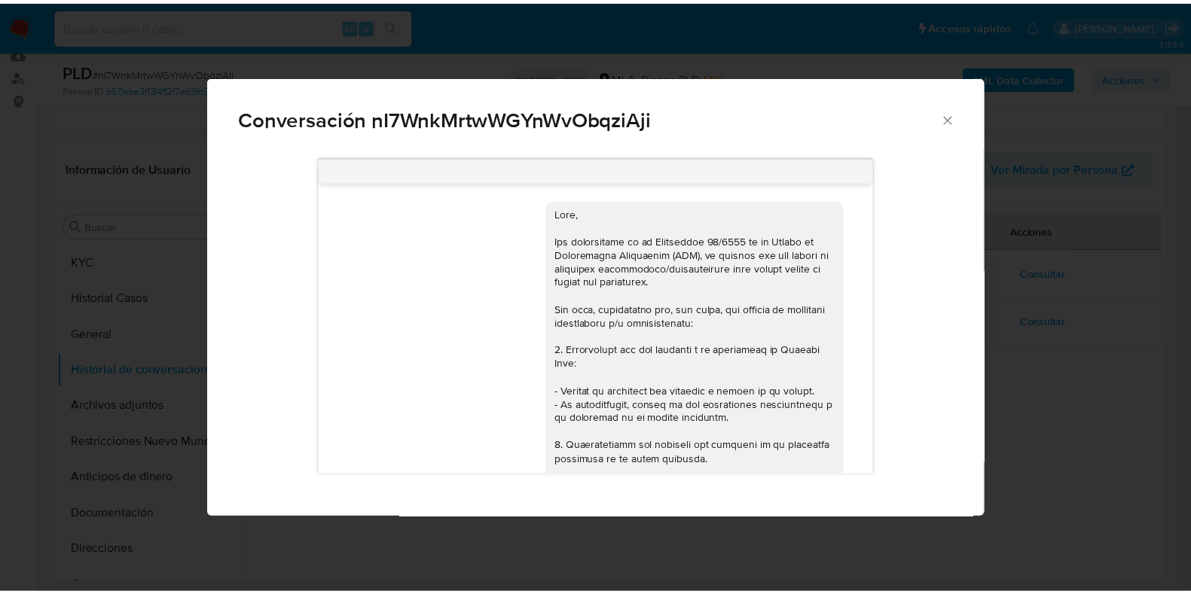
scroll to position [273, 0]
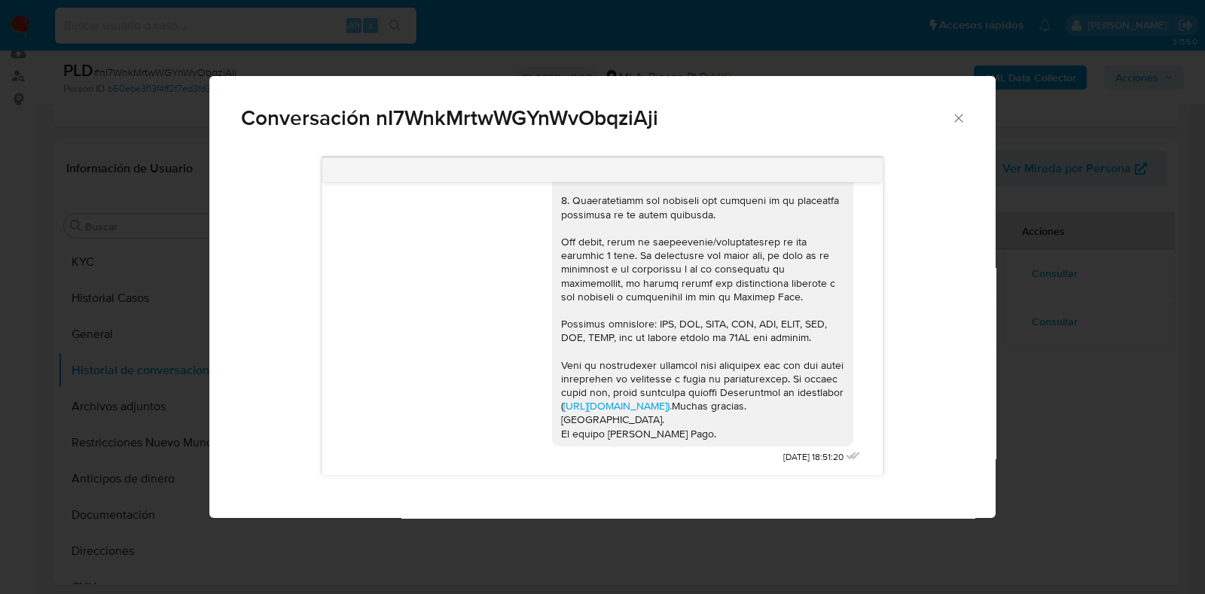
click at [960, 117] on icon "Cerrar" at bounding box center [958, 118] width 8 height 8
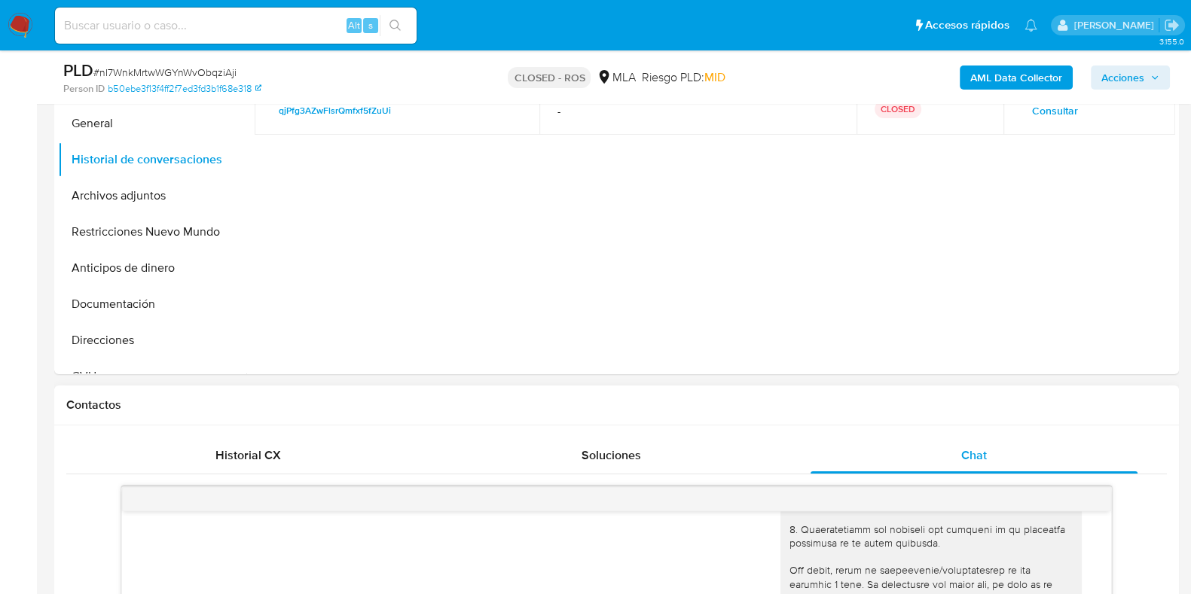
scroll to position [188, 0]
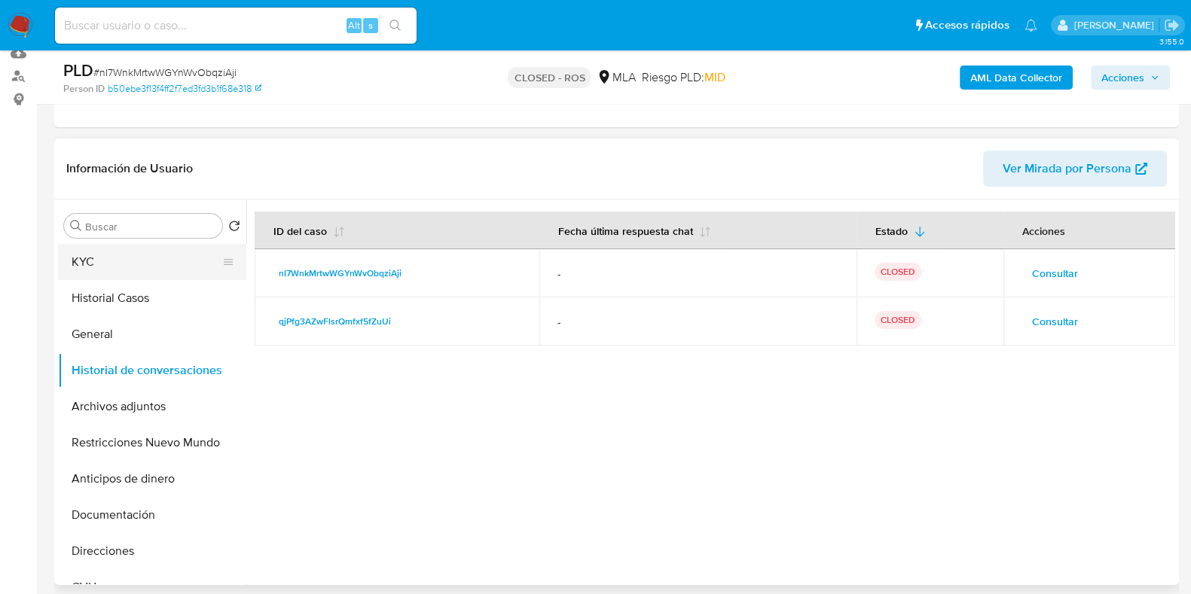
click at [70, 244] on button "KYC" at bounding box center [146, 262] width 176 height 36
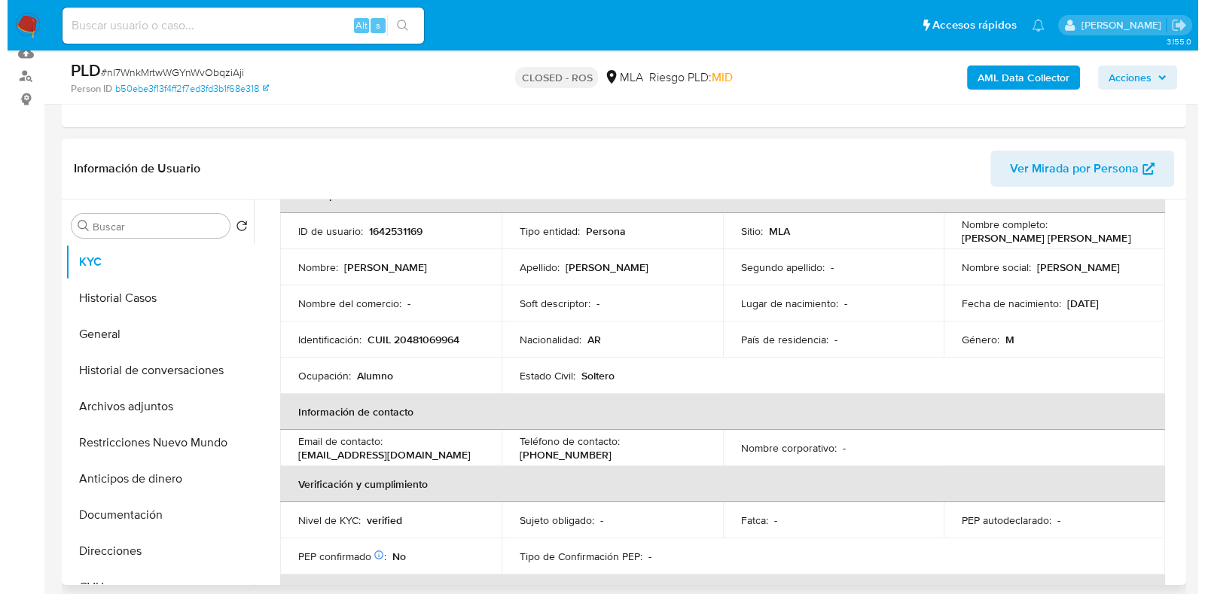
scroll to position [0, 0]
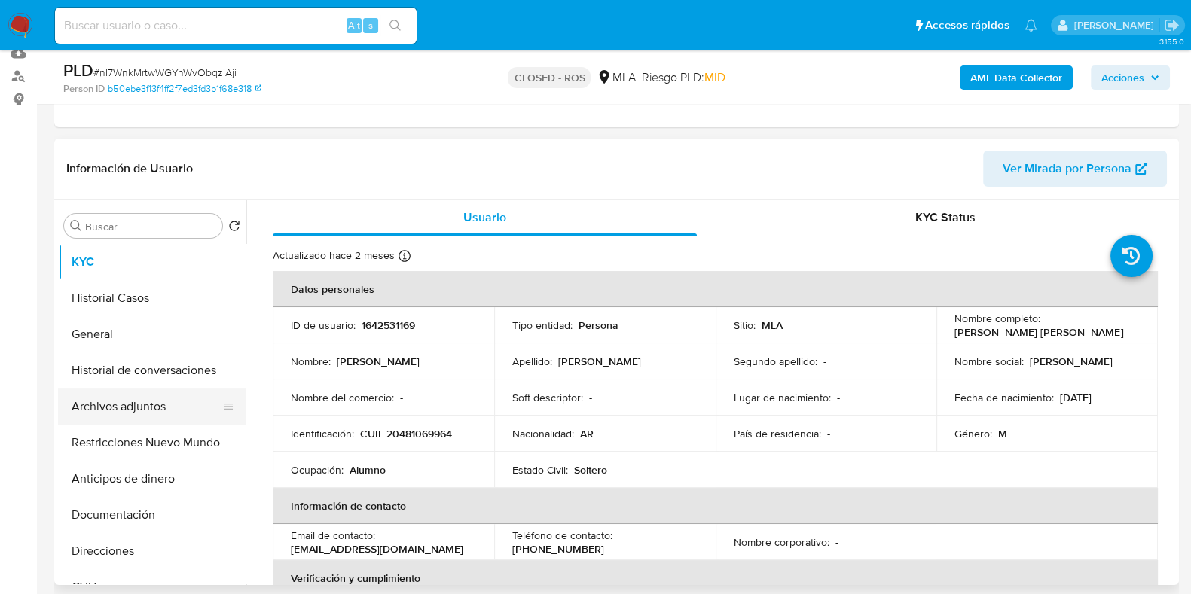
click at [106, 401] on button "Archivos adjuntos" at bounding box center [146, 407] width 176 height 36
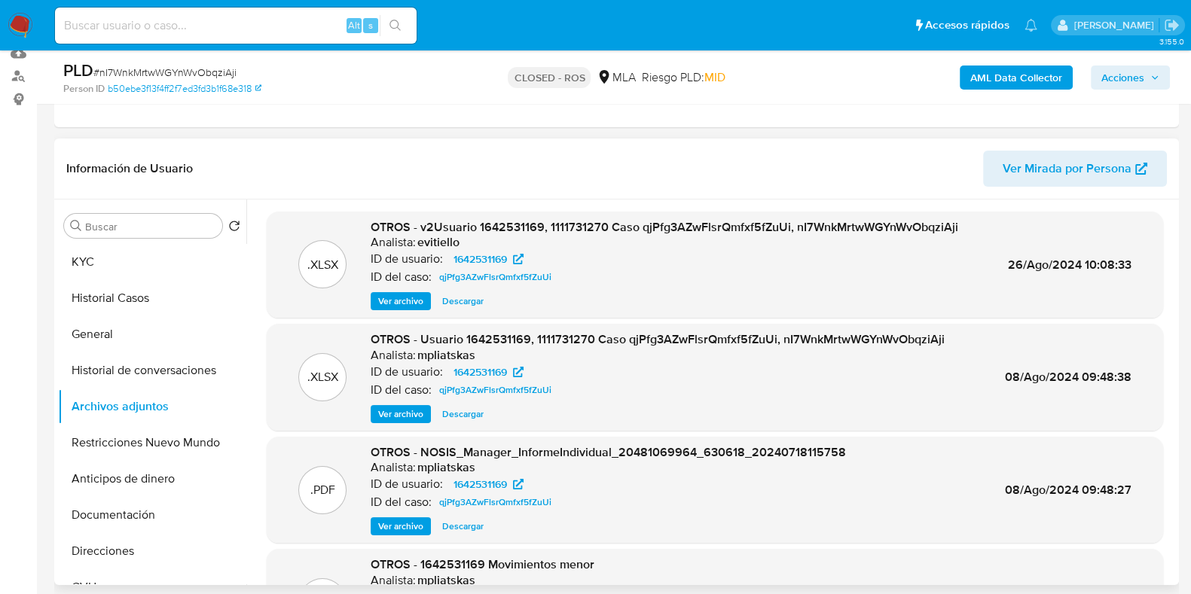
click at [398, 301] on span "Ver archivo" at bounding box center [400, 301] width 45 height 15
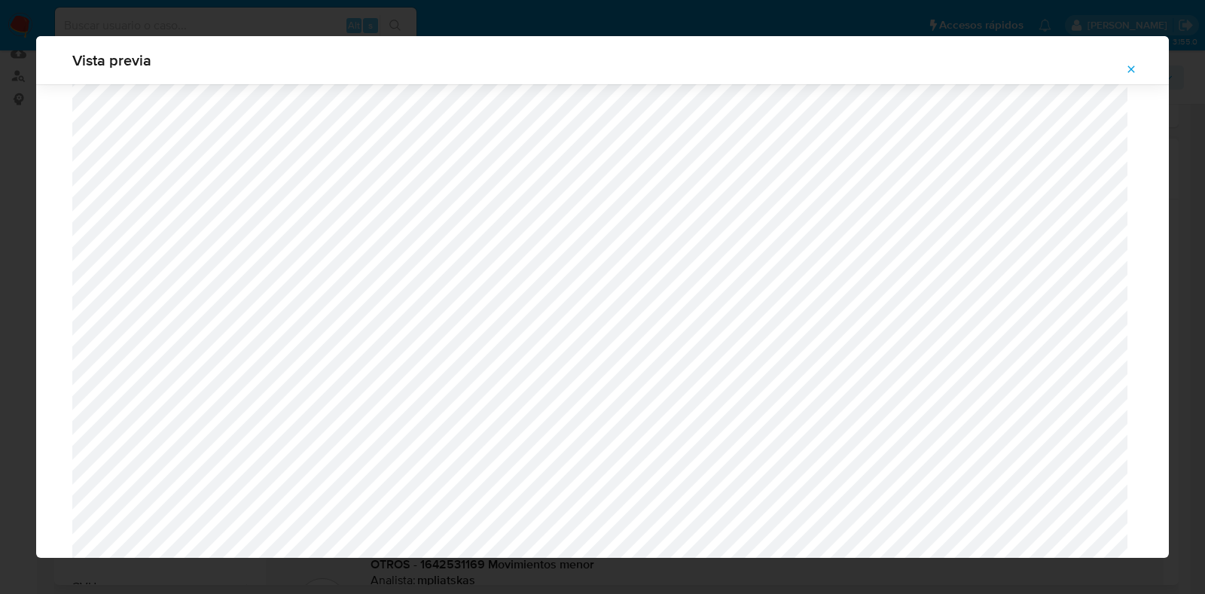
scroll to position [346, 0]
click at [1136, 69] on icon "Attachment preview" at bounding box center [1131, 69] width 12 height 12
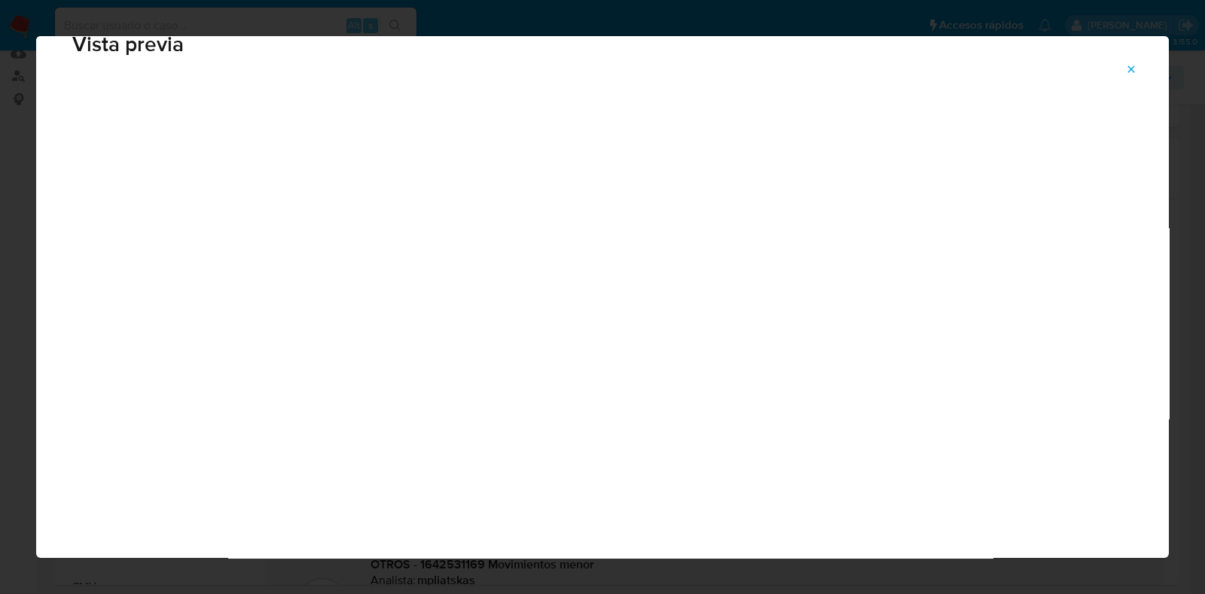
scroll to position [38, 0]
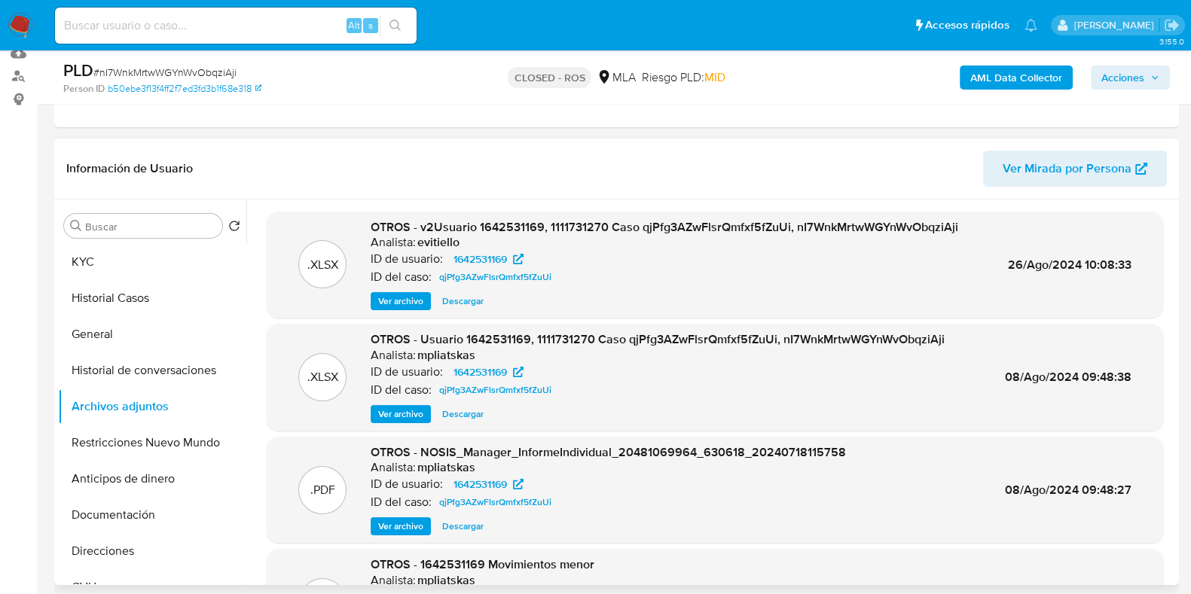
click at [418, 414] on span "Ver archivo" at bounding box center [400, 414] width 45 height 15
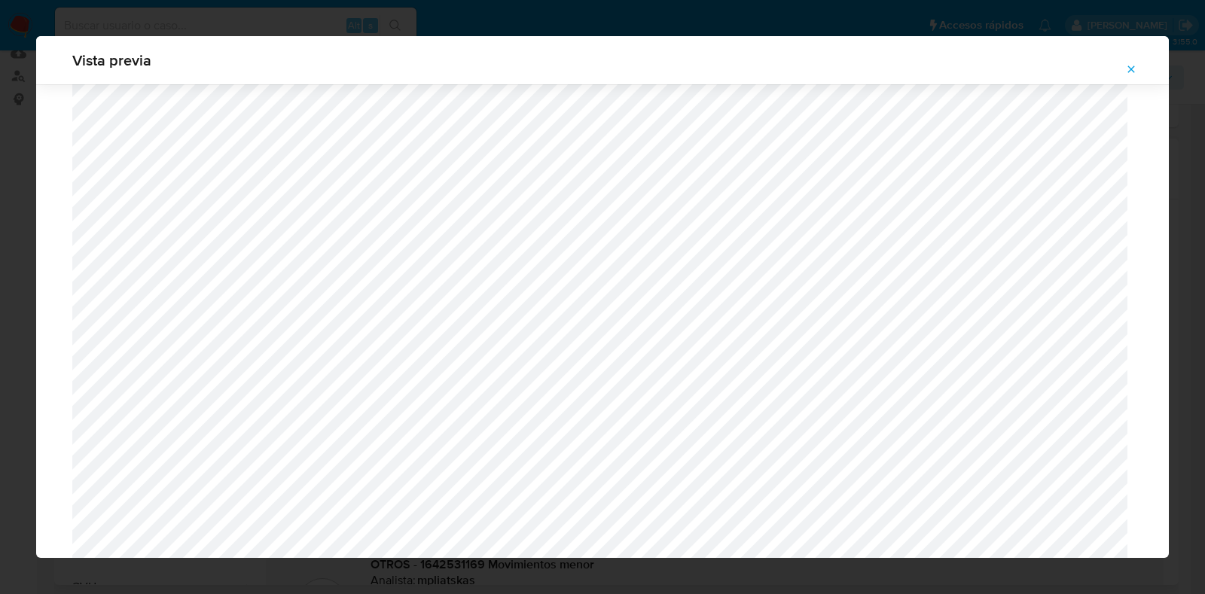
scroll to position [157, 0]
click at [1133, 67] on icon "Attachment preview" at bounding box center [1131, 69] width 7 height 7
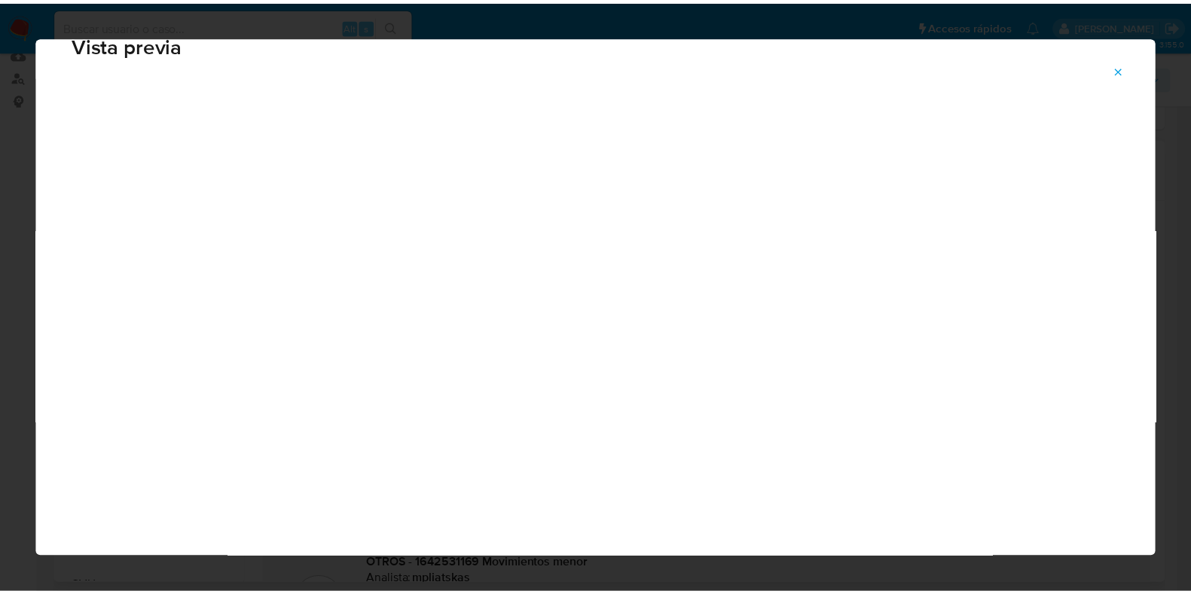
scroll to position [38, 0]
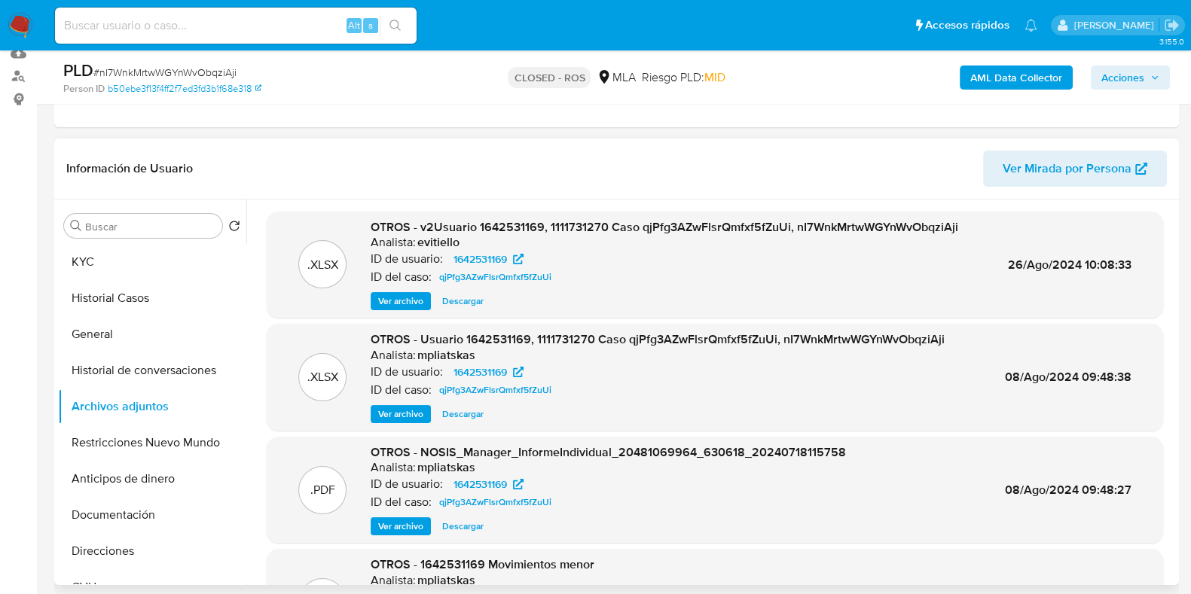
click at [407, 300] on span "Ver archivo" at bounding box center [400, 301] width 45 height 15
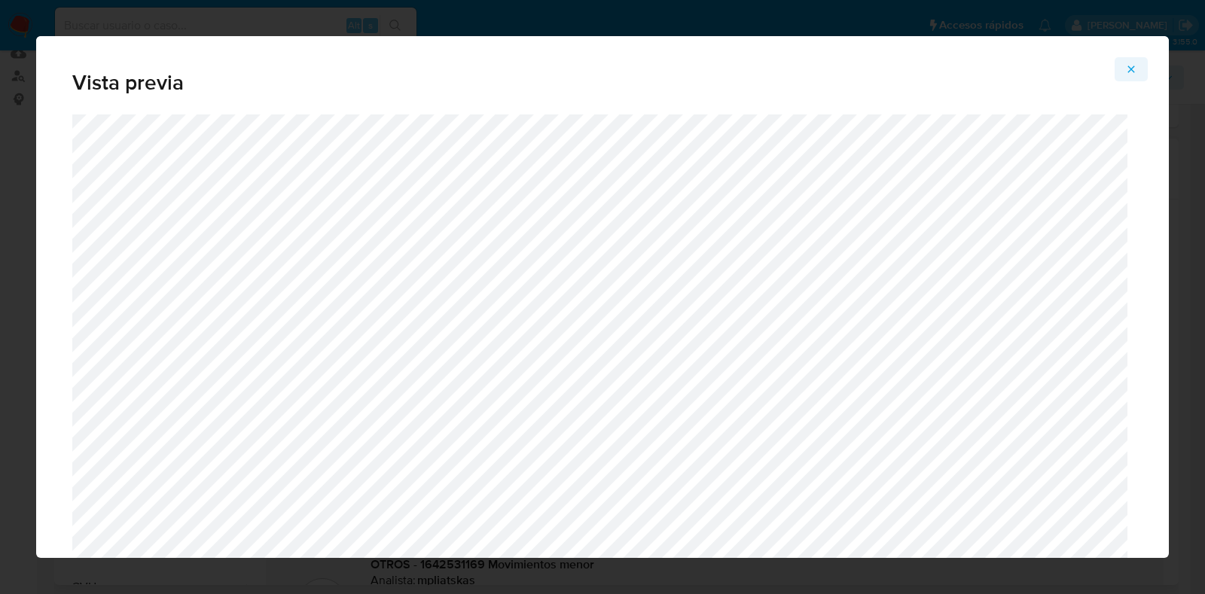
click at [1131, 64] on icon "Attachment preview" at bounding box center [1131, 69] width 12 height 12
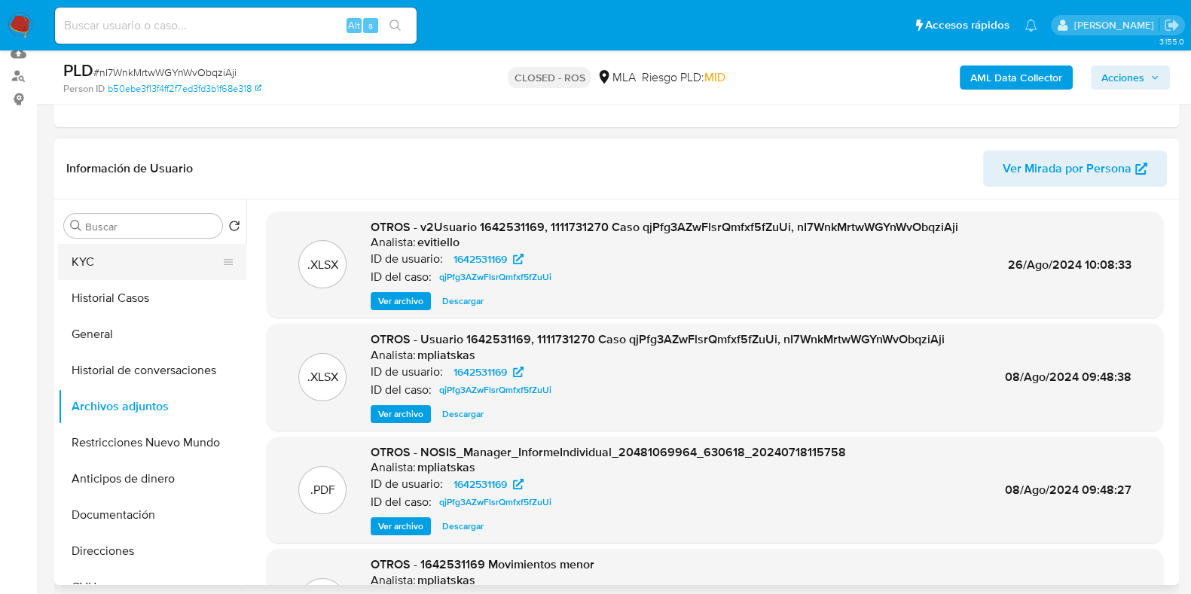
click at [127, 265] on button "KYC" at bounding box center [146, 262] width 176 height 36
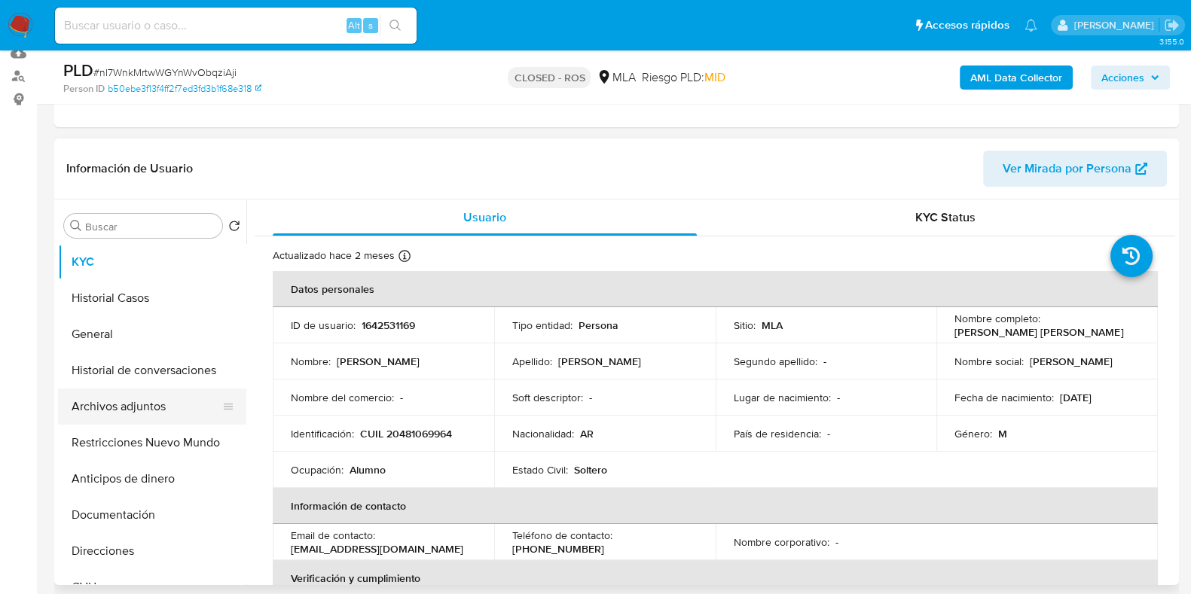
click at [136, 407] on button "Archivos adjuntos" at bounding box center [146, 407] width 176 height 36
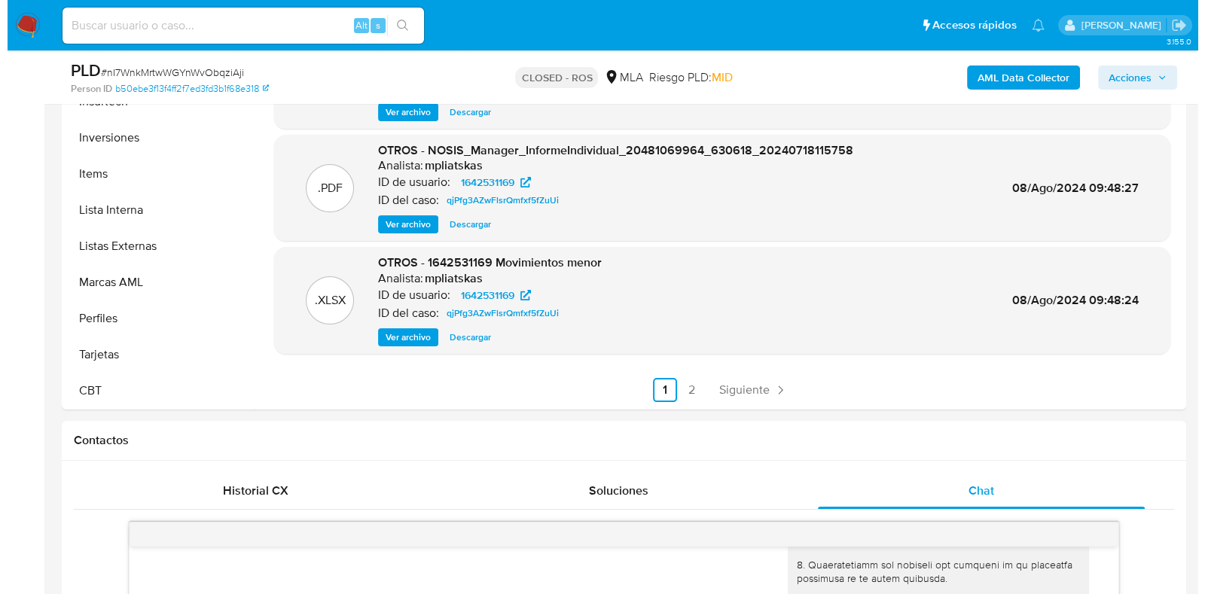
scroll to position [376, 0]
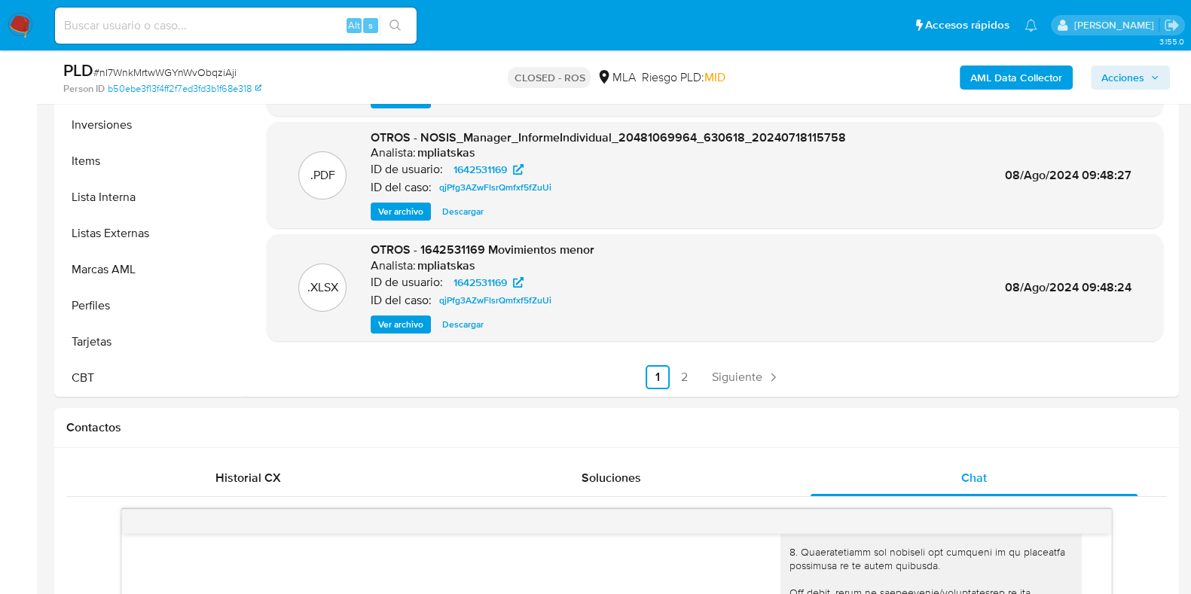
click at [419, 321] on span "Ver archivo" at bounding box center [400, 324] width 45 height 15
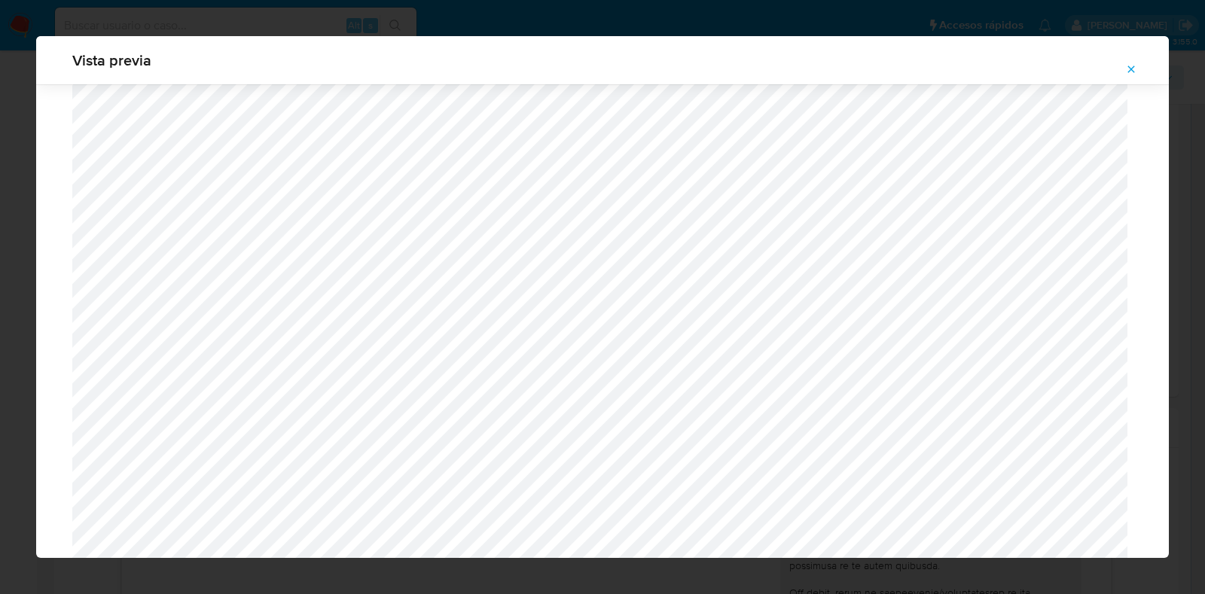
scroll to position [1476, 0]
click at [1134, 70] on icon "Attachment preview" at bounding box center [1131, 69] width 12 height 12
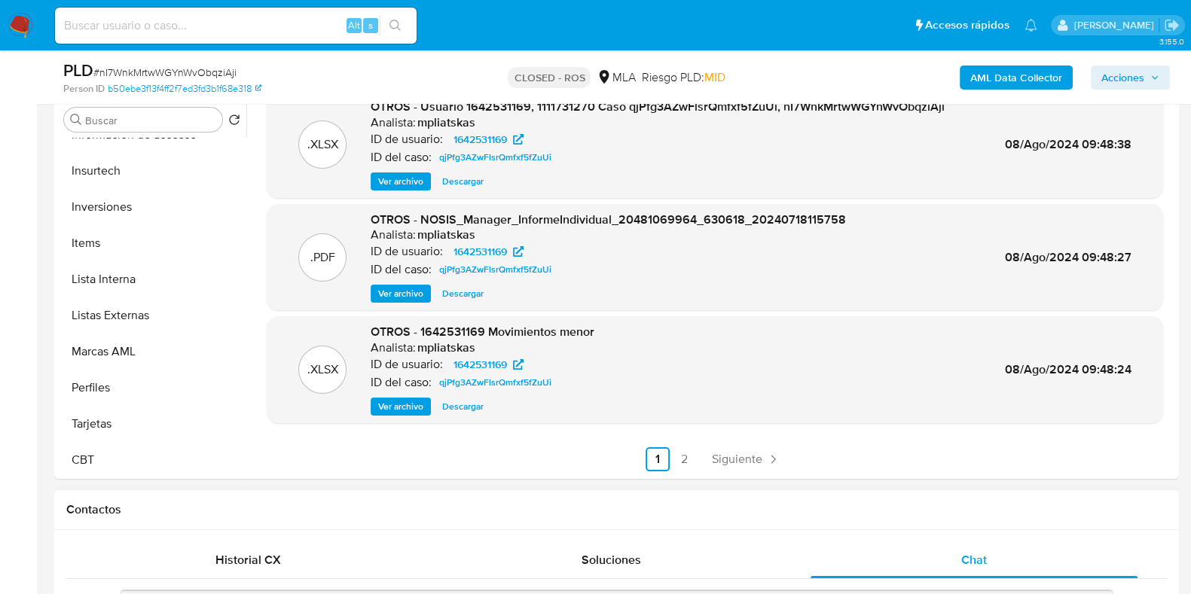
scroll to position [282, 0]
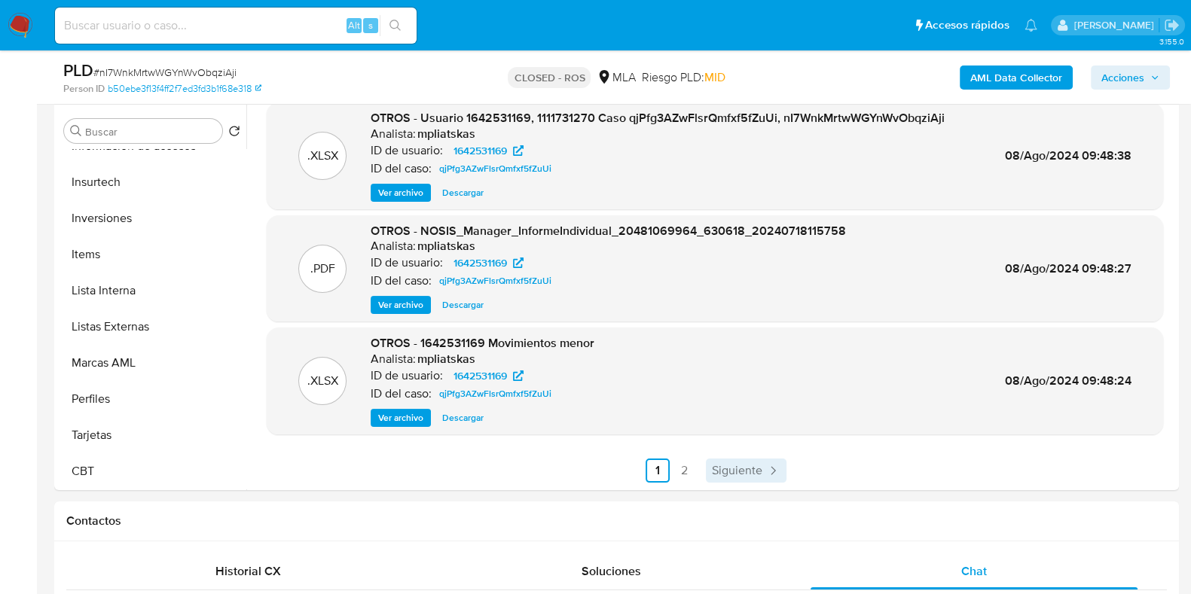
click at [732, 469] on span "Siguiente" at bounding box center [737, 471] width 50 height 12
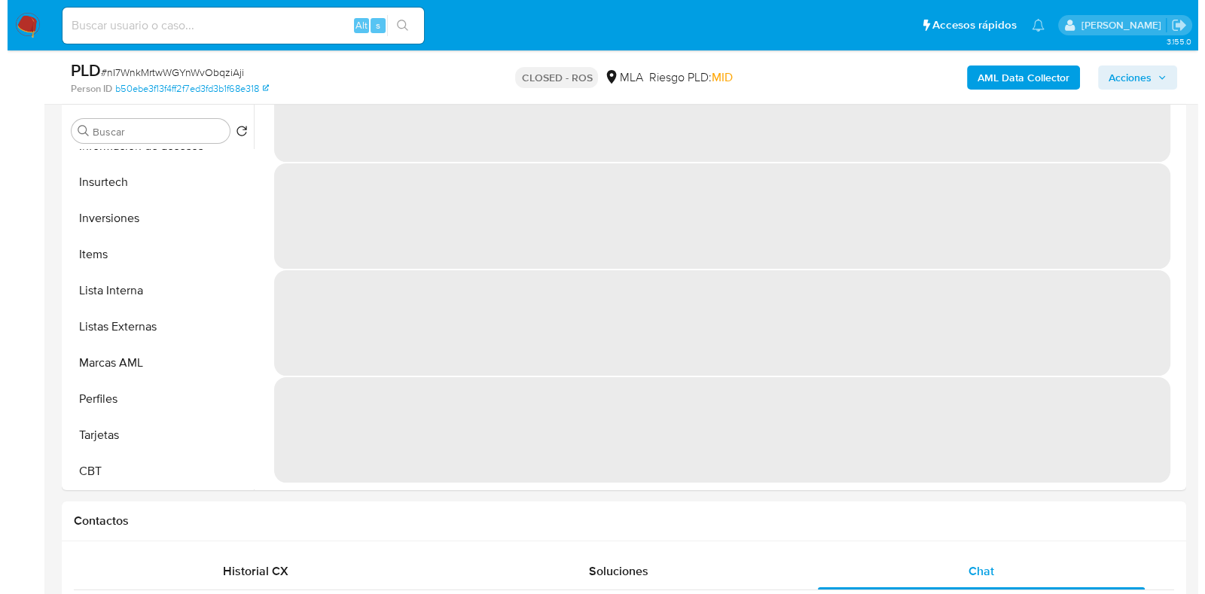
scroll to position [0, 0]
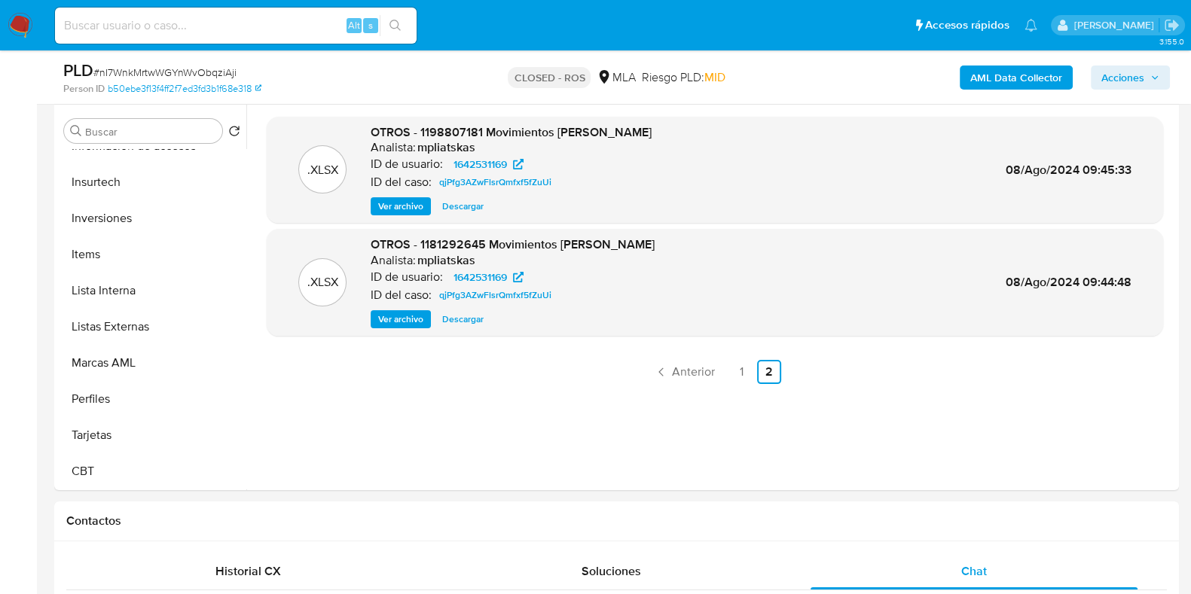
click at [405, 322] on span "Ver archivo" at bounding box center [400, 319] width 45 height 15
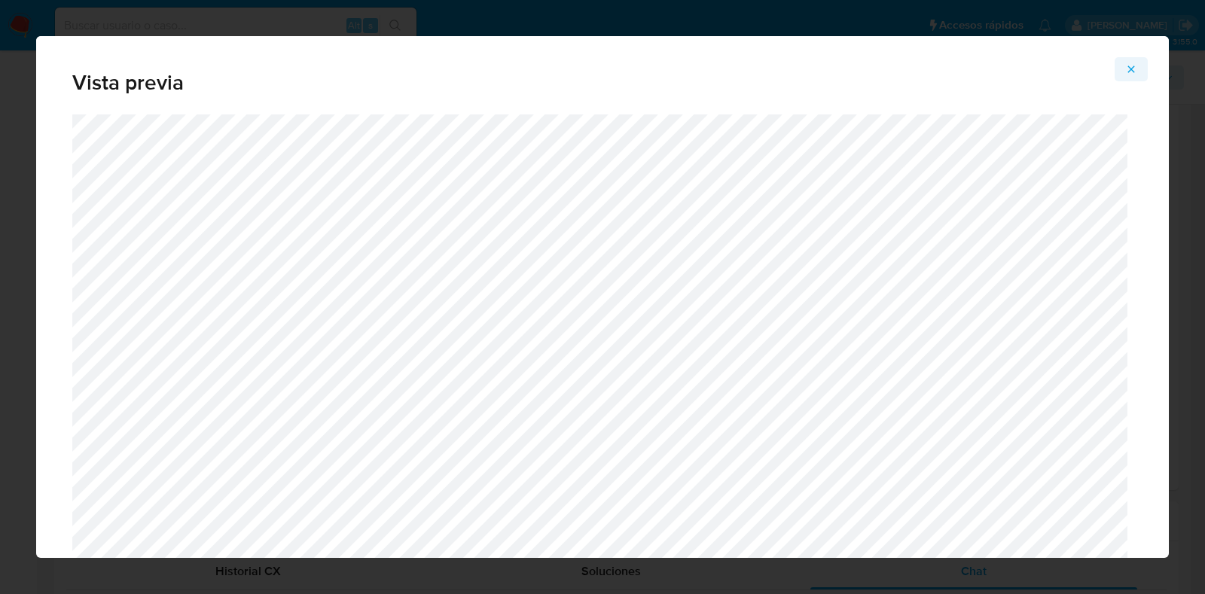
click at [1128, 65] on icon "Attachment preview" at bounding box center [1131, 69] width 12 height 12
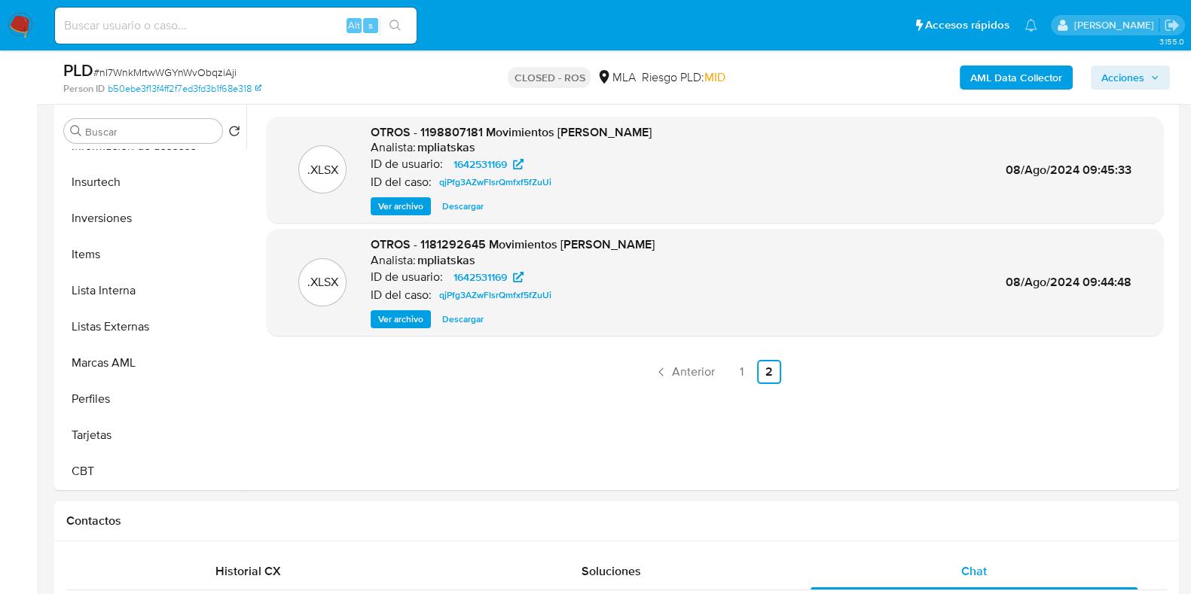
click at [416, 322] on span "Ver archivo" at bounding box center [400, 319] width 45 height 15
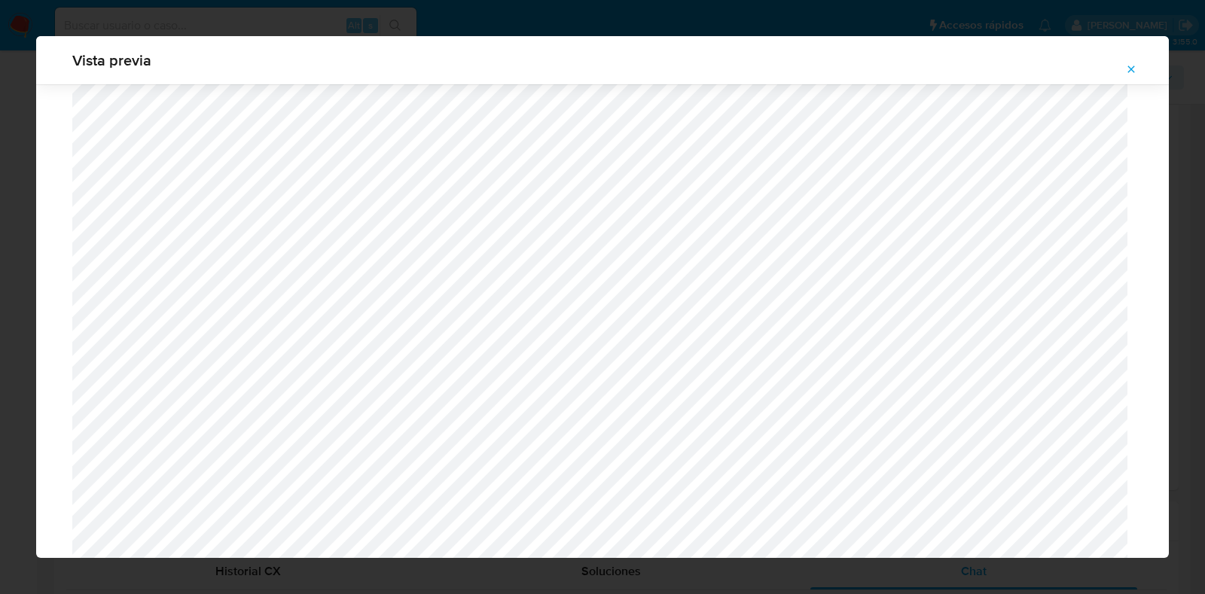
scroll to position [252, 0]
click at [1128, 69] on icon "Attachment preview" at bounding box center [1131, 69] width 12 height 12
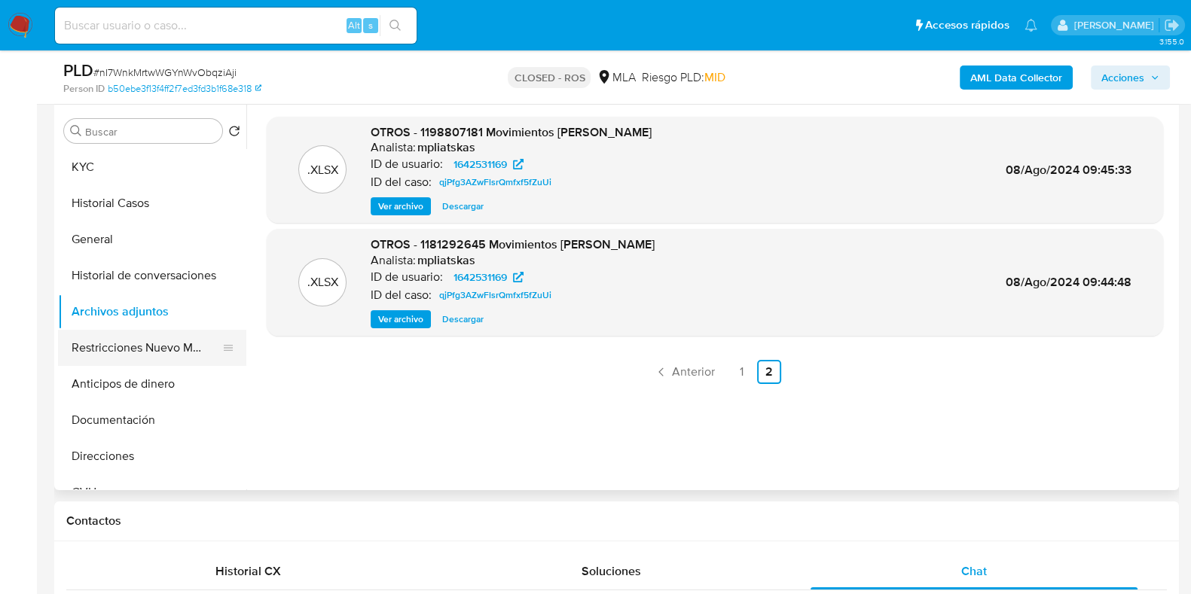
scroll to position [188, 0]
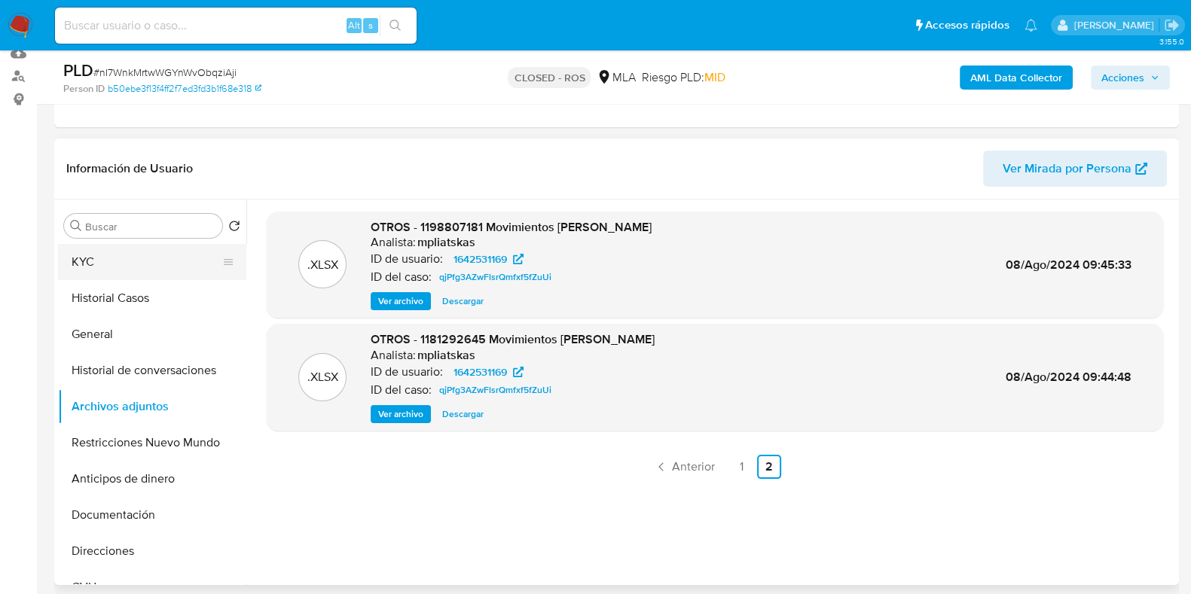
click at [132, 253] on button "KYC" at bounding box center [146, 262] width 176 height 36
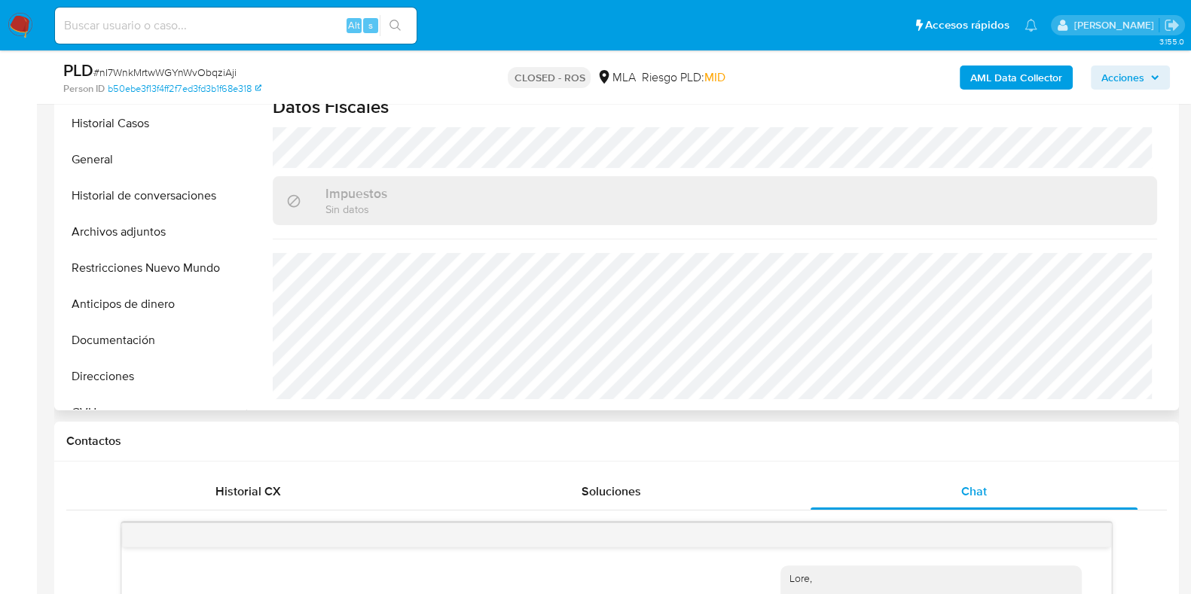
scroll to position [471, 0]
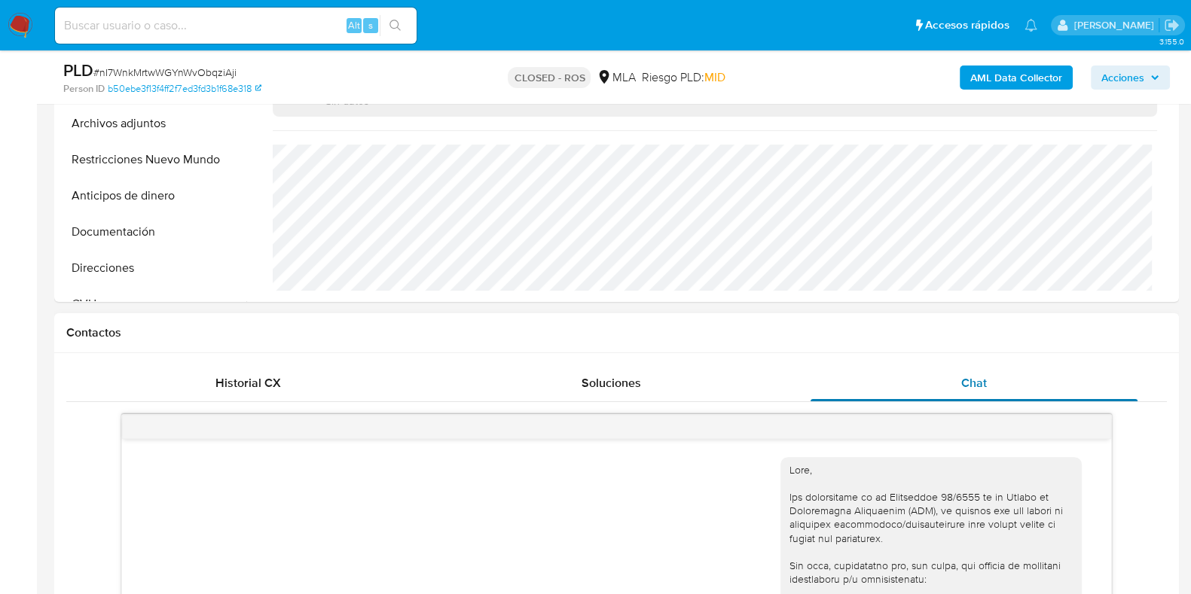
click at [983, 383] on span "Chat" at bounding box center [974, 382] width 26 height 17
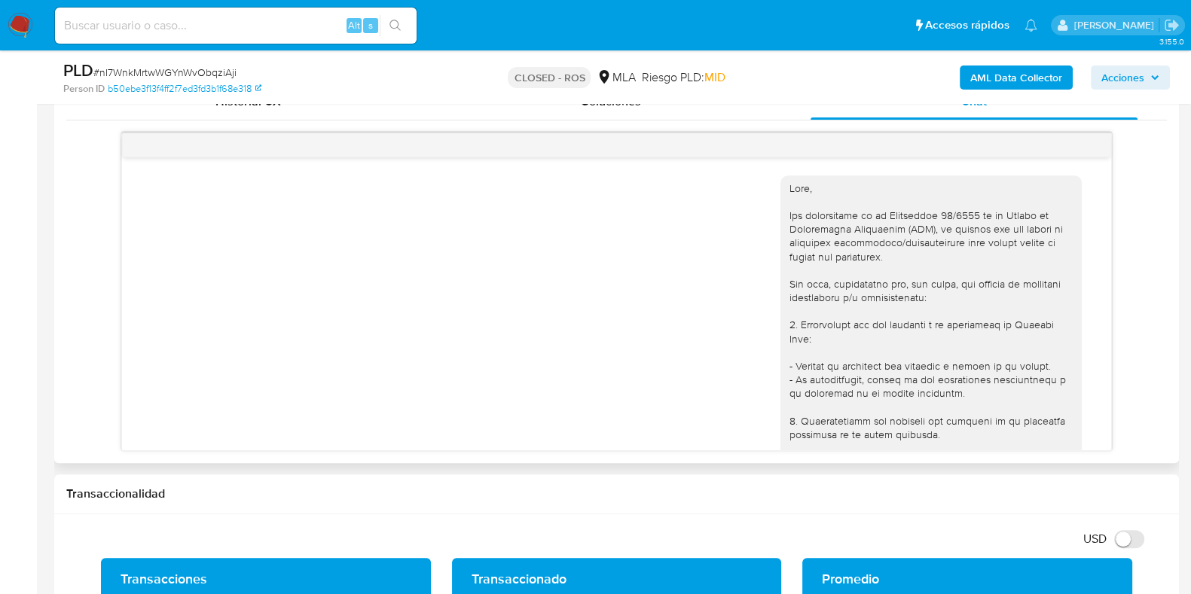
scroll to position [0, 0]
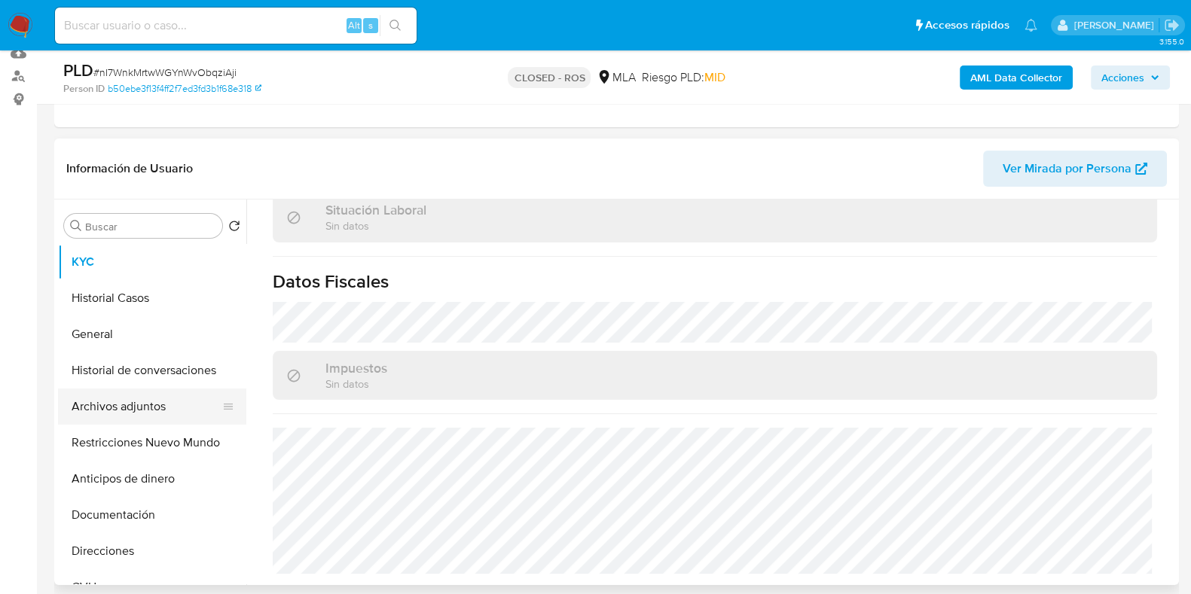
click at [128, 410] on button "Archivos adjuntos" at bounding box center [146, 407] width 176 height 36
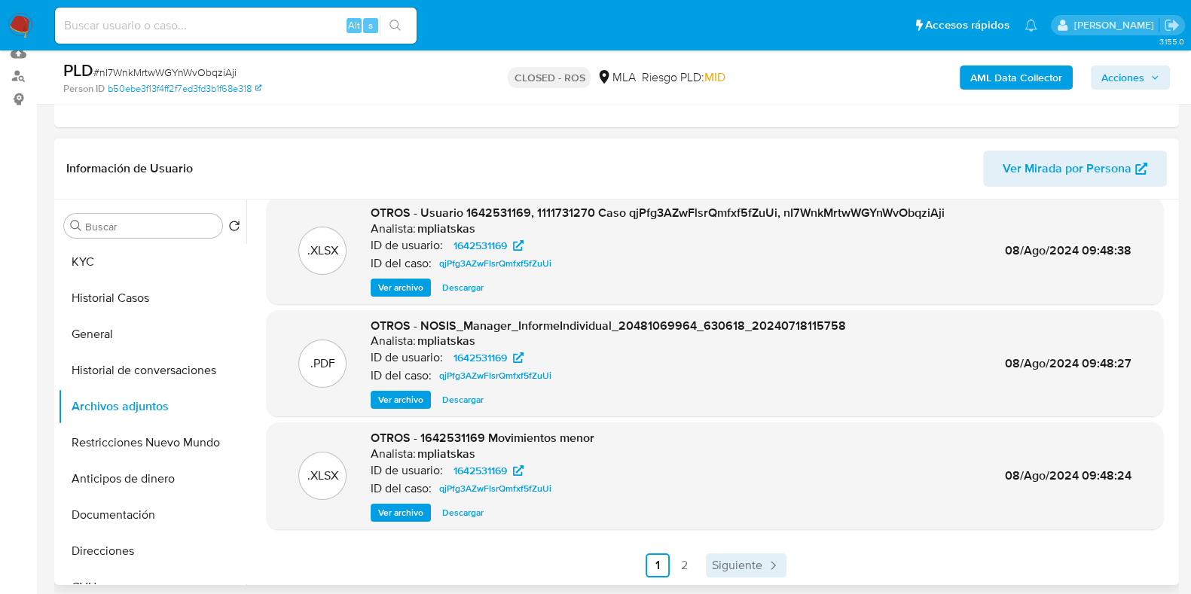
click at [728, 563] on span "Siguiente" at bounding box center [737, 566] width 50 height 12
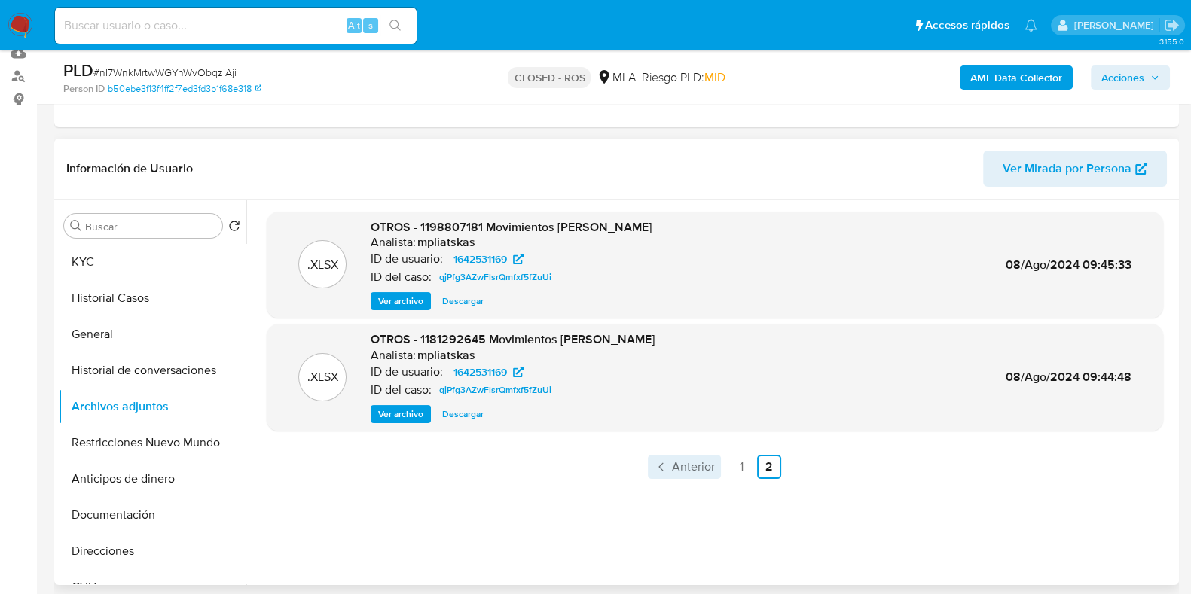
click at [694, 468] on span "Anterior" at bounding box center [693, 467] width 43 height 12
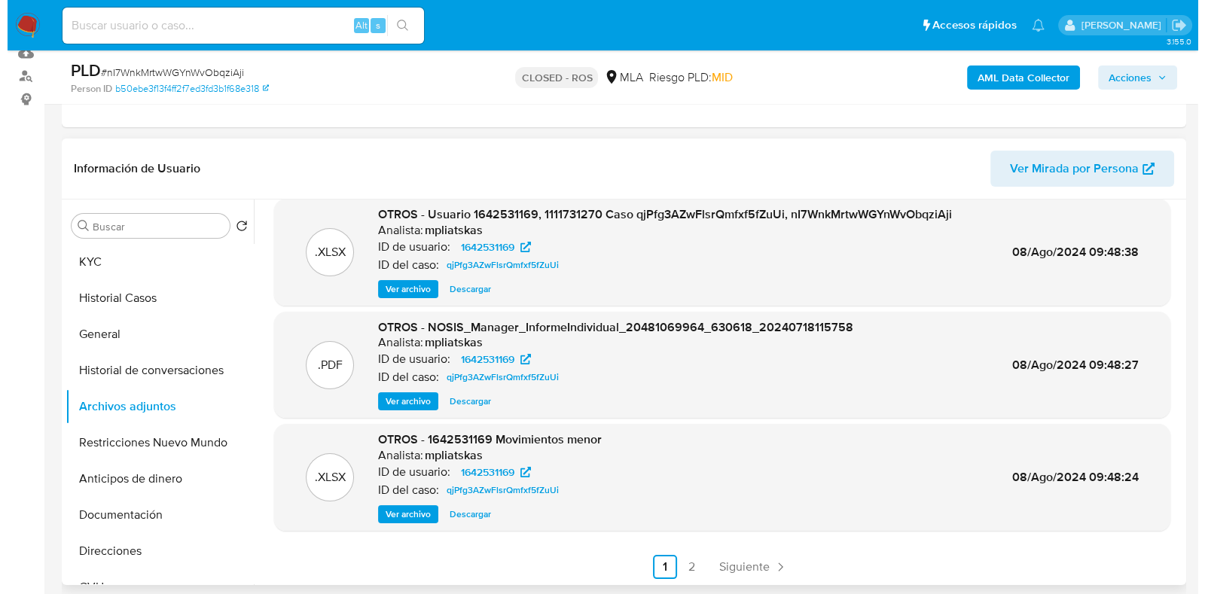
scroll to position [127, 0]
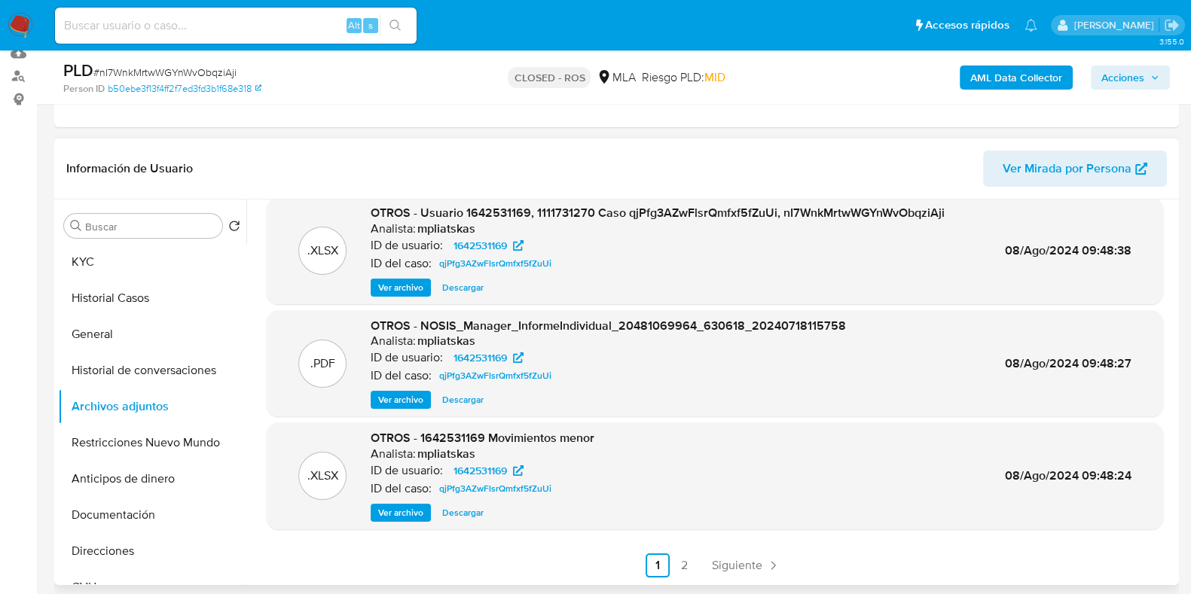
click at [405, 395] on span "Ver archivo" at bounding box center [400, 399] width 45 height 15
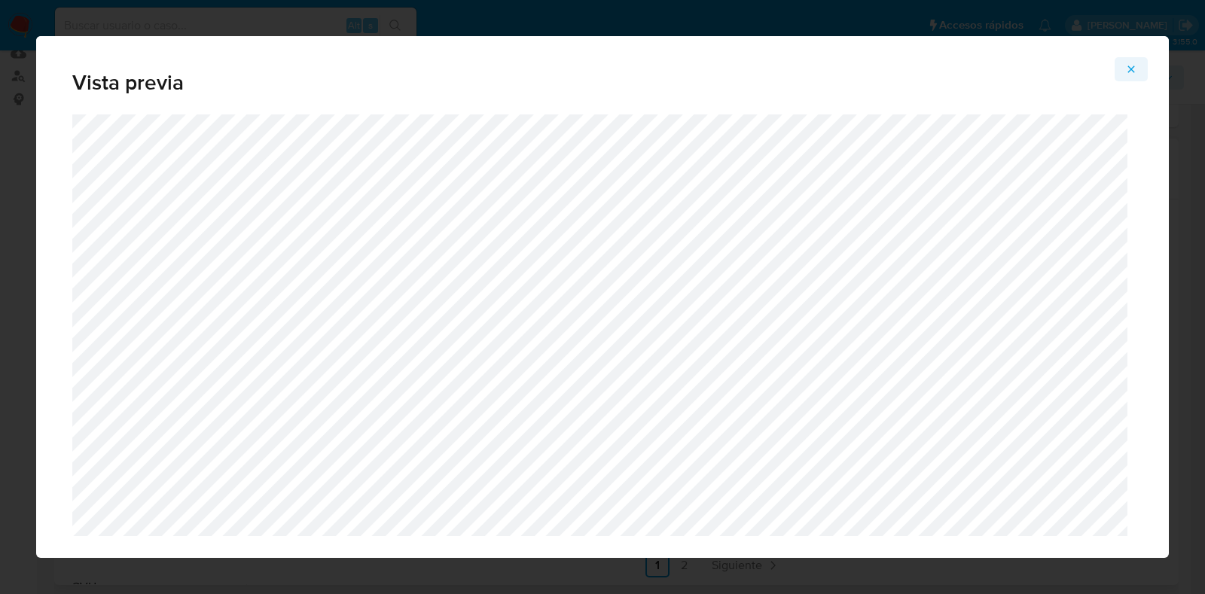
click at [1136, 61] on span "Attachment preview" at bounding box center [1131, 69] width 12 height 21
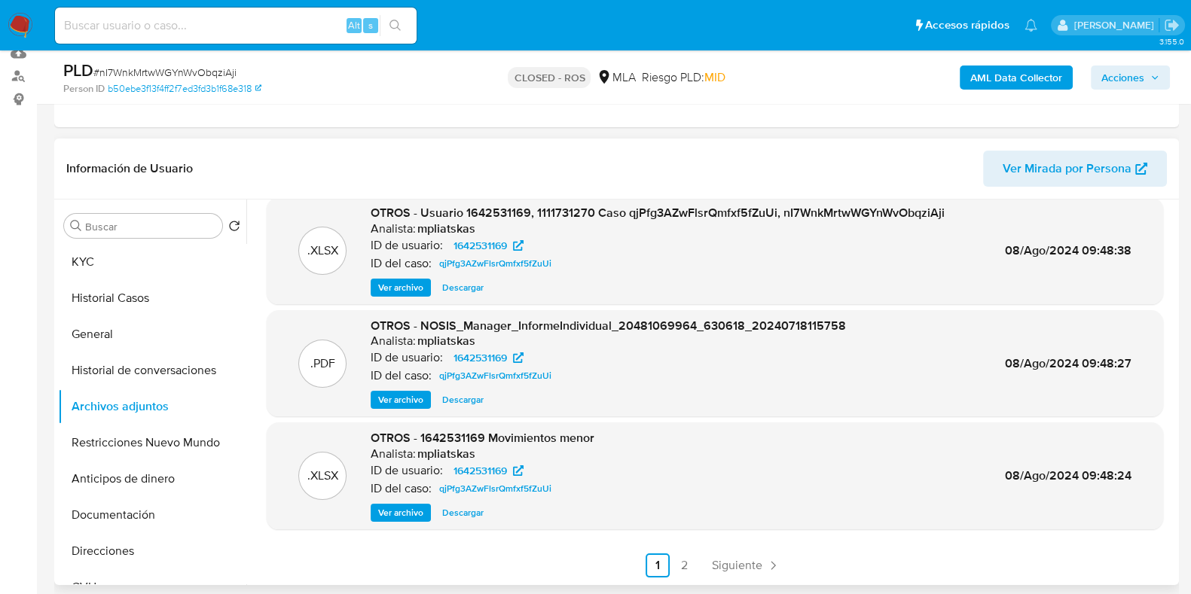
click at [395, 289] on span "Ver archivo" at bounding box center [400, 287] width 45 height 15
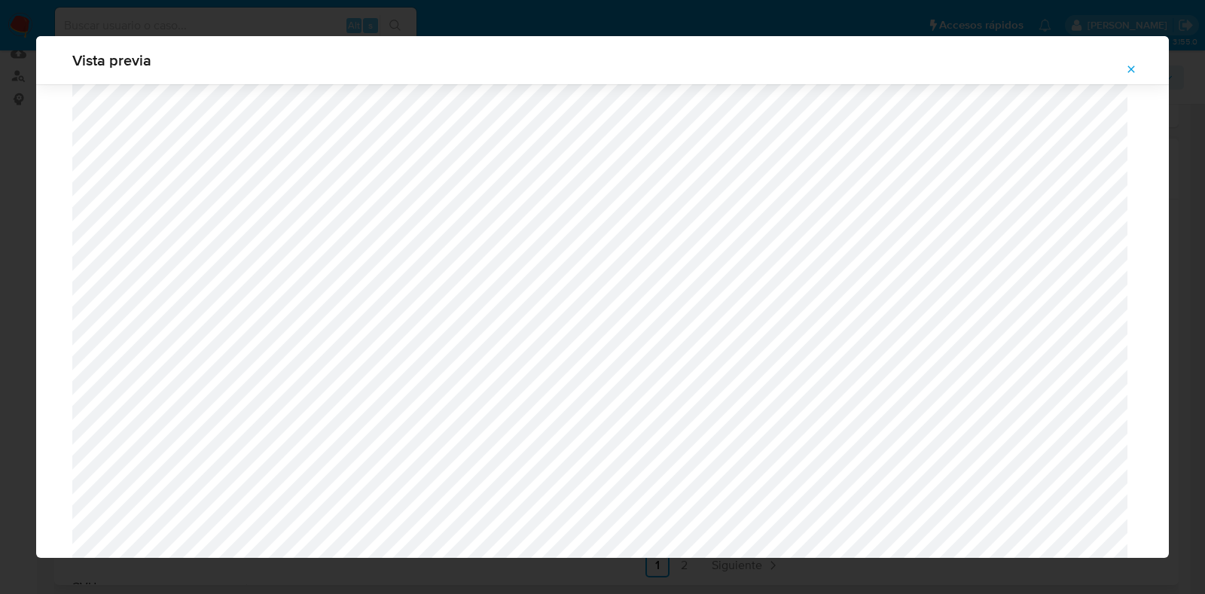
scroll to position [346, 0]
click at [1128, 69] on icon "Attachment preview" at bounding box center [1131, 69] width 12 height 12
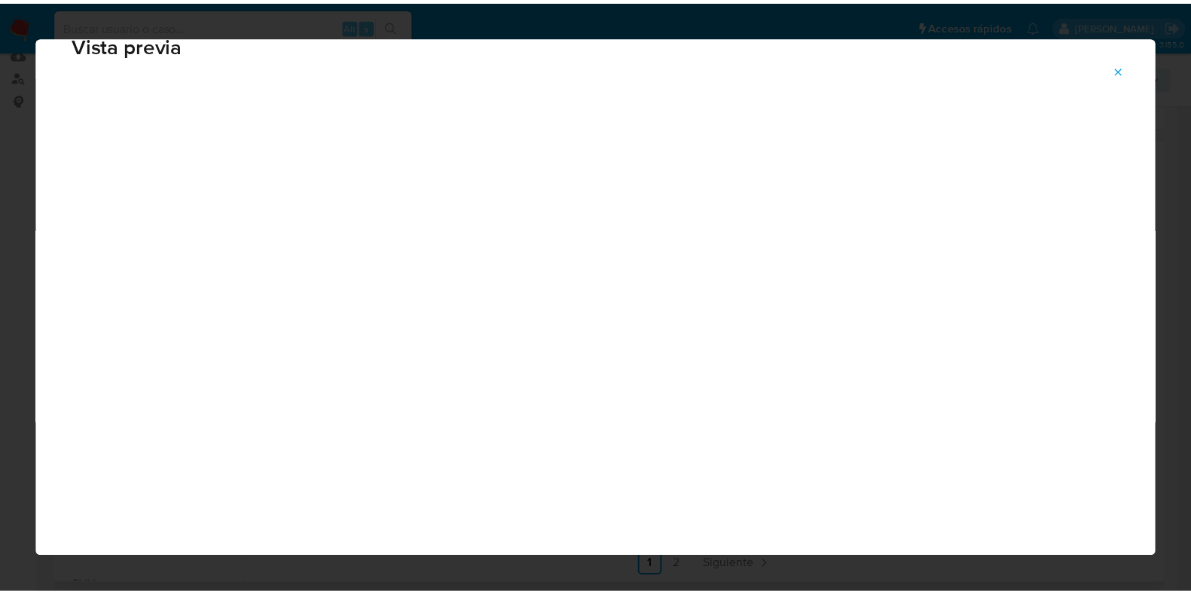
scroll to position [38, 0]
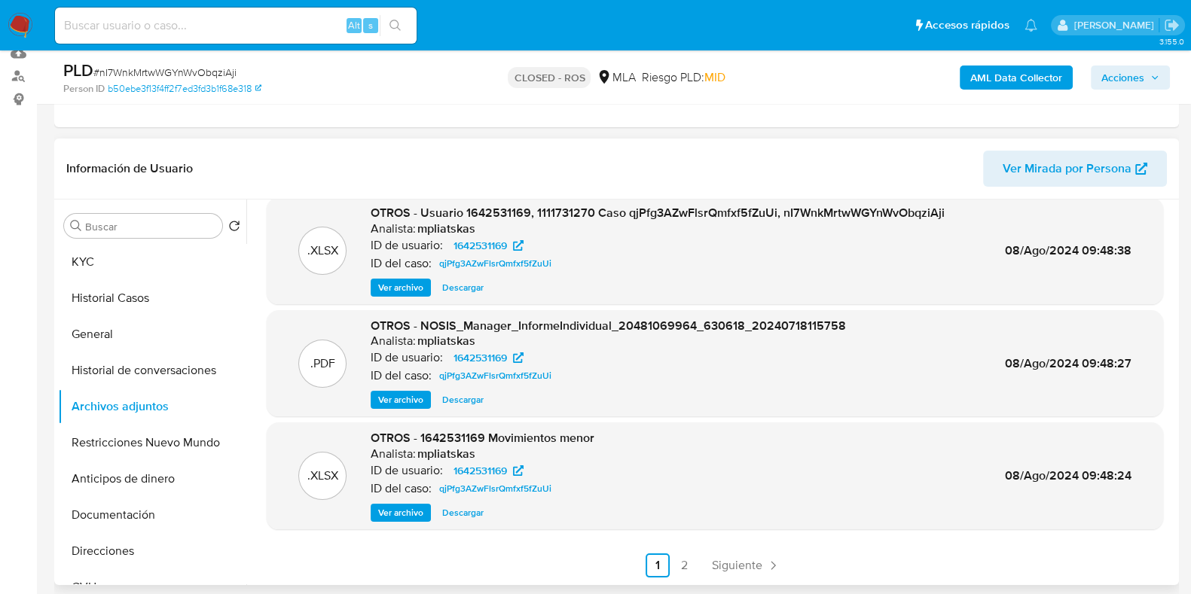
click at [401, 514] on span "Ver archivo" at bounding box center [400, 512] width 45 height 15
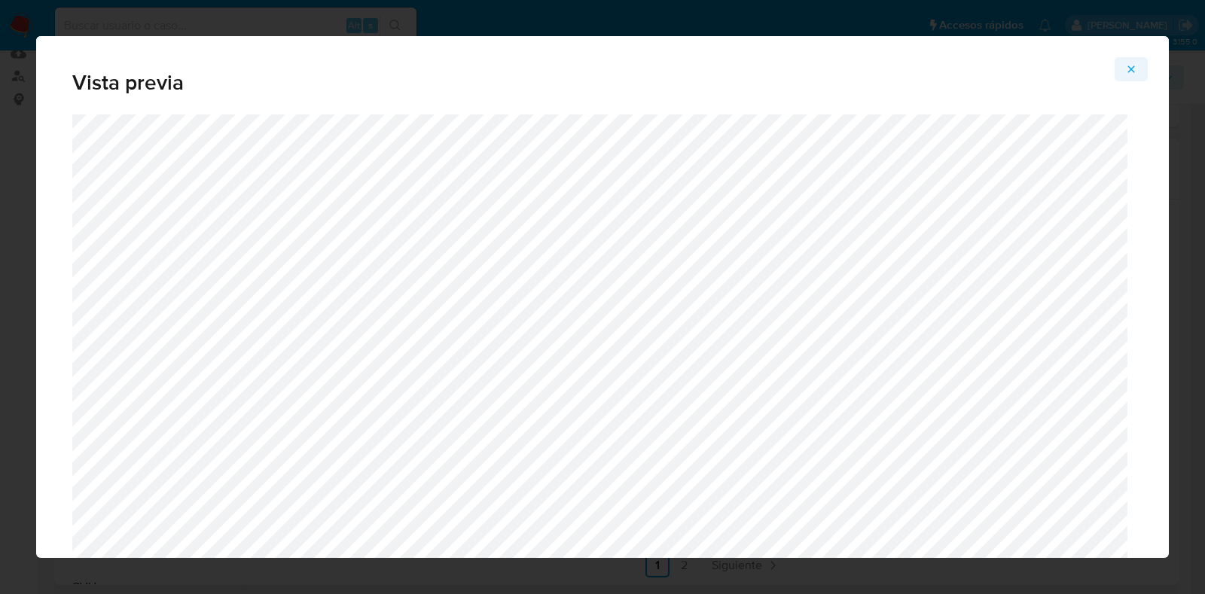
click at [1128, 65] on icon "Attachment preview" at bounding box center [1131, 69] width 12 height 12
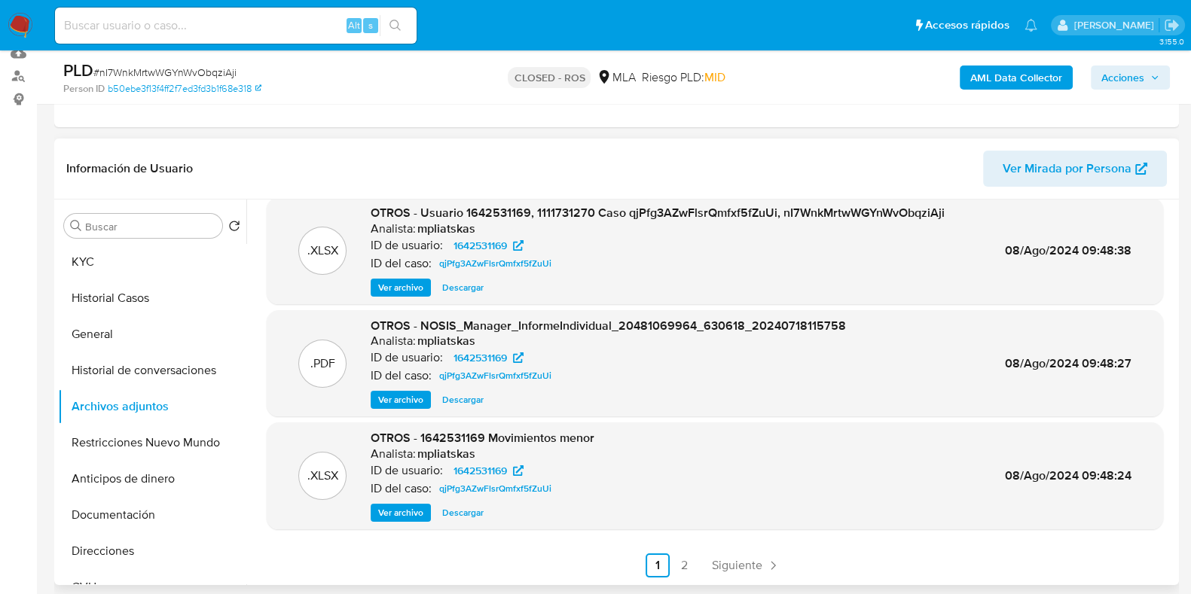
click at [468, 514] on span "Descargar" at bounding box center [462, 512] width 41 height 15
click at [109, 253] on button "KYC" at bounding box center [146, 262] width 176 height 36
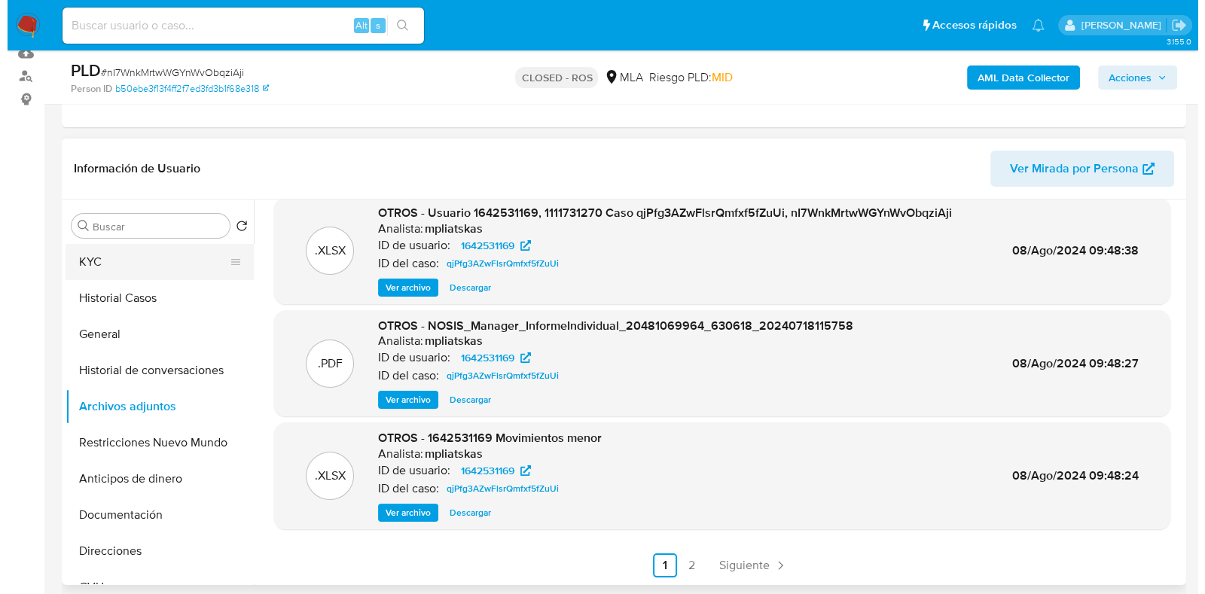
scroll to position [0, 0]
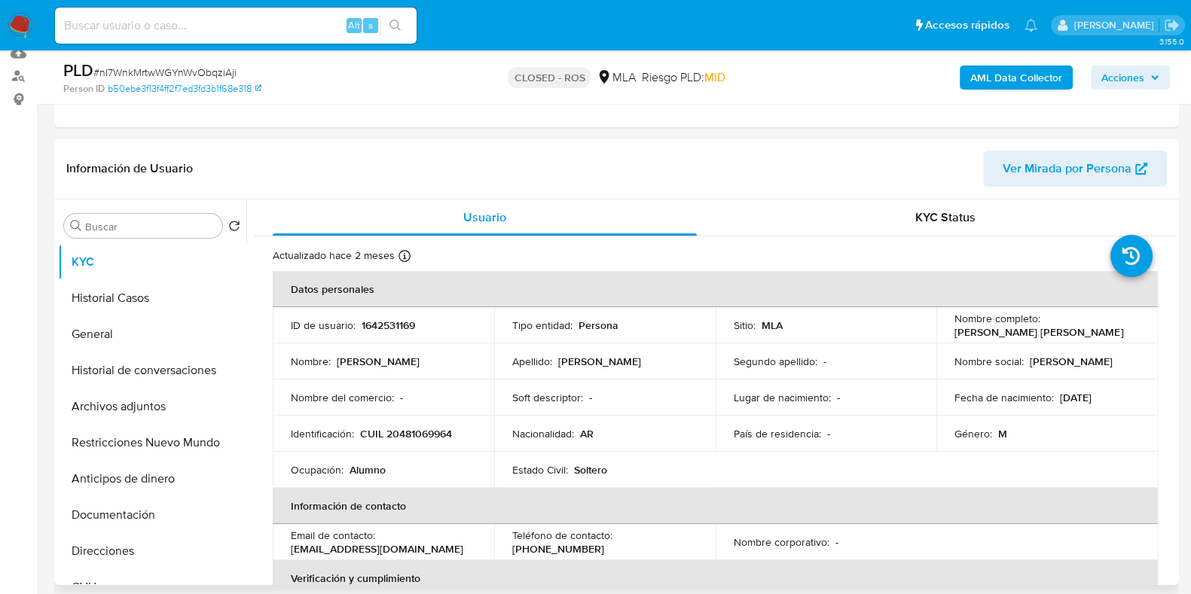
drag, startPoint x: 1105, startPoint y: 337, endPoint x: 954, endPoint y: 330, distance: 151.5
click at [954, 330] on div "Nombre completo : Alexis Facundo Ferreira Martinez" at bounding box center [1046, 325] width 185 height 27
click at [1119, 329] on div "Nombre completo : Alexis Facundo Ferreira Martinez" at bounding box center [1046, 325] width 185 height 27
drag, startPoint x: 1109, startPoint y: 329, endPoint x: 952, endPoint y: 334, distance: 157.5
click at [954, 334] on div "Nombre completo : Alexis Facundo Ferreira Martinez" at bounding box center [1046, 325] width 185 height 27
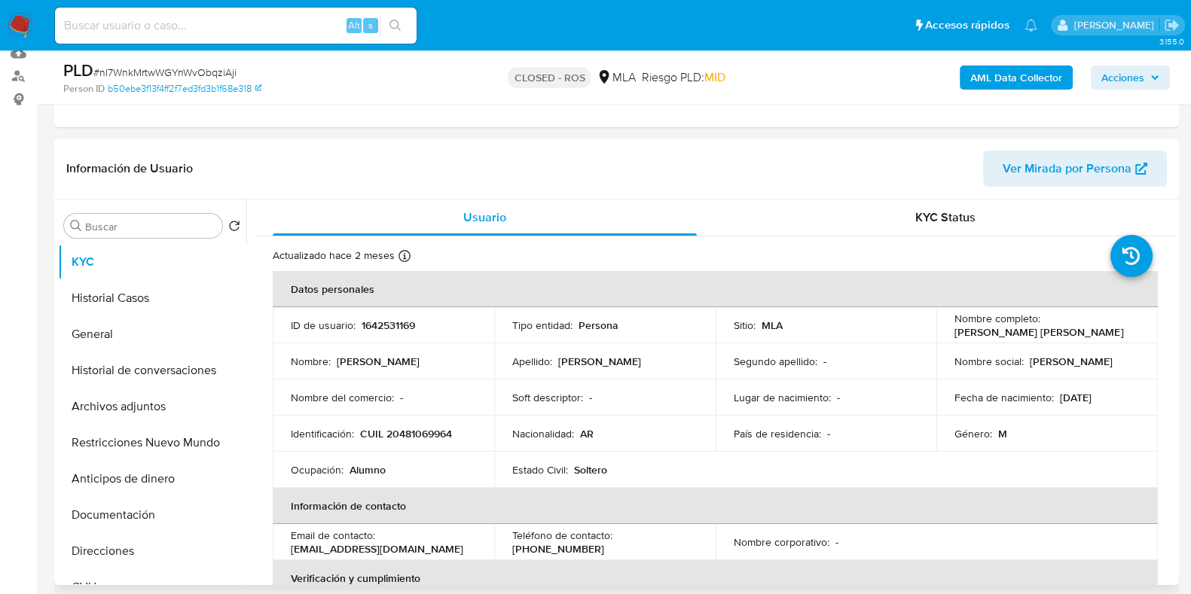
copy p "Alexis Facundo Ferreira Martinez"
click at [162, 414] on button "Archivos adjuntos" at bounding box center [146, 407] width 176 height 36
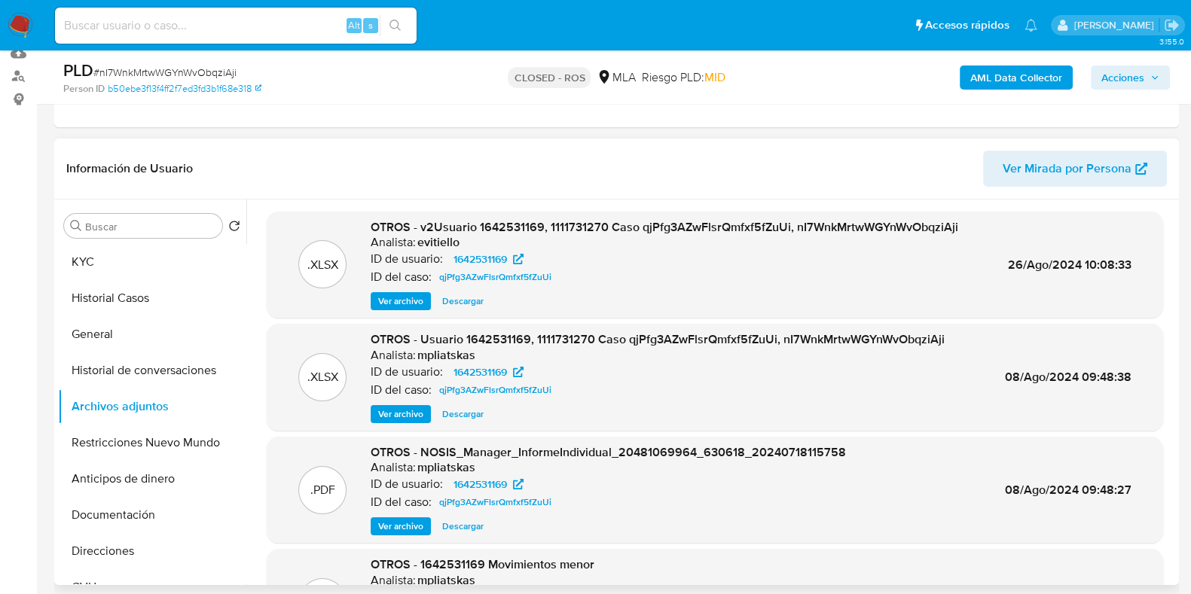
click at [395, 299] on span "Ver archivo" at bounding box center [400, 301] width 45 height 15
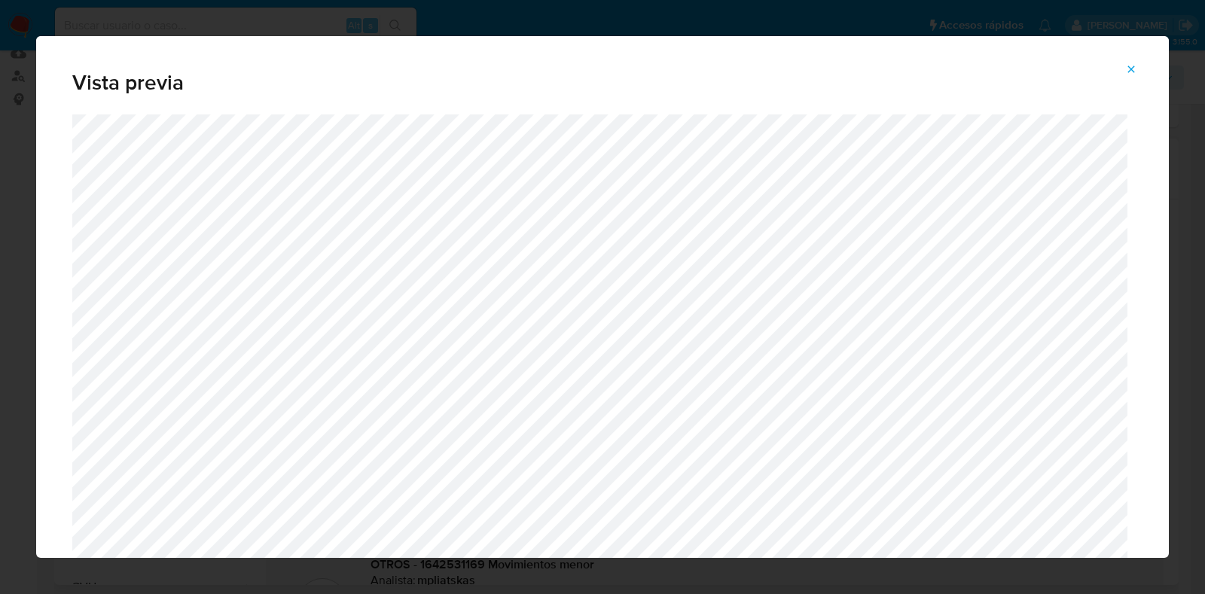
click at [1135, 71] on icon "Attachment preview" at bounding box center [1131, 69] width 12 height 12
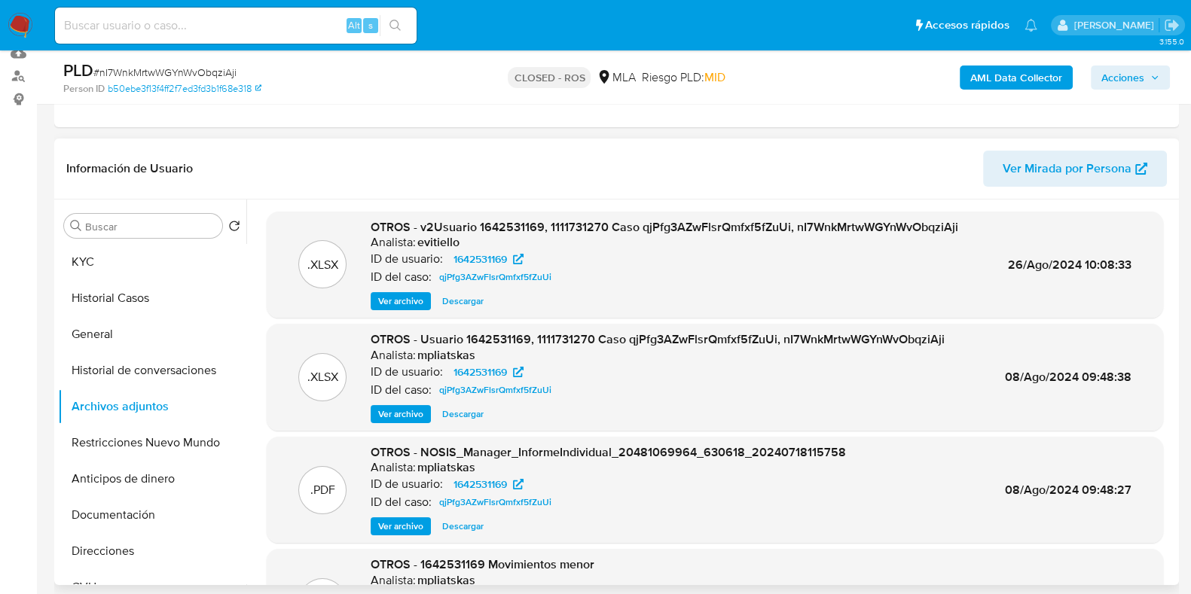
click at [417, 299] on span "Ver archivo" at bounding box center [400, 301] width 45 height 15
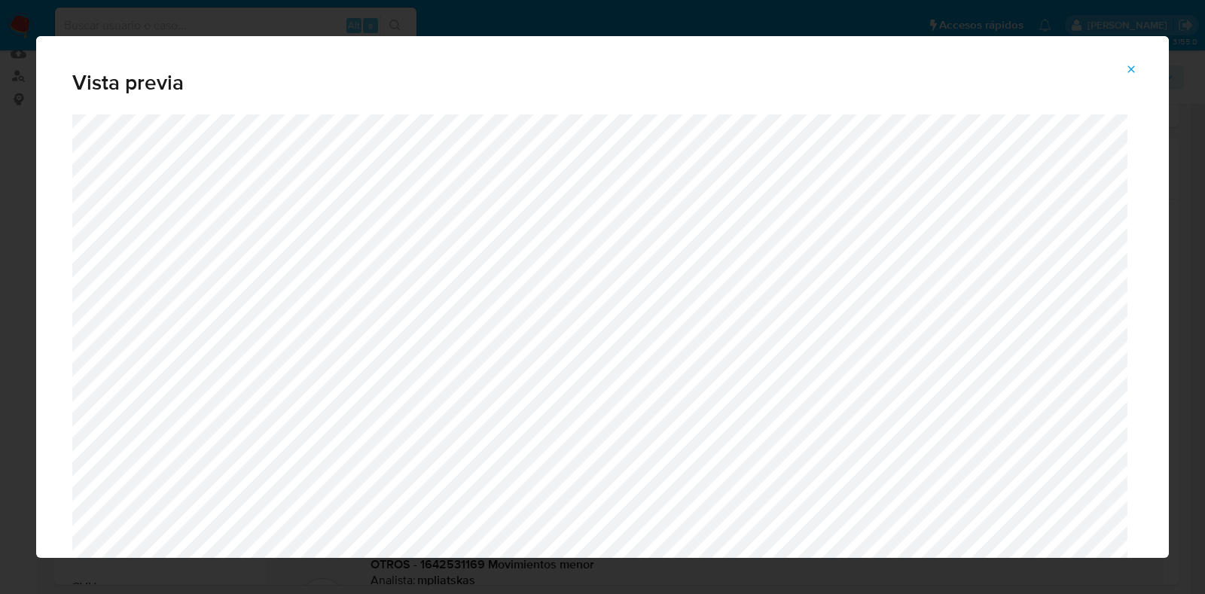
scroll to position [1168, 0]
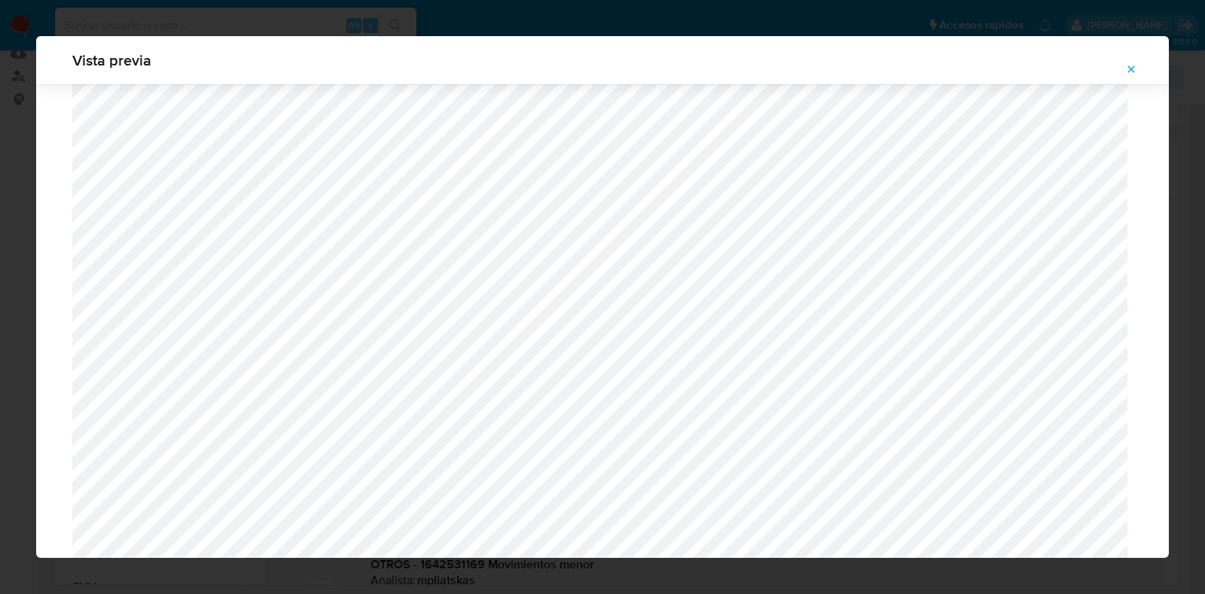
click at [1130, 69] on icon "Attachment preview" at bounding box center [1131, 69] width 12 height 12
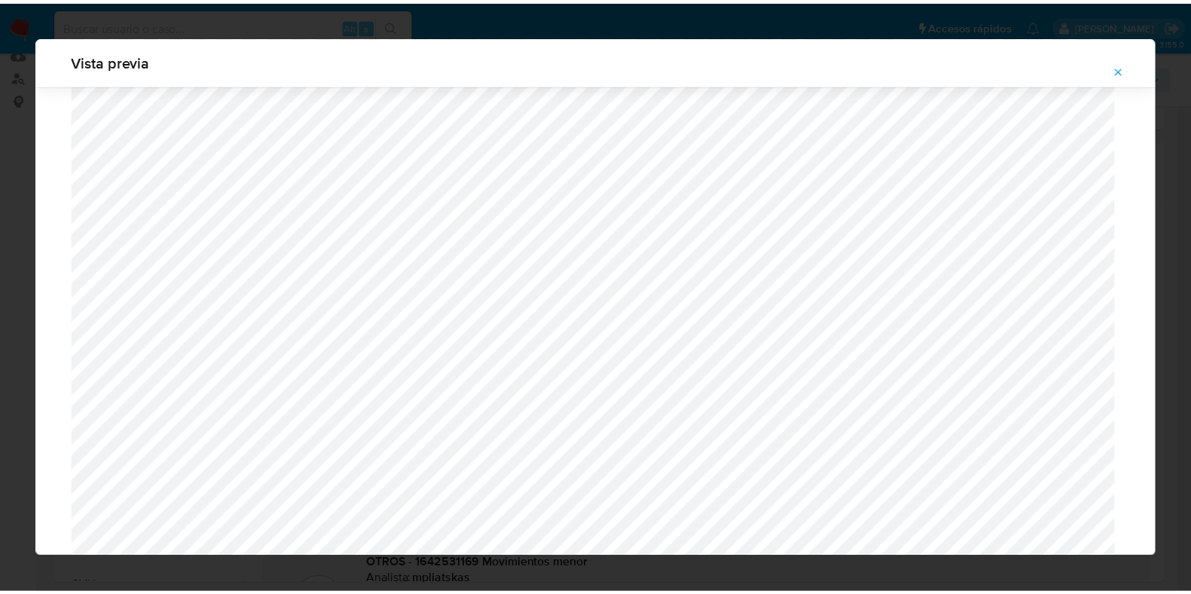
scroll to position [38, 0]
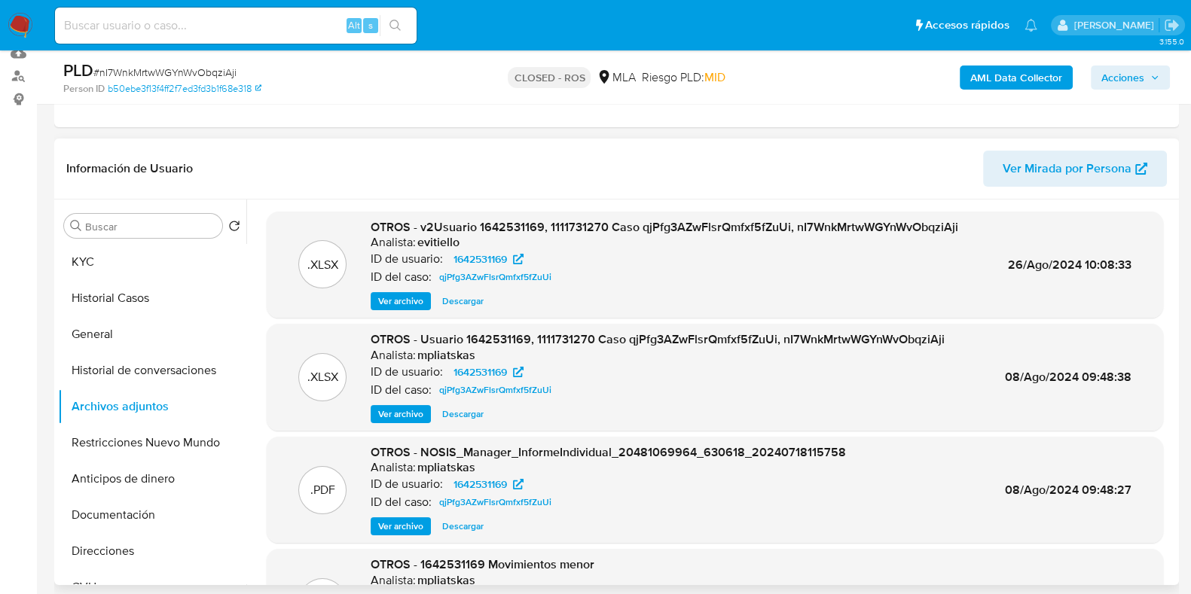
click at [456, 298] on span "Descargar" at bounding box center [462, 301] width 41 height 15
click at [142, 252] on button "KYC" at bounding box center [146, 262] width 176 height 36
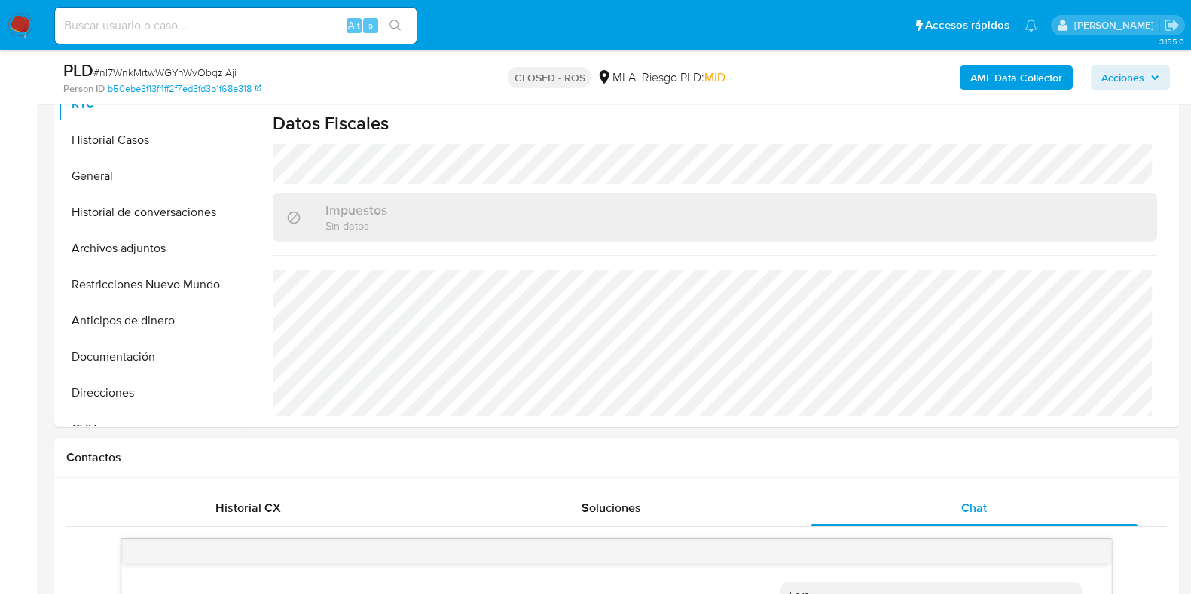
scroll to position [376, 0]
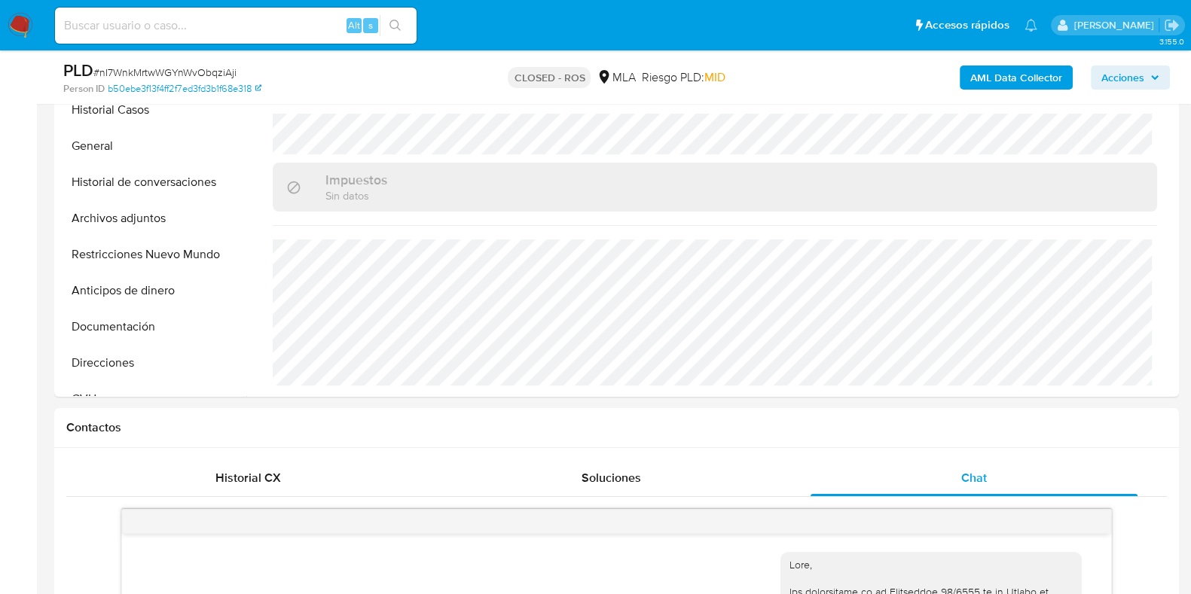
click at [305, 26] on input at bounding box center [236, 26] width 362 height 20
paste input "494323904"
type input "494323904"
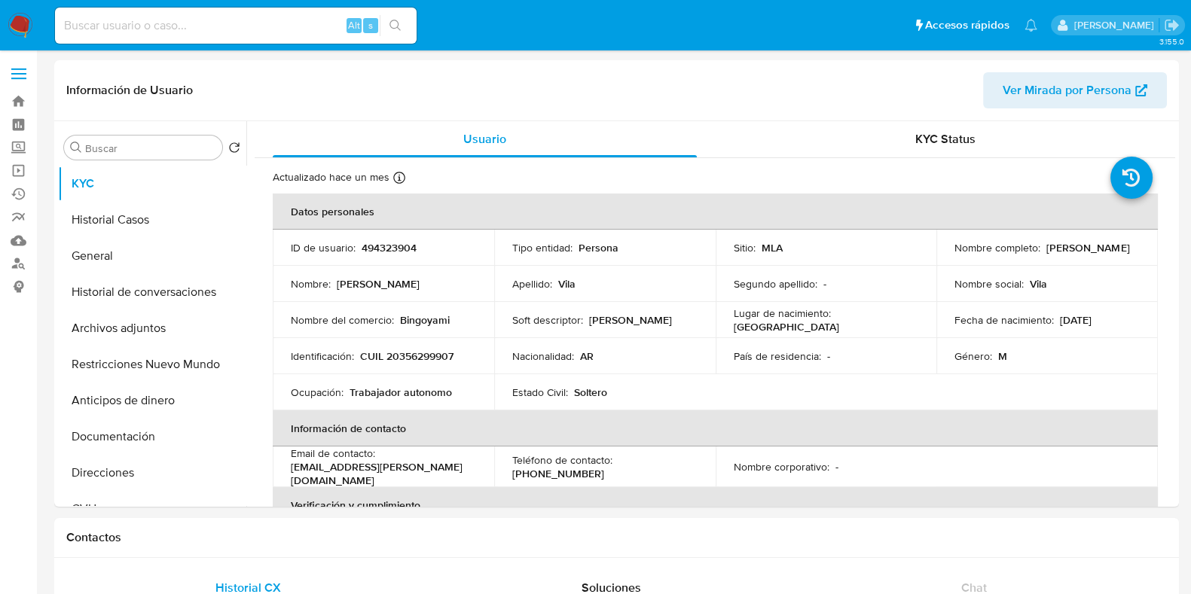
select select "10"
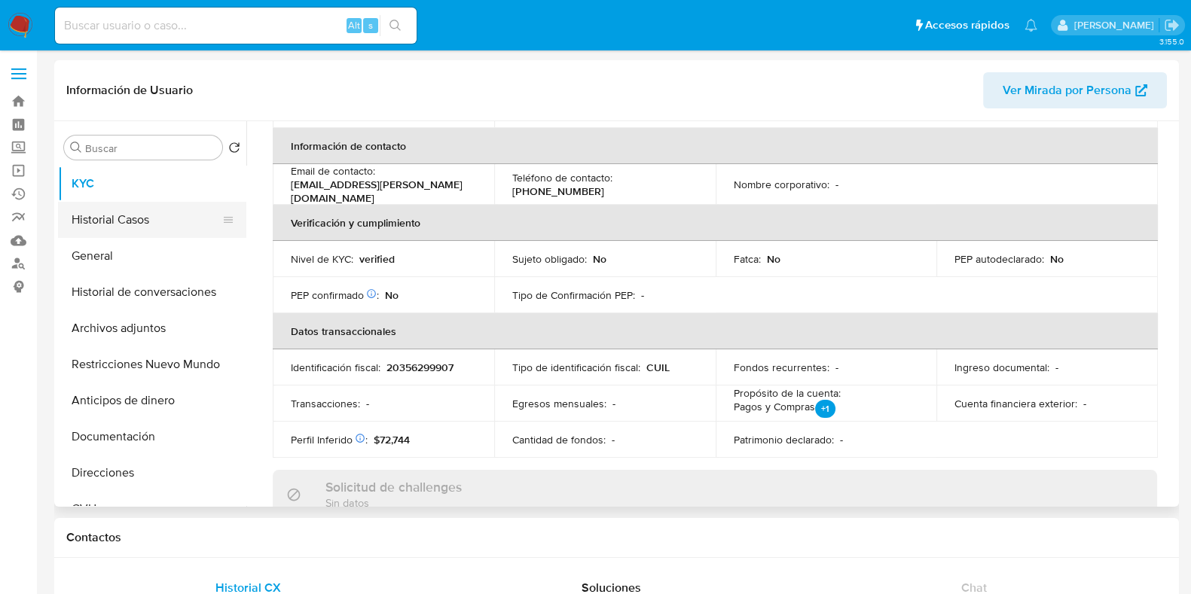
click at [127, 222] on button "Historial Casos" at bounding box center [146, 220] width 176 height 36
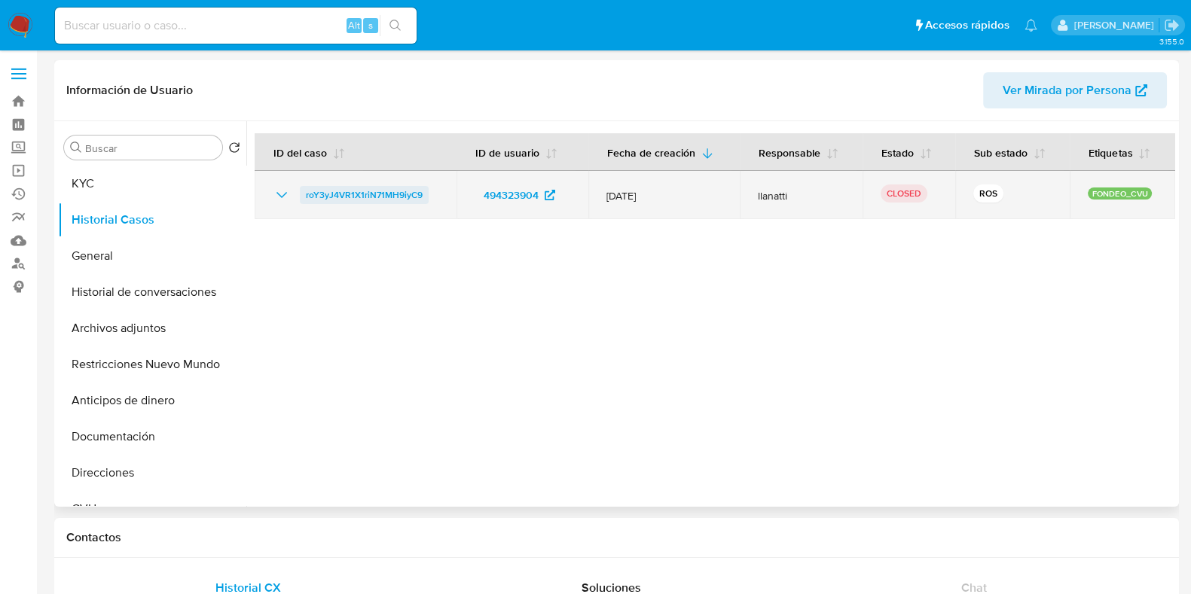
click at [374, 193] on span "roY3yJ4VR1X1riN71MH9iyC9" at bounding box center [364, 195] width 117 height 18
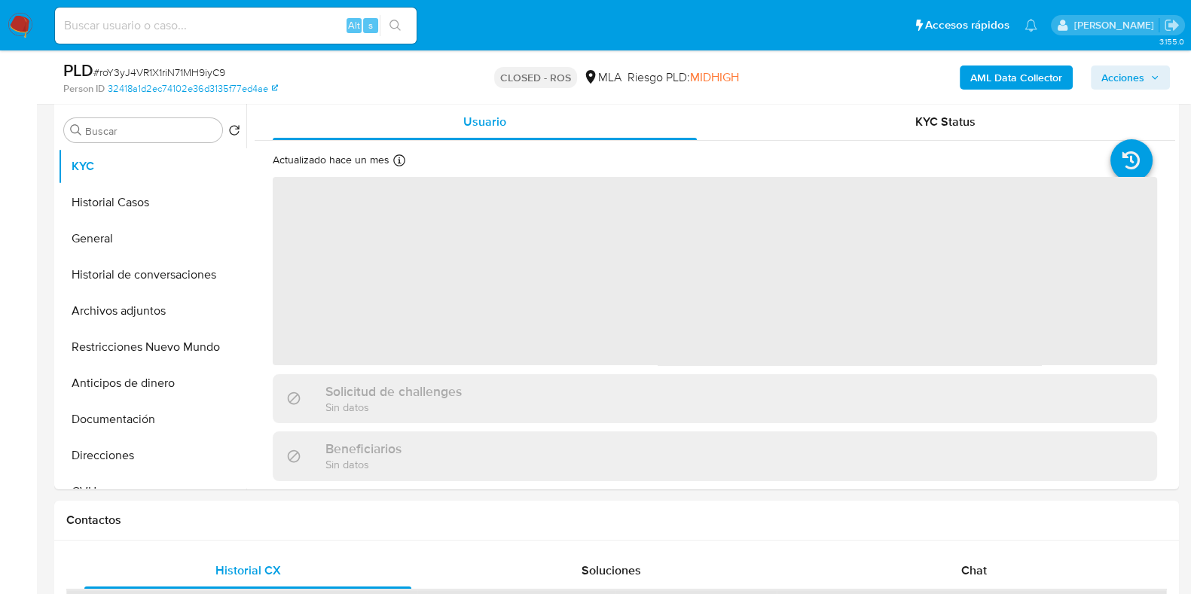
scroll to position [376, 0]
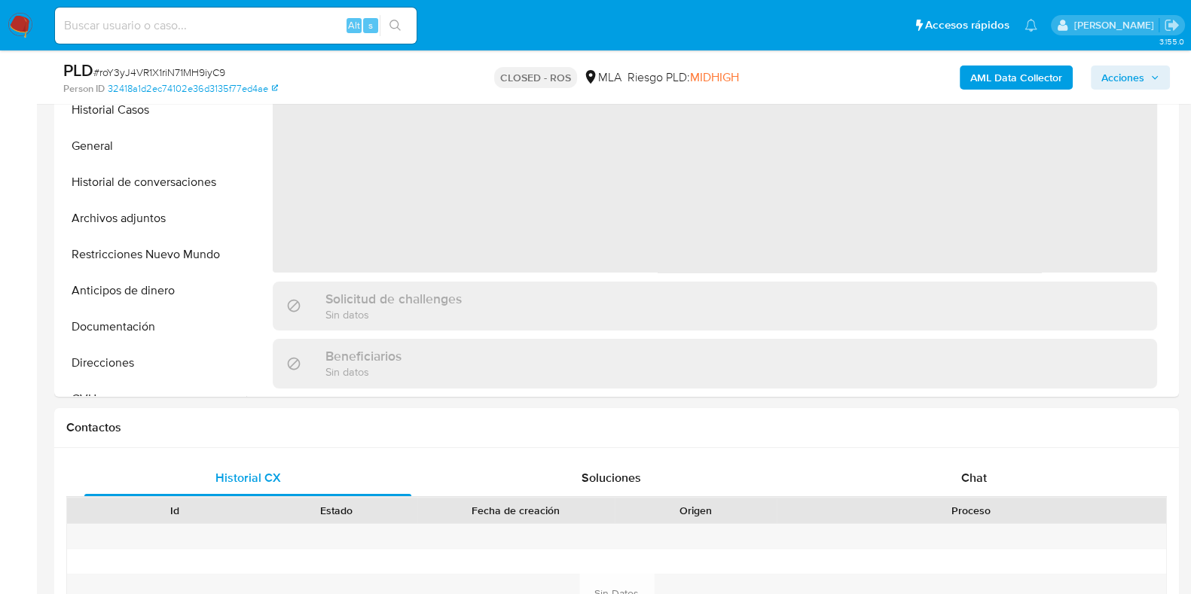
select select "10"
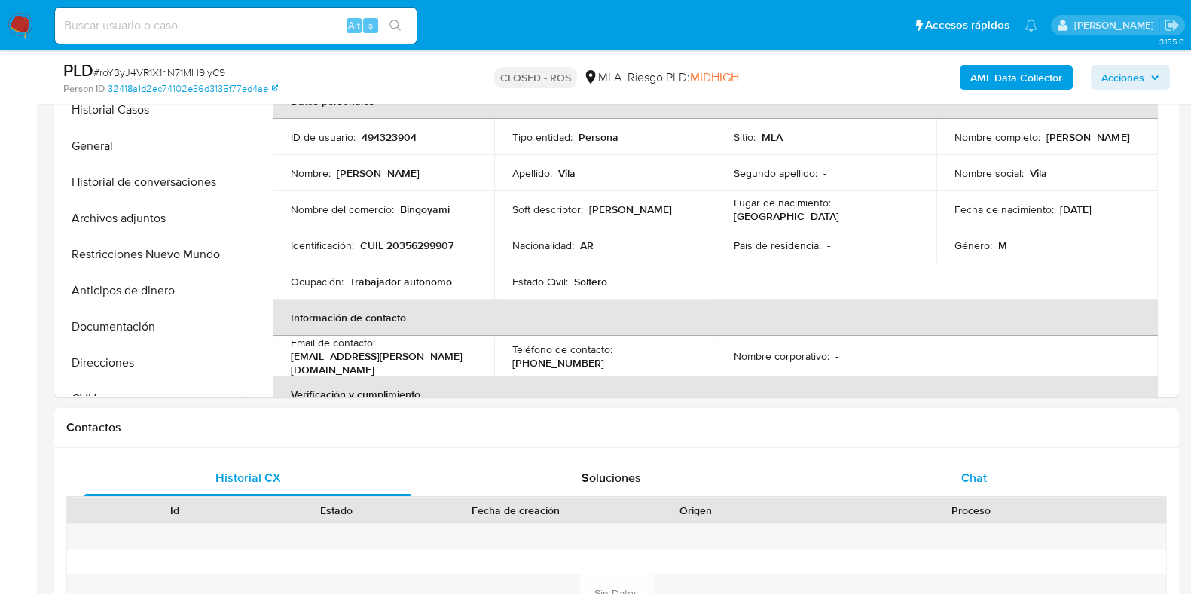
click at [1000, 475] on div "Chat" at bounding box center [973, 478] width 327 height 36
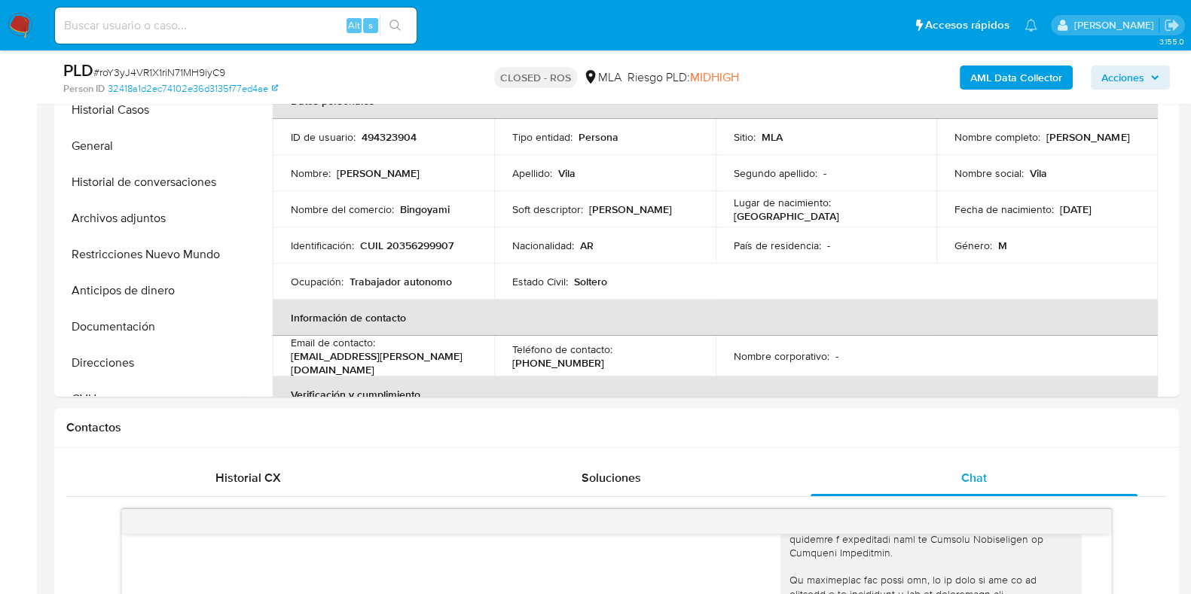
scroll to position [282, 0]
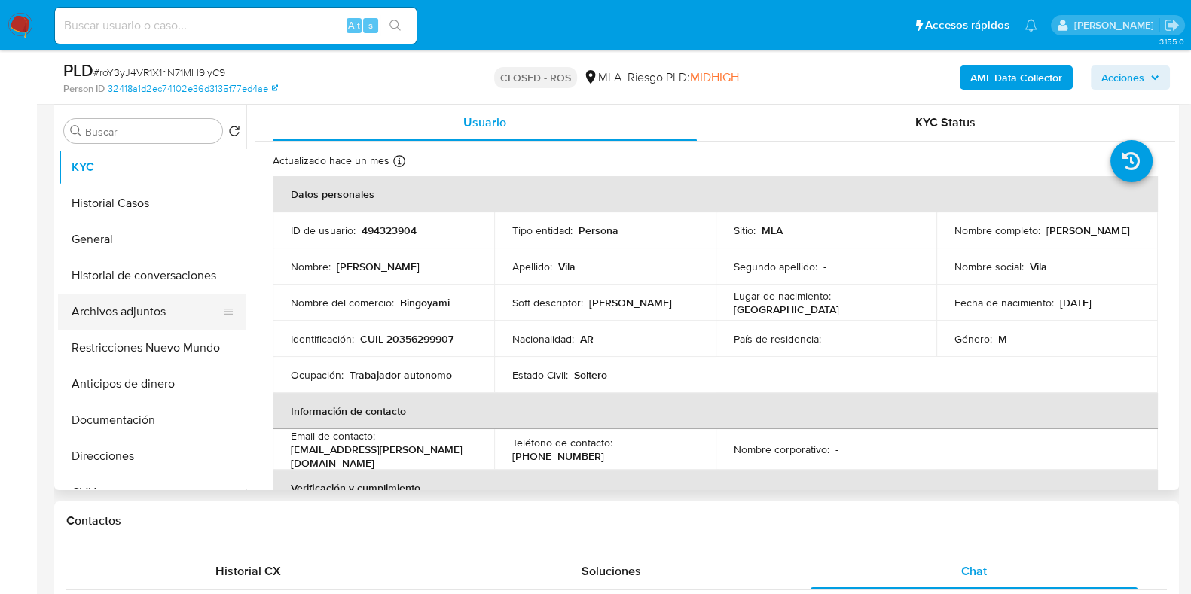
click at [121, 308] on button "Archivos adjuntos" at bounding box center [146, 312] width 176 height 36
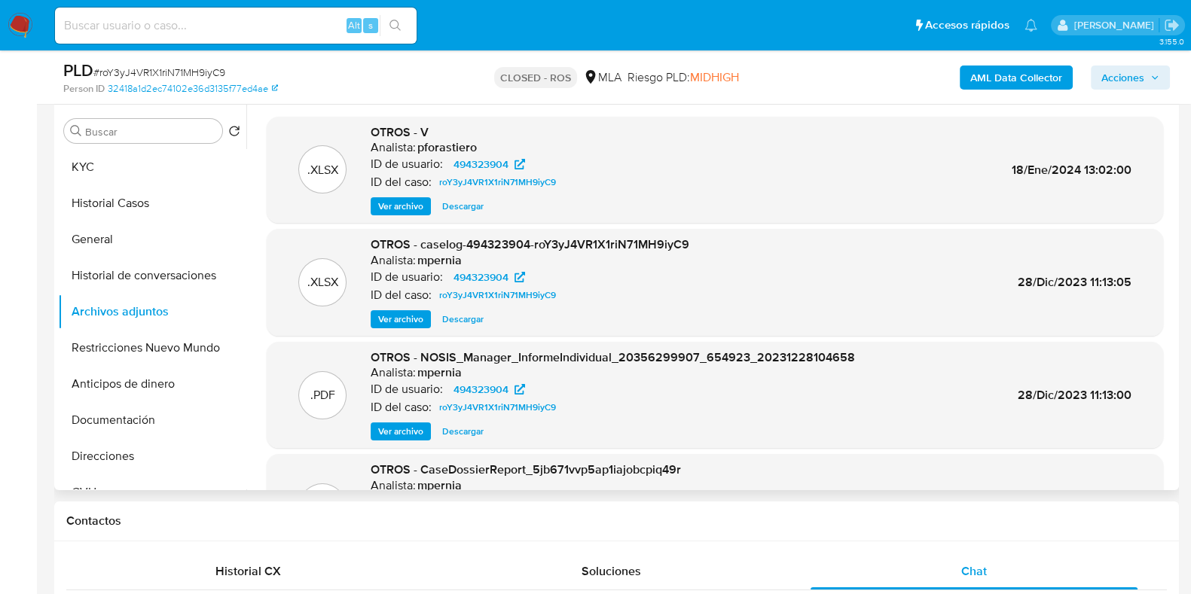
click at [450, 322] on span "Descargar" at bounding box center [462, 319] width 41 height 15
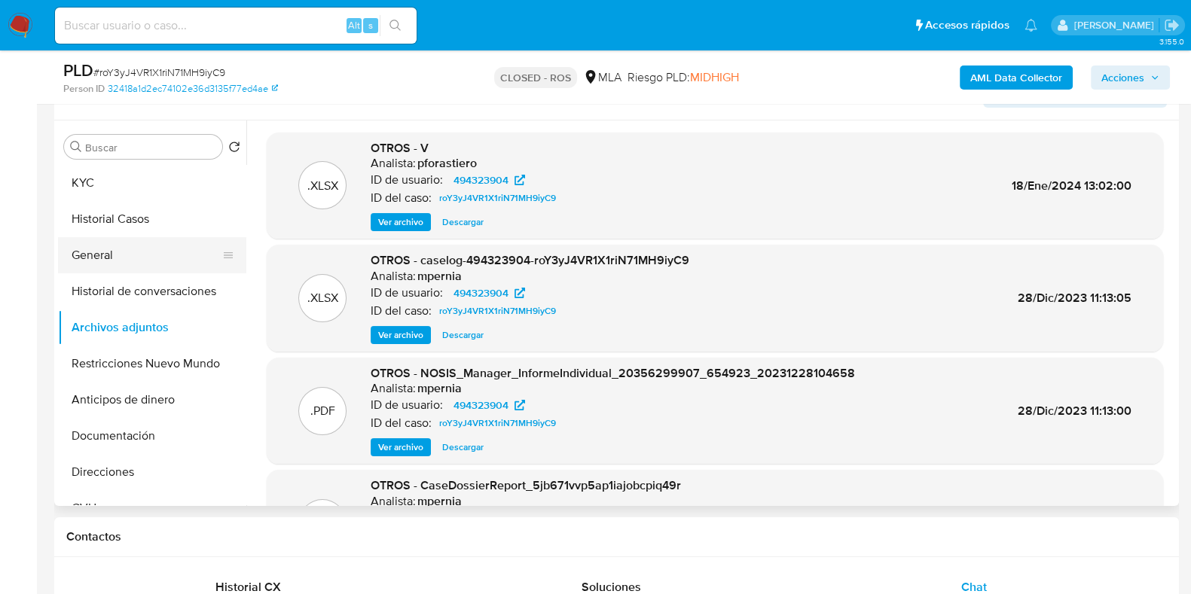
scroll to position [0, 0]
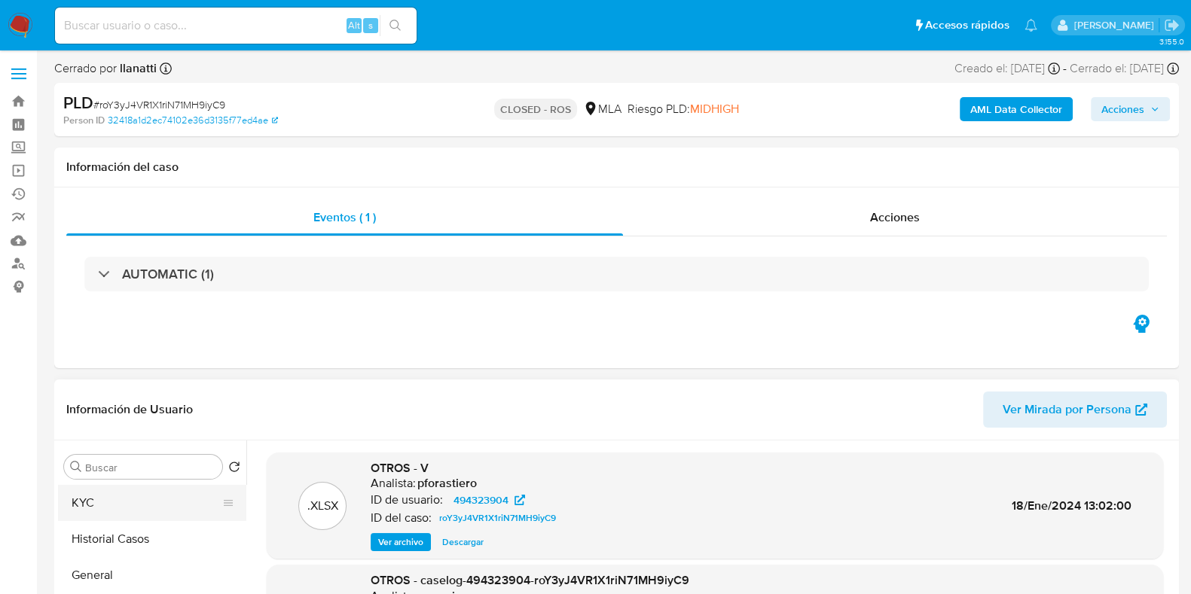
click at [92, 497] on button "KYC" at bounding box center [146, 503] width 176 height 36
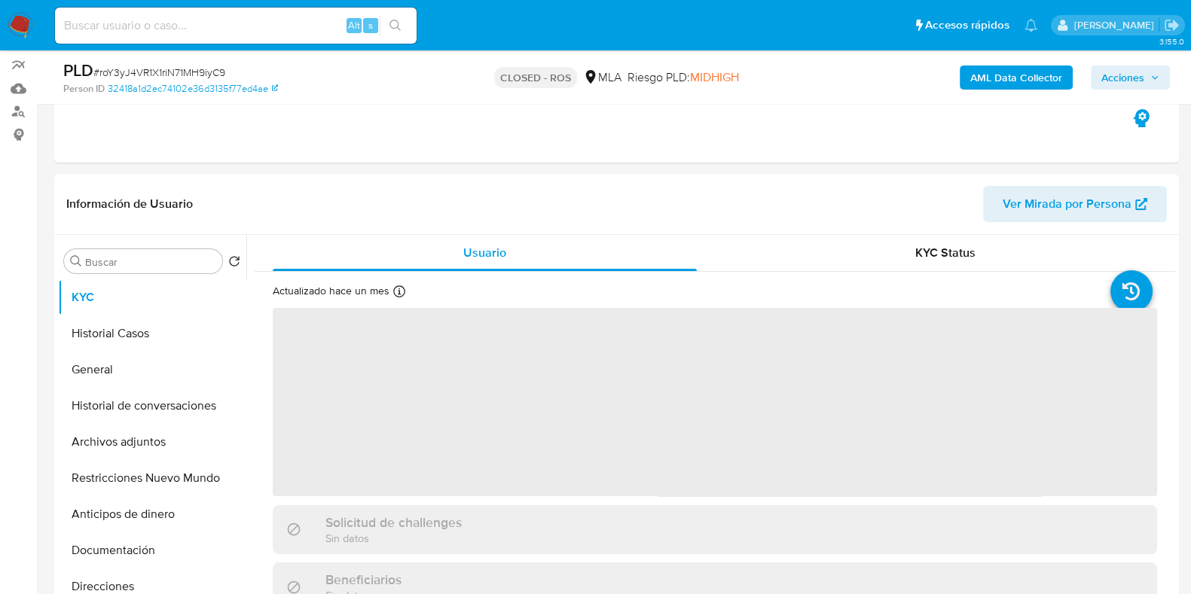
scroll to position [282, 0]
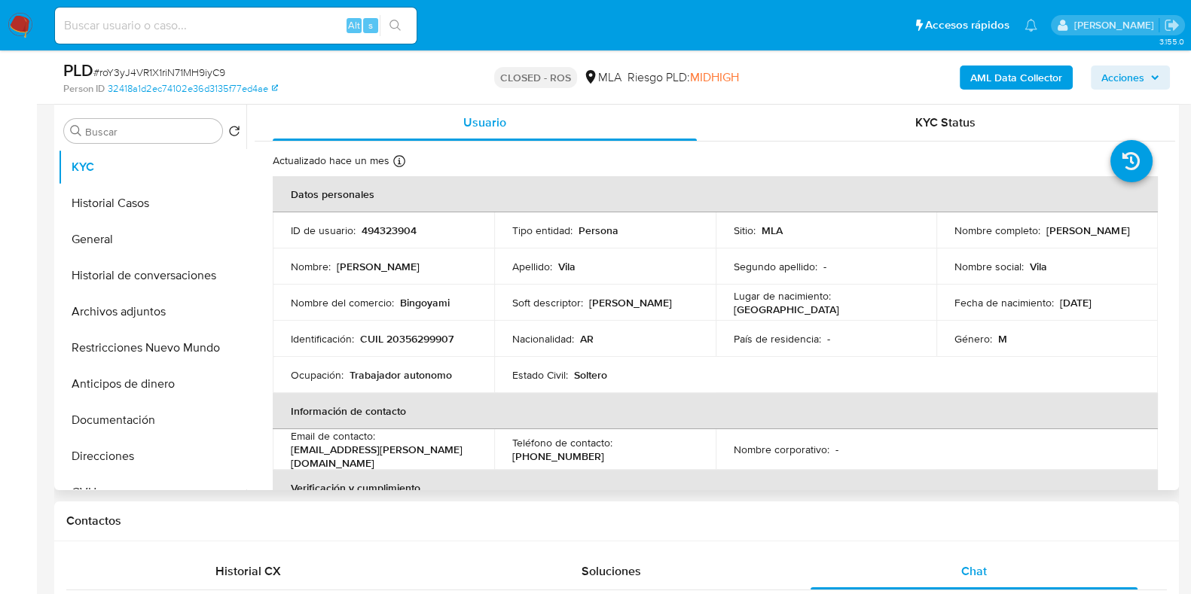
drag, startPoint x: 1058, startPoint y: 240, endPoint x: 952, endPoint y: 242, distance: 106.2
click at [954, 237] on div "Nombre completo : Rodrigo Nicolas Vila" at bounding box center [1046, 231] width 185 height 14
copy p "Rodrigo Nicolas Vila"
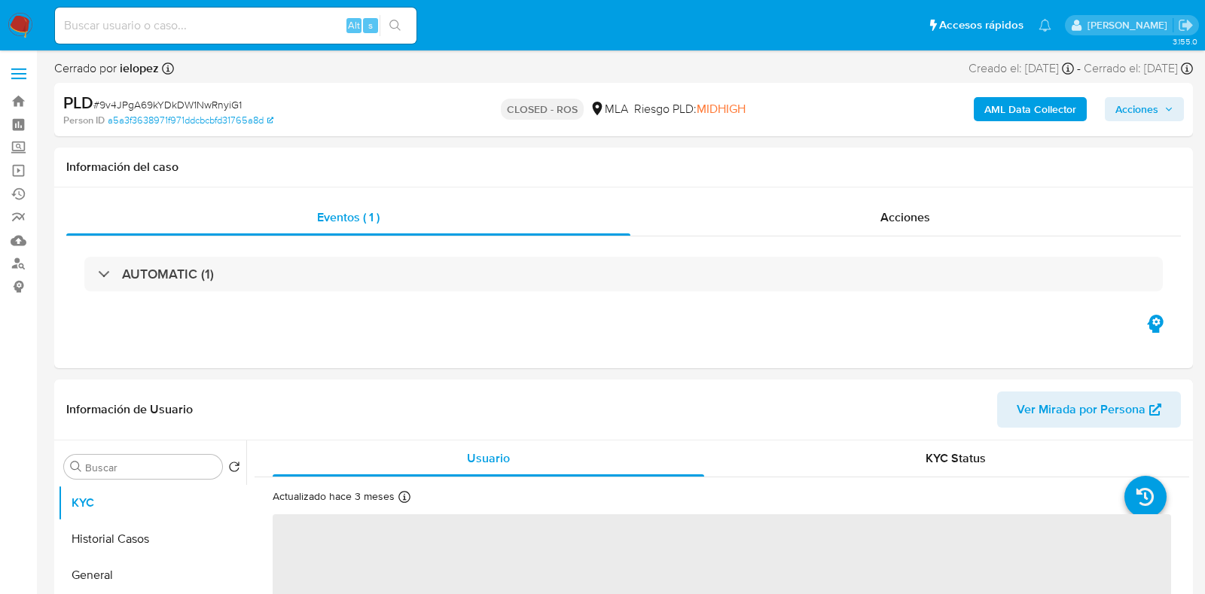
select select "10"
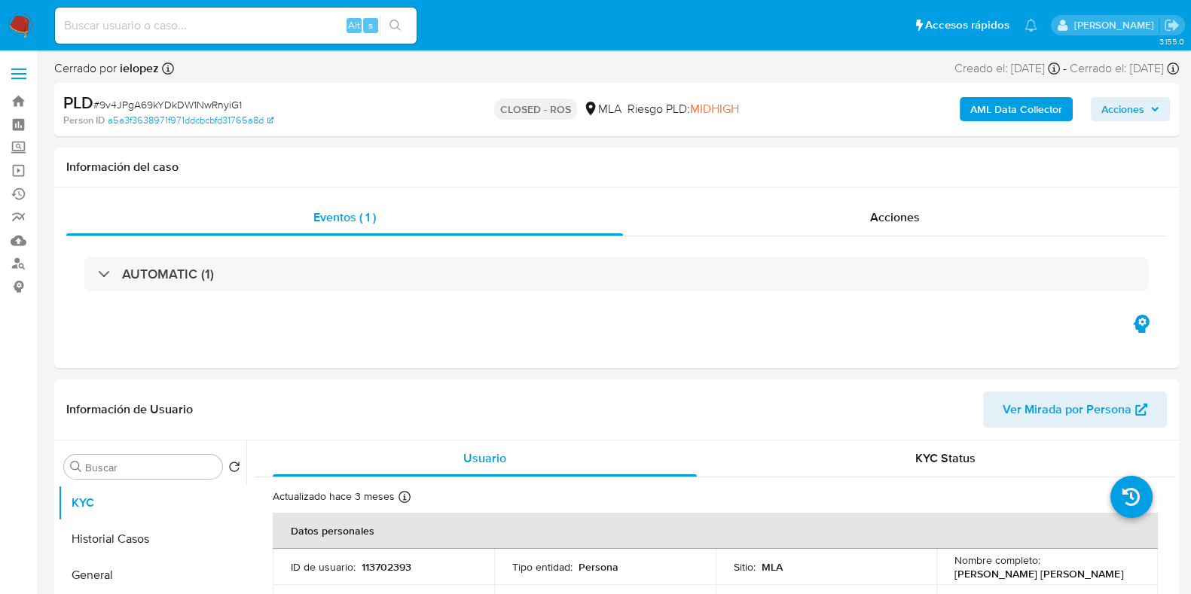
click at [200, 105] on span "# 9v4JPgA69kYDkDW1NwRnyiG1" at bounding box center [167, 104] width 148 height 15
copy span "9v4JPgA69kYDkDW1NwRnyiG1"
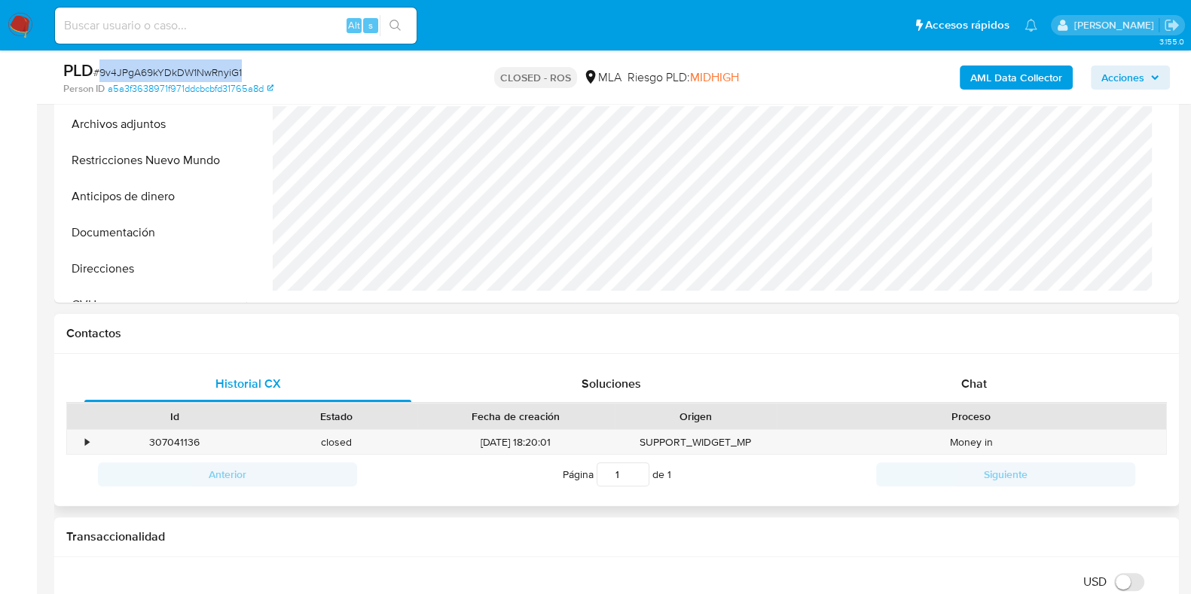
scroll to position [471, 0]
click at [976, 390] on span "Chat" at bounding box center [974, 382] width 26 height 17
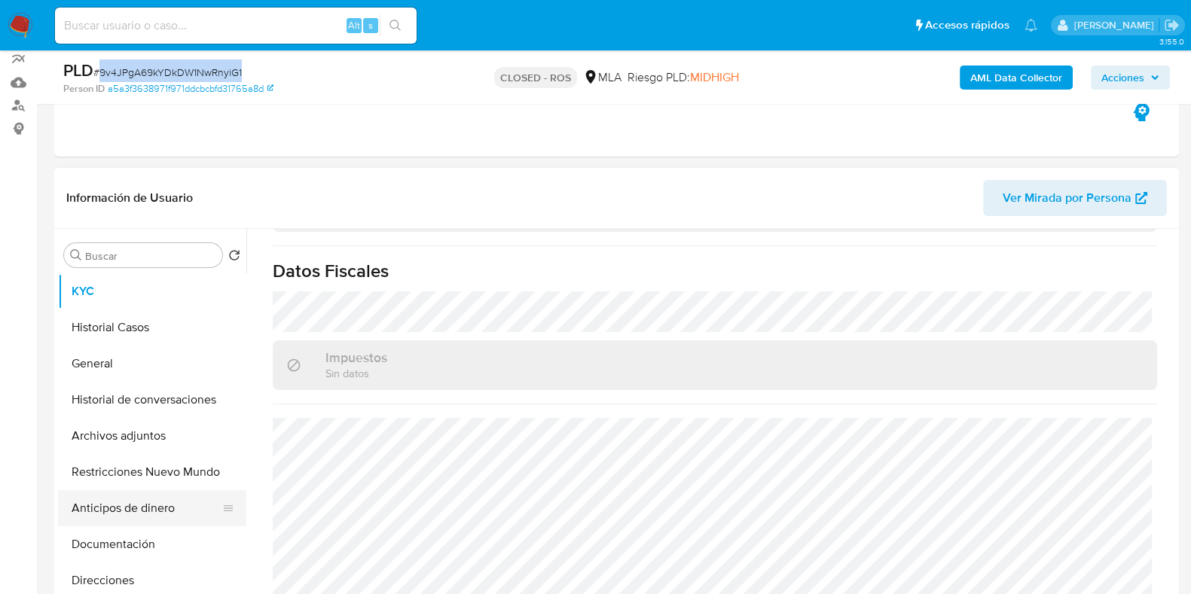
scroll to position [188, 0]
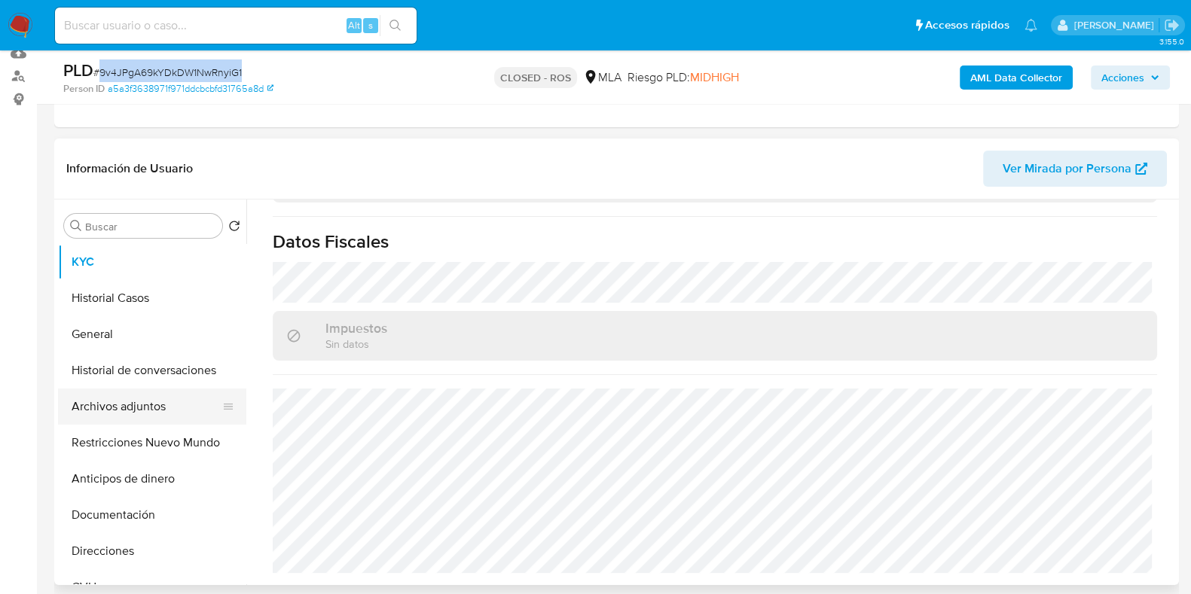
click at [137, 407] on button "Archivos adjuntos" at bounding box center [146, 407] width 176 height 36
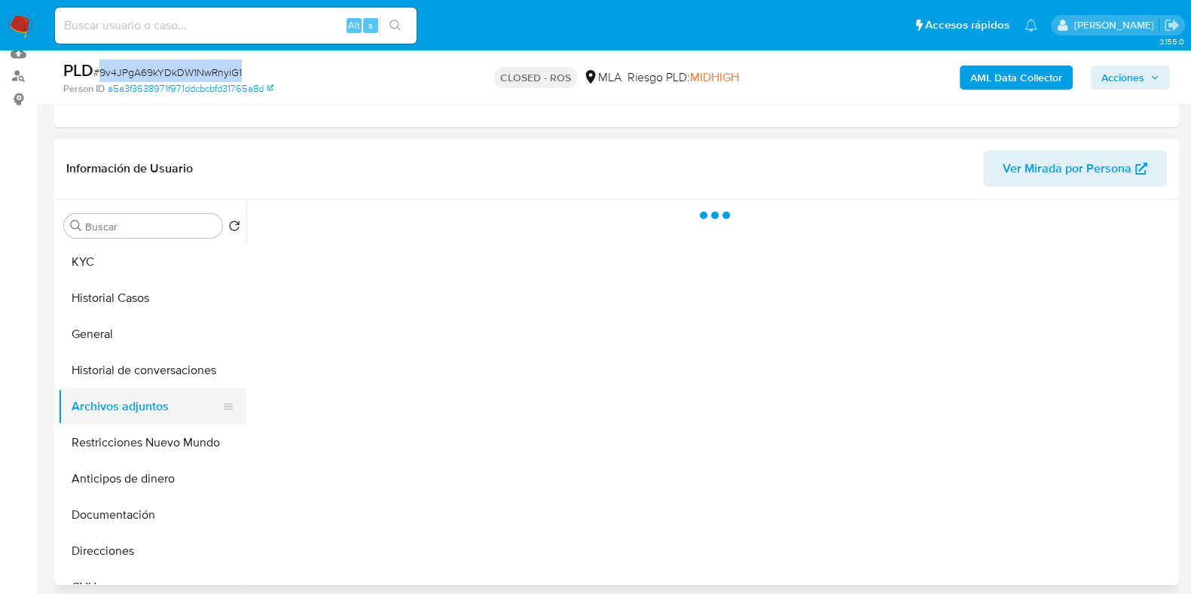
scroll to position [0, 0]
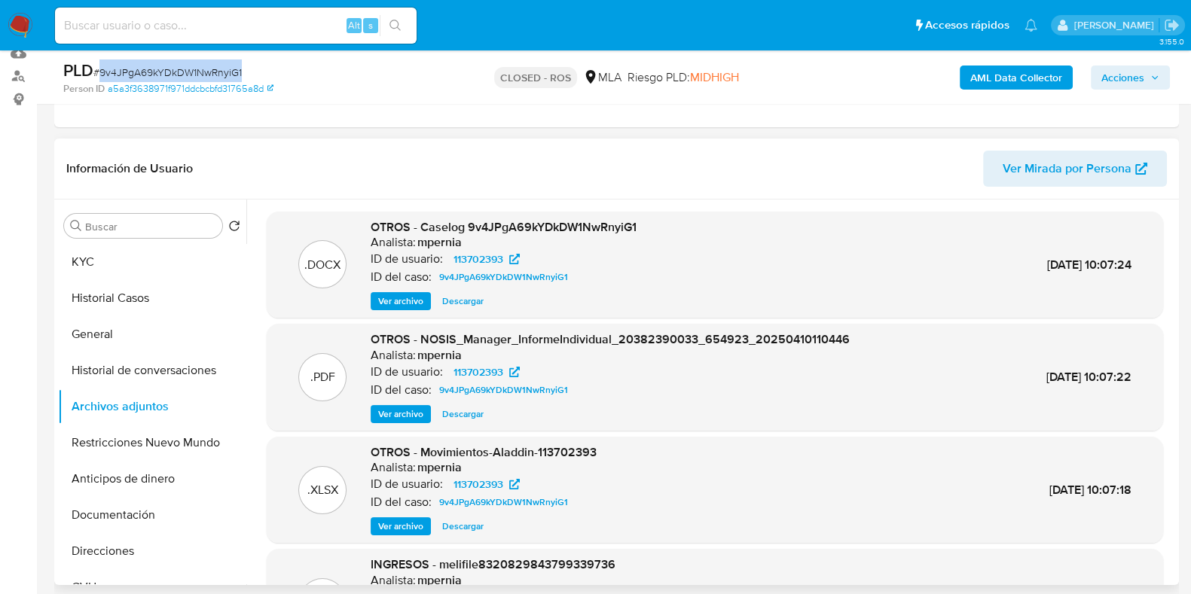
click at [470, 294] on span "Descargar" at bounding box center [462, 301] width 41 height 15
click at [468, 523] on span "Descargar" at bounding box center [462, 526] width 41 height 15
click at [120, 293] on button "Historial Casos" at bounding box center [146, 298] width 176 height 36
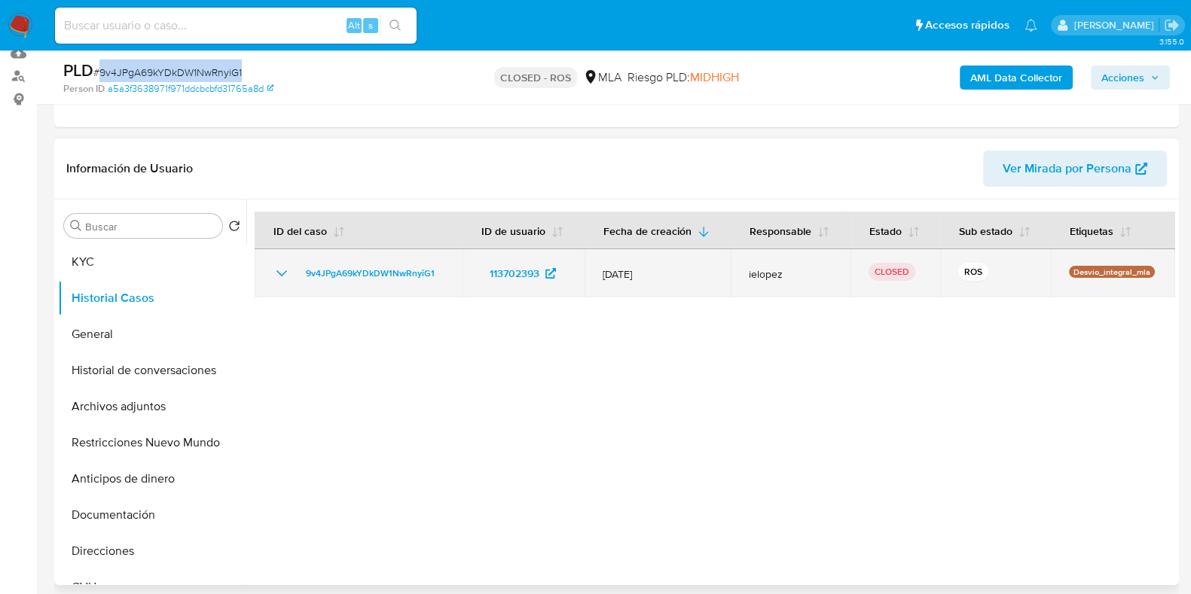
click at [282, 272] on icon "Mostrar/Ocultar" at bounding box center [282, 273] width 18 height 18
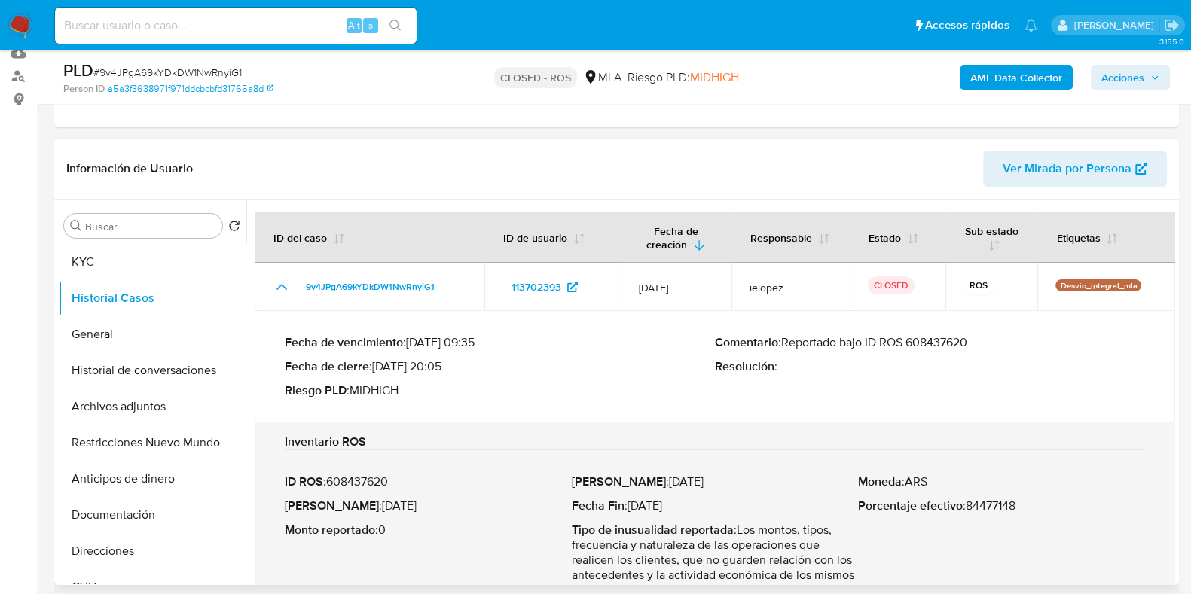
click at [957, 343] on p "Comentario : Reportado bajo ID ROS 608437620" at bounding box center [930, 342] width 430 height 15
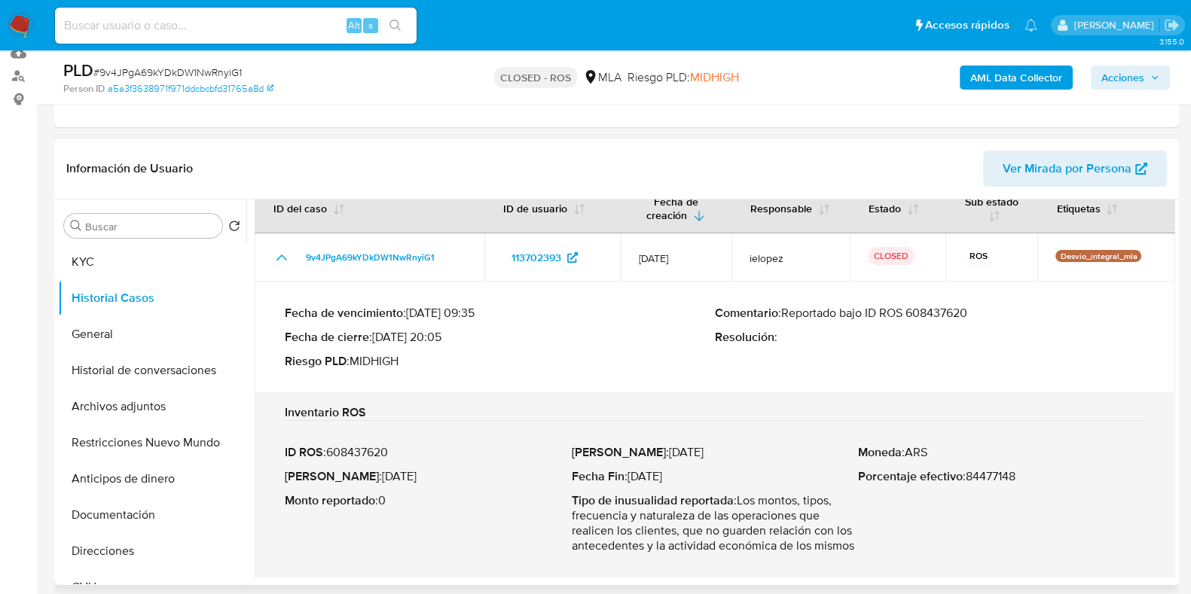
drag, startPoint x: 356, startPoint y: 478, endPoint x: 467, endPoint y: 478, distance: 111.5
click at [467, 478] on p "Fecha ROS : [DATE]" at bounding box center [428, 476] width 287 height 15
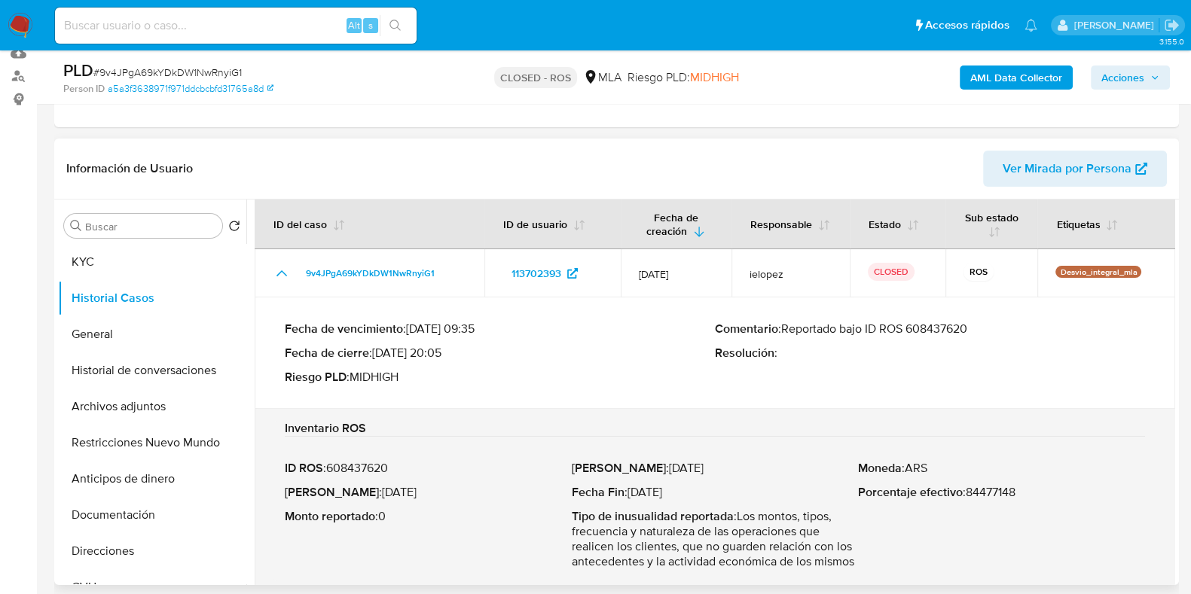
scroll to position [0, 0]
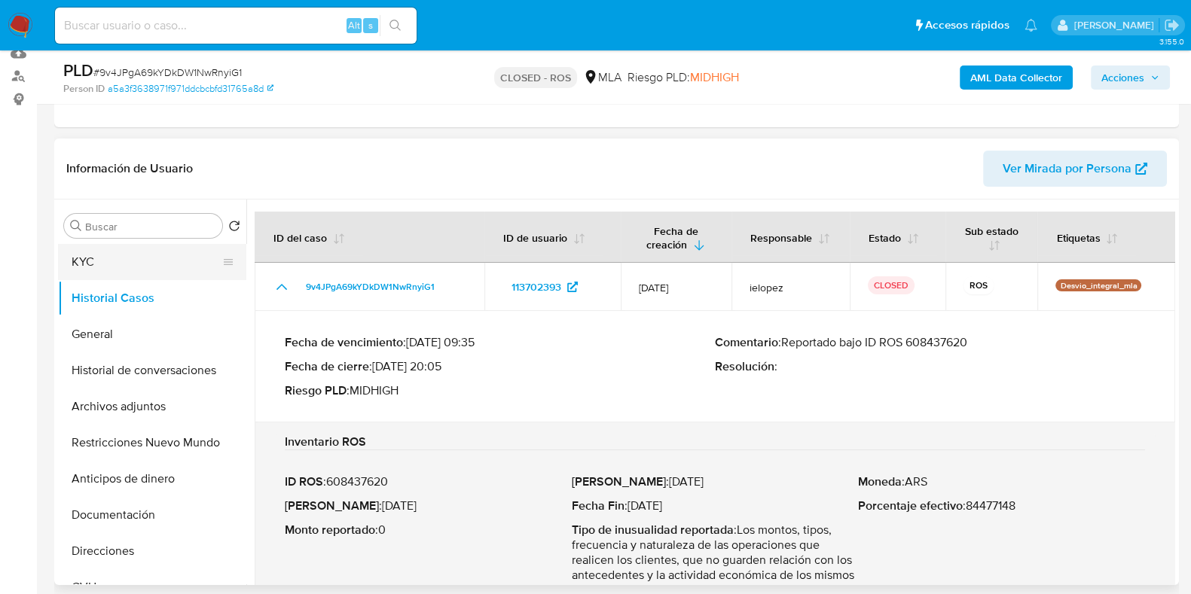
click at [113, 256] on button "KYC" at bounding box center [146, 262] width 176 height 36
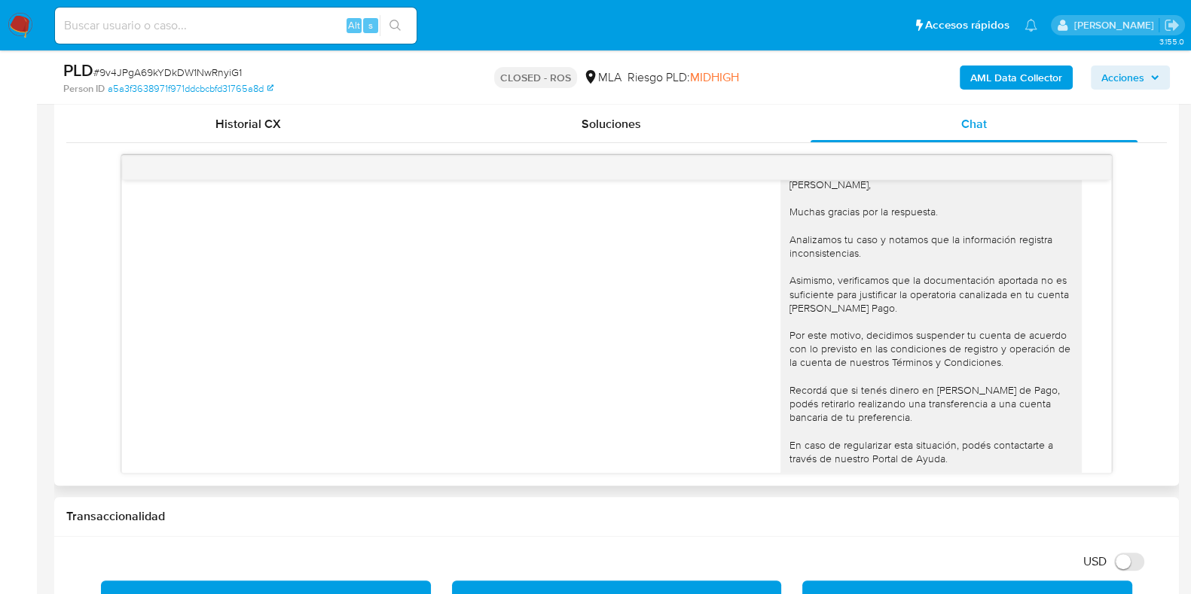
scroll to position [609, 0]
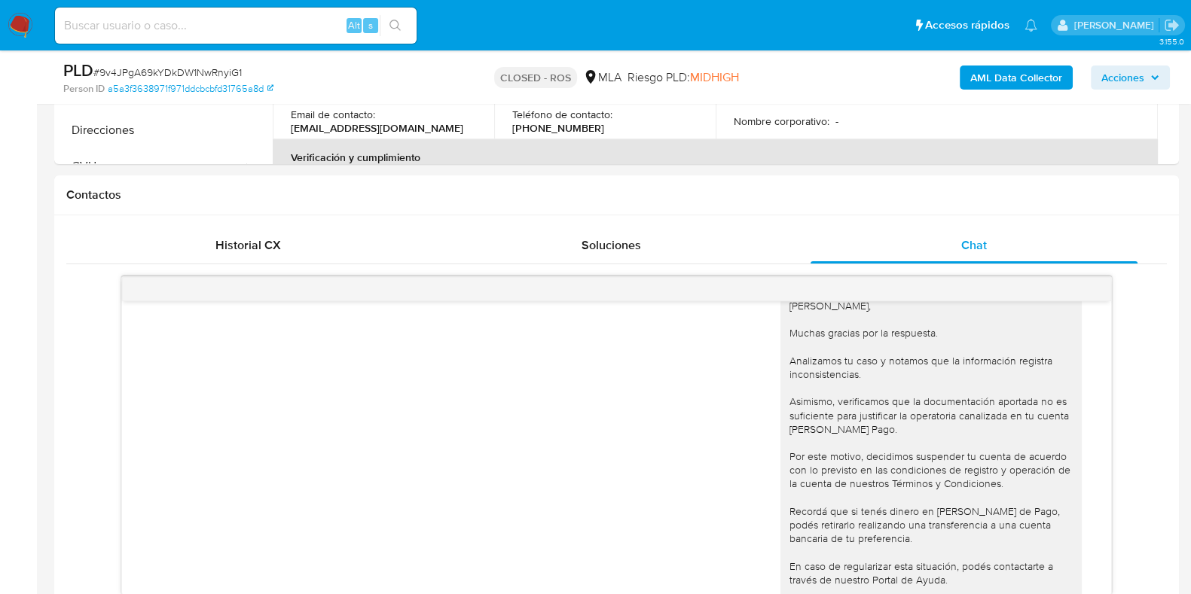
click at [227, 42] on div "Alt s" at bounding box center [236, 26] width 362 height 36
click at [227, 32] on input at bounding box center [236, 26] width 362 height 20
paste input "vC64UnItTSPWKLUaKF9wppMb"
type input "vC64UnItTSPWKLUaKF9wppMb"
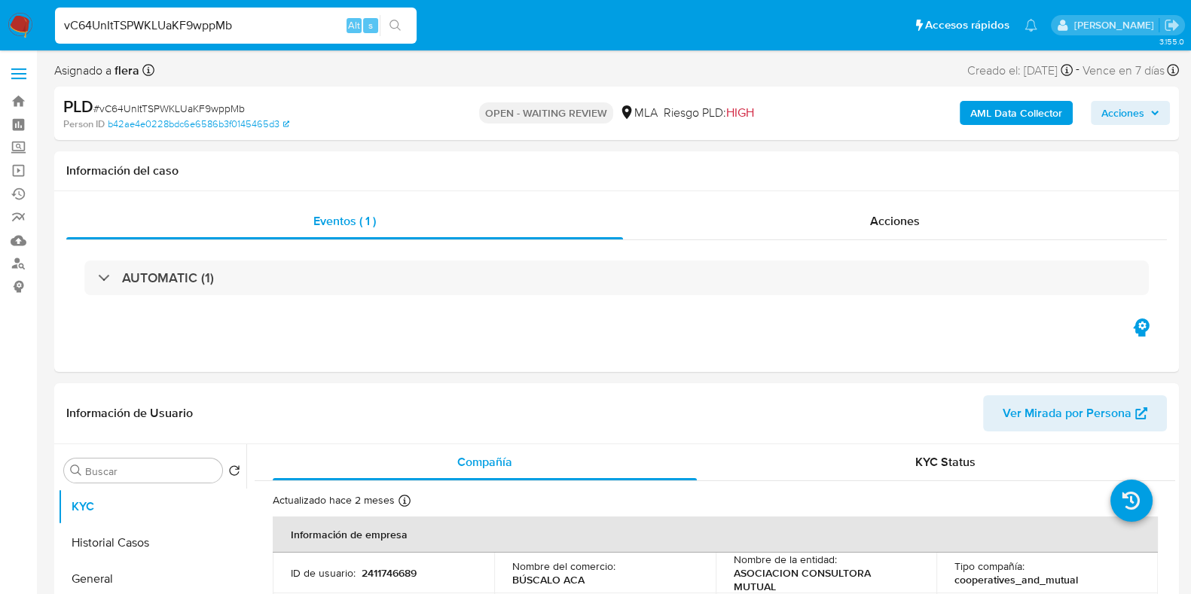
select select "10"
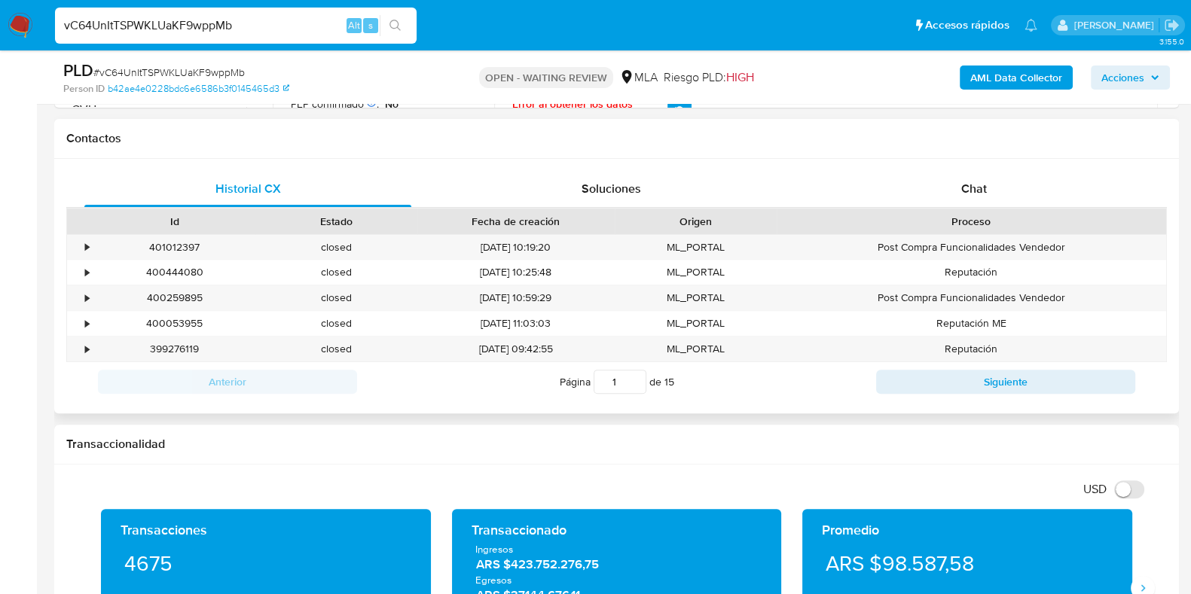
scroll to position [665, 0]
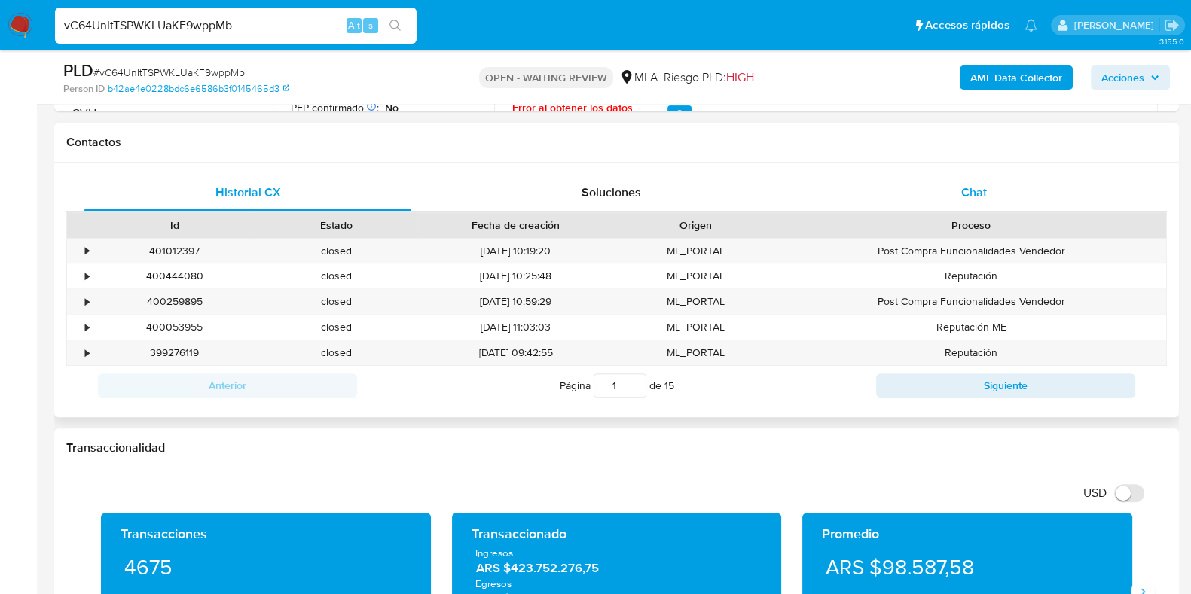
click at [972, 191] on span "Chat" at bounding box center [974, 192] width 26 height 17
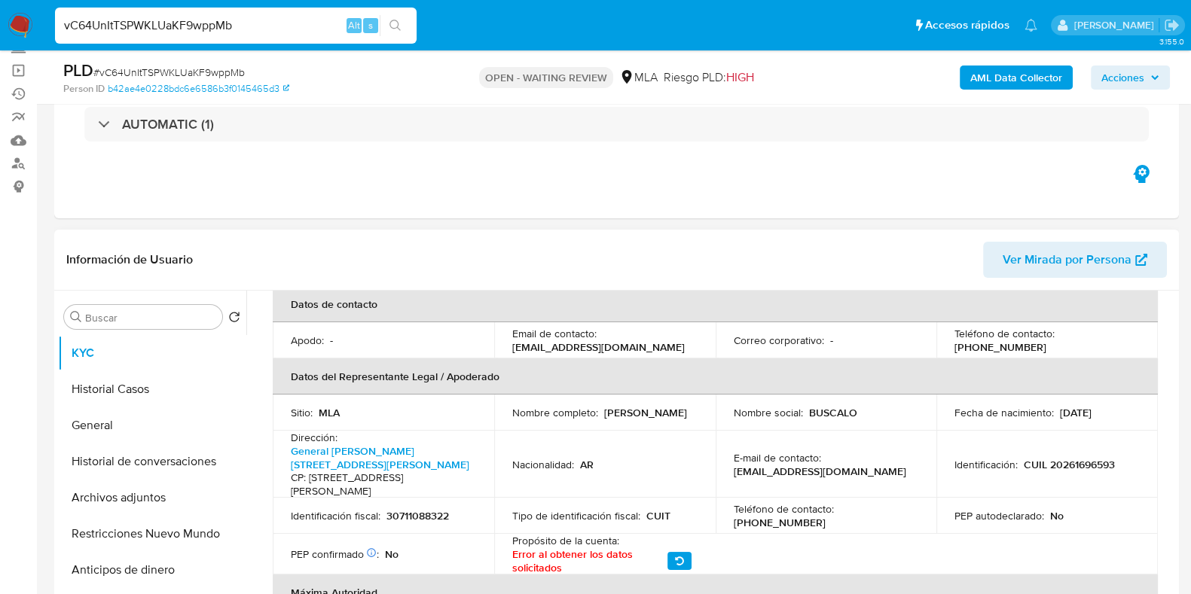
scroll to position [376, 0]
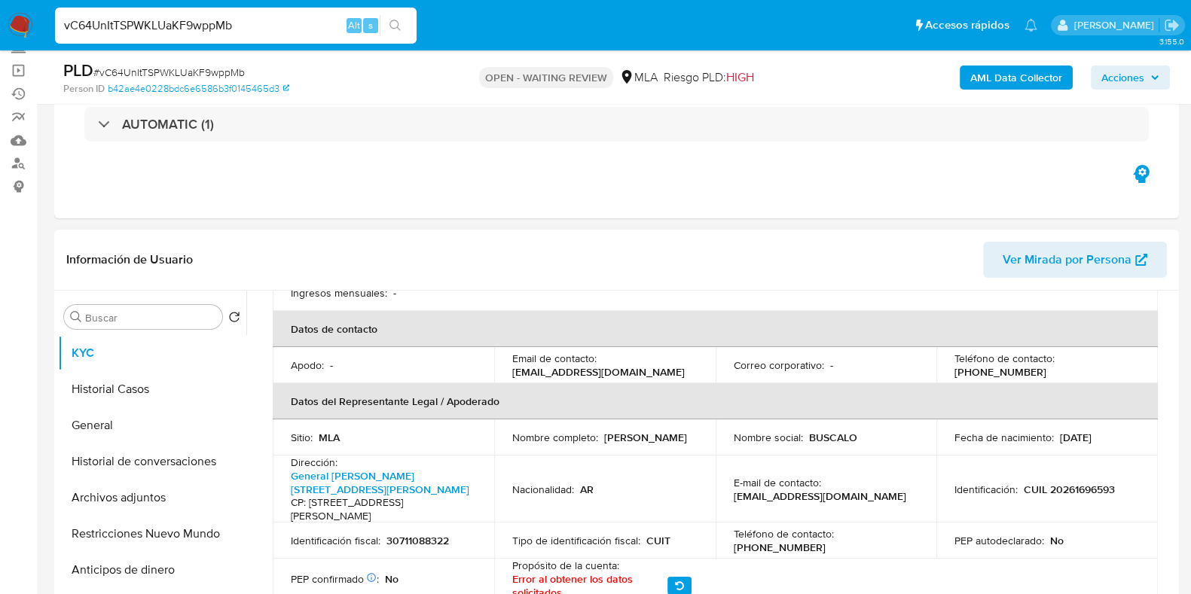
drag, startPoint x: 676, startPoint y: 372, endPoint x: 511, endPoint y: 371, distance: 165.0
click at [512, 371] on p "consultora.mutual2025@gmail.com" at bounding box center [598, 372] width 172 height 14
copy p "consultora.mutual2025@gmail.com"
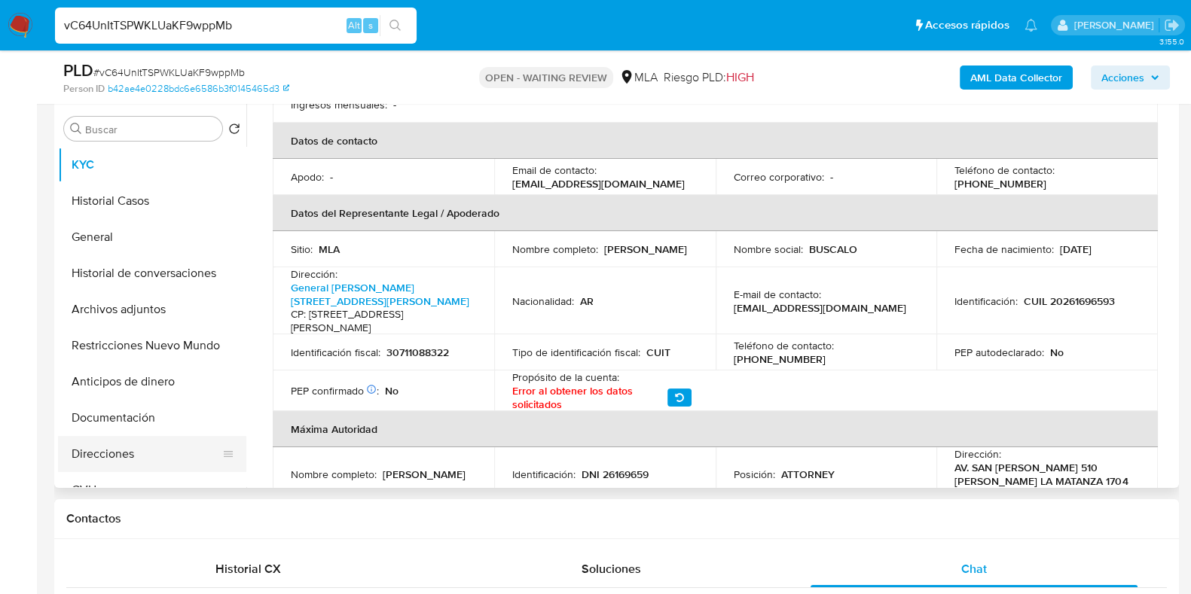
scroll to position [93, 0]
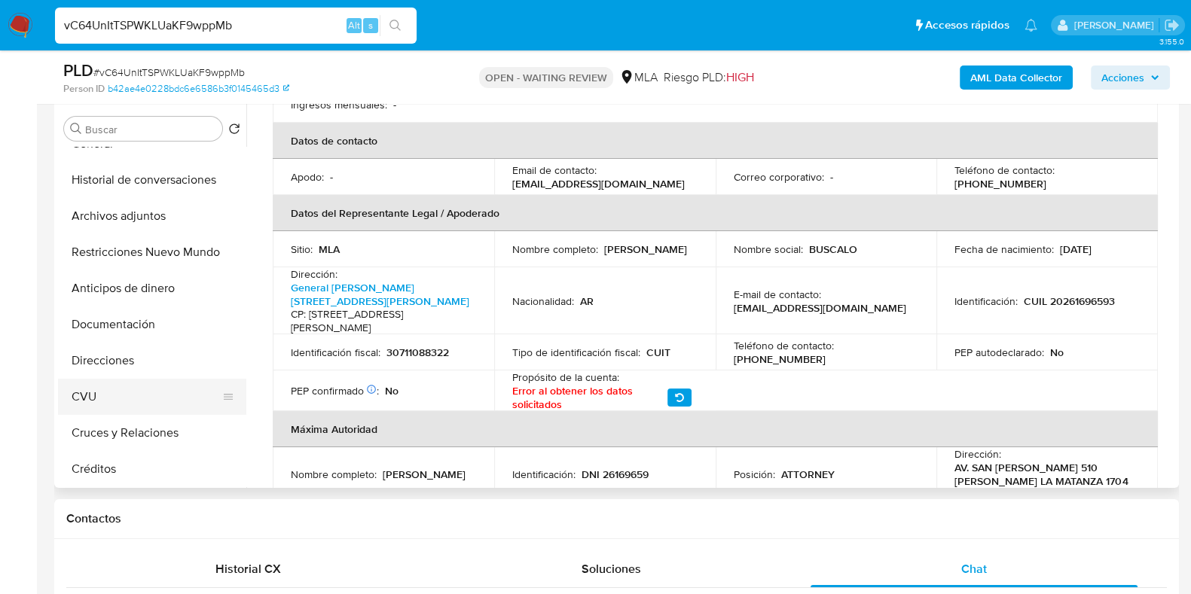
click at [127, 406] on button "CVU" at bounding box center [146, 397] width 176 height 36
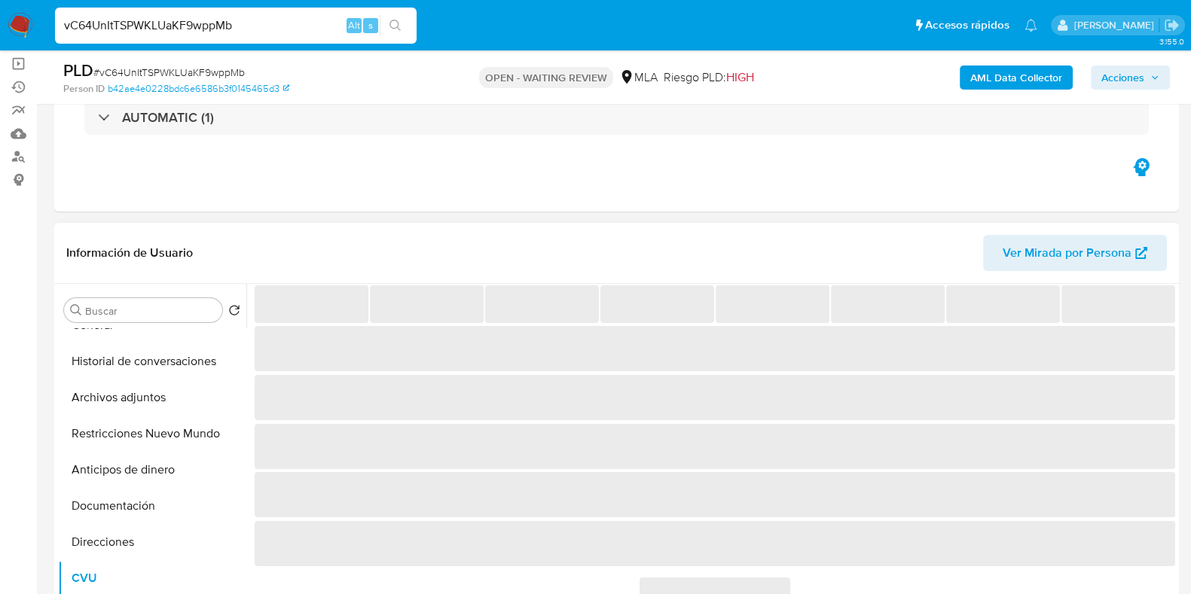
scroll to position [100, 0]
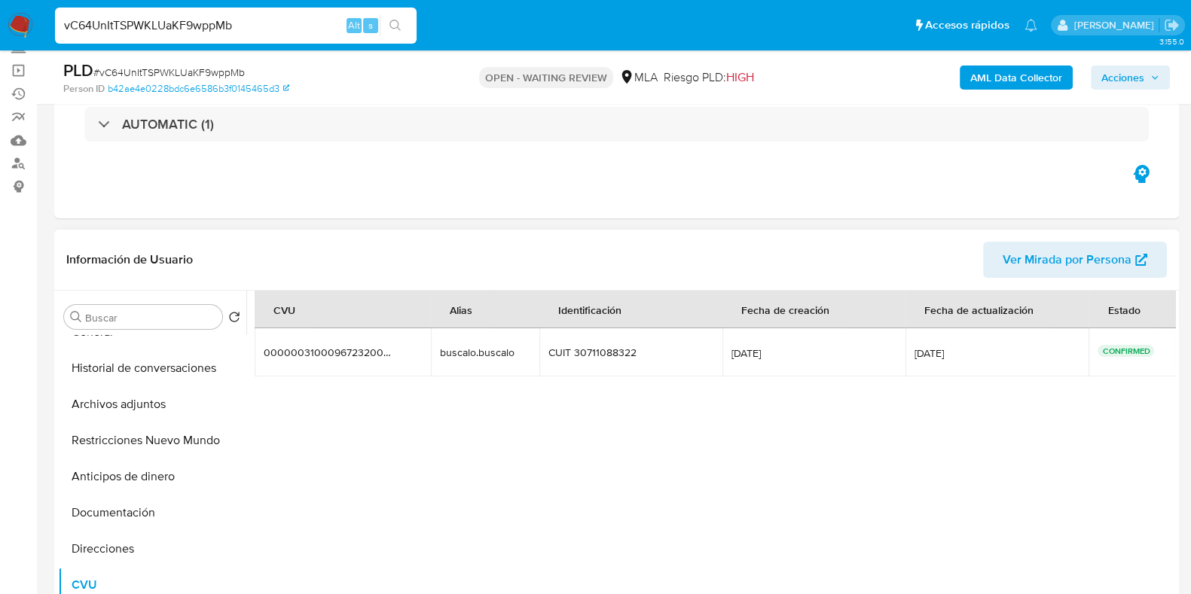
drag, startPoint x: 515, startPoint y: 356, endPoint x: 435, endPoint y: 355, distance: 80.6
click at [435, 355] on td "buscalo.buscalo buscalo.buscalo" at bounding box center [485, 352] width 108 height 48
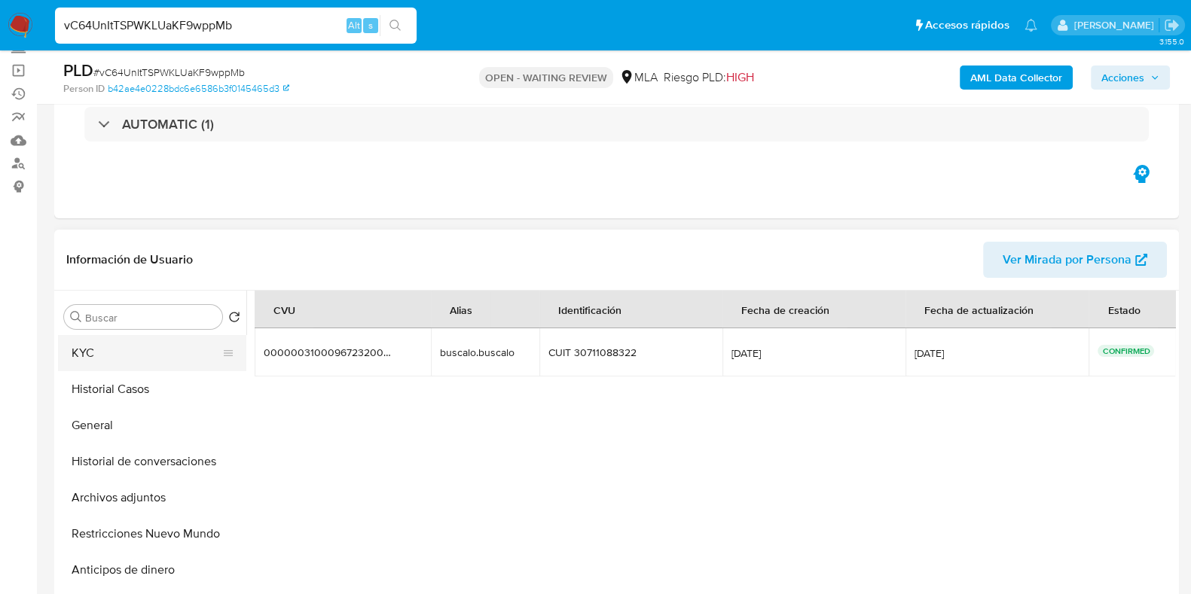
click at [166, 347] on button "KYC" at bounding box center [146, 353] width 176 height 36
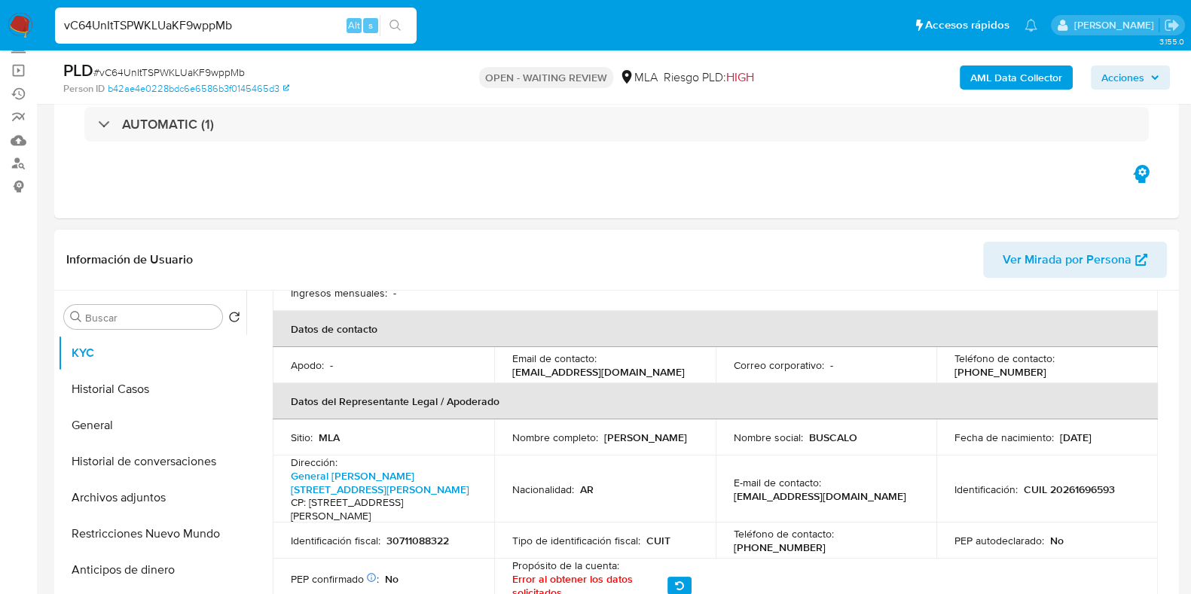
scroll to position [471, 0]
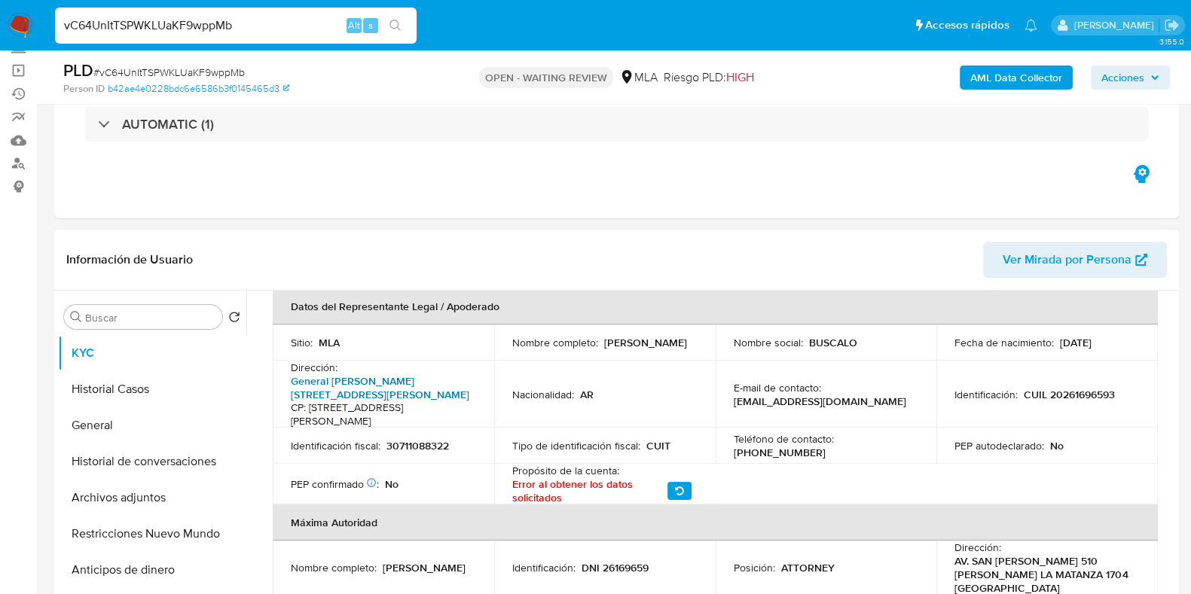
click at [304, 378] on link "General César Díaz 2982, Villa Santa Rita" at bounding box center [380, 388] width 179 height 29
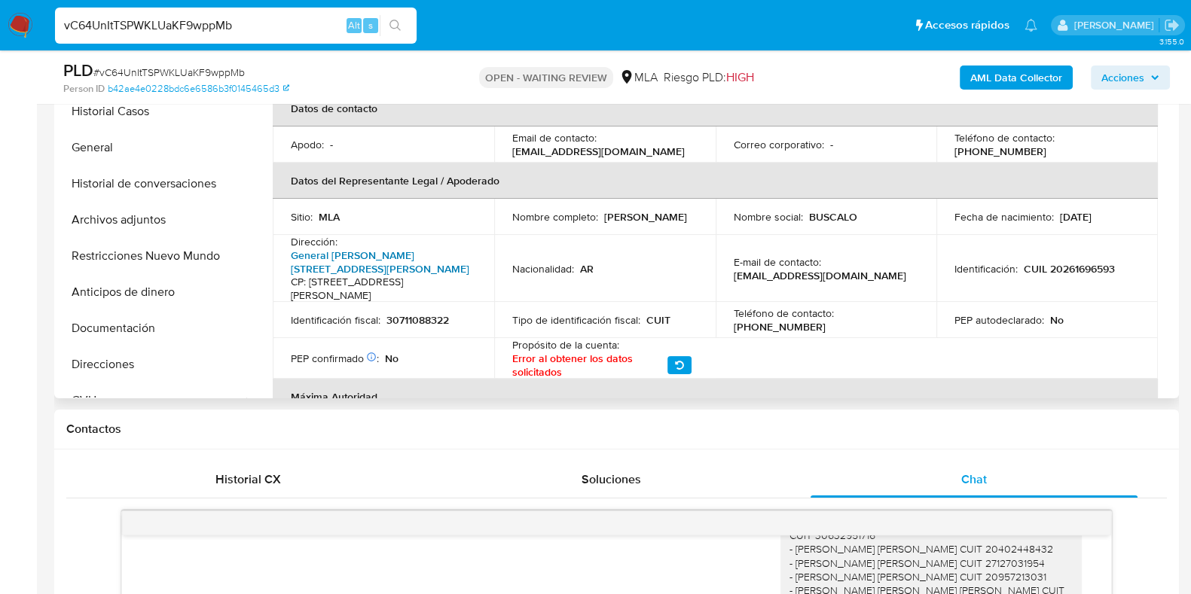
scroll to position [507, 0]
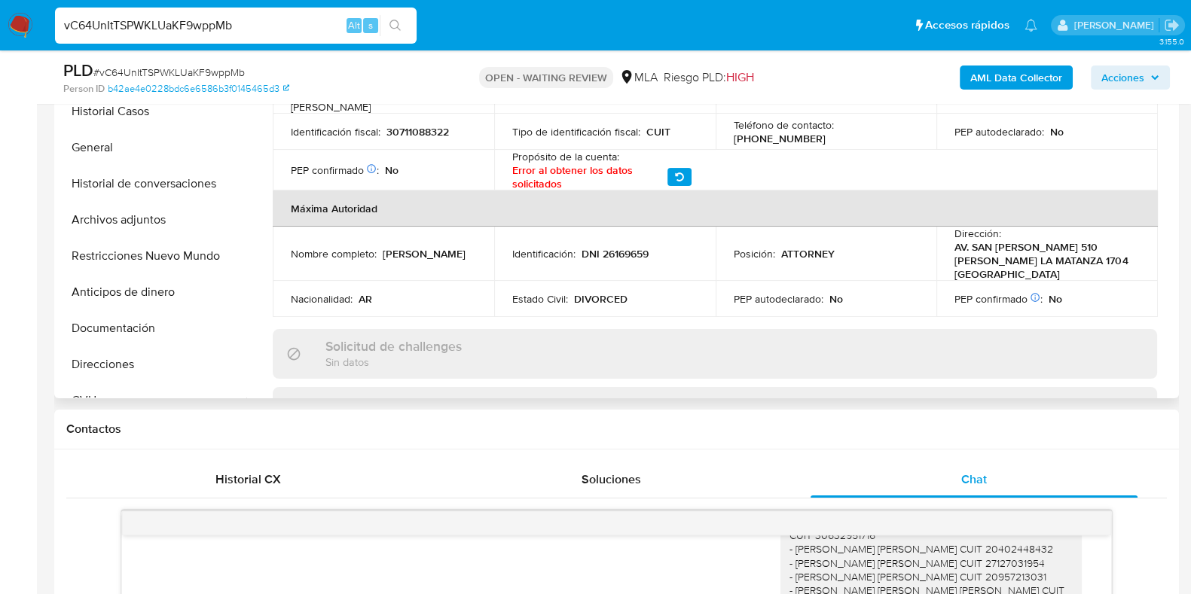
drag, startPoint x: 422, startPoint y: 250, endPoint x: 282, endPoint y: 257, distance: 139.5
click at [282, 257] on td "Nombre completo : MARIANO ANIBAL BUSTOS" at bounding box center [383, 254] width 221 height 54
copy p "MARIANO ANIBAL BUSTOS"
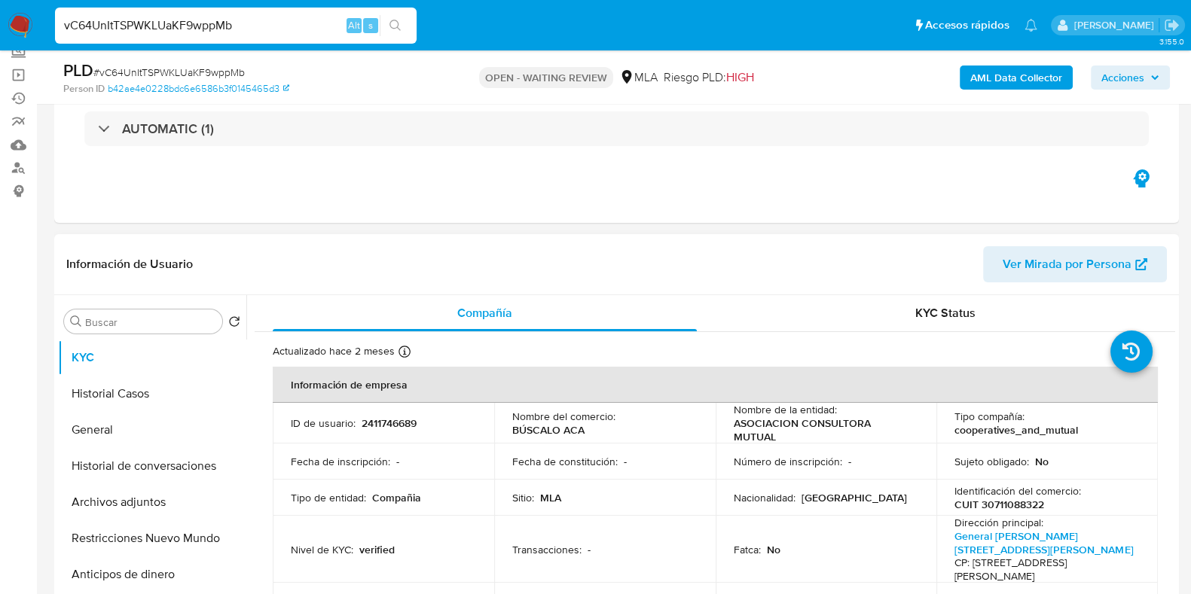
scroll to position [93, 0]
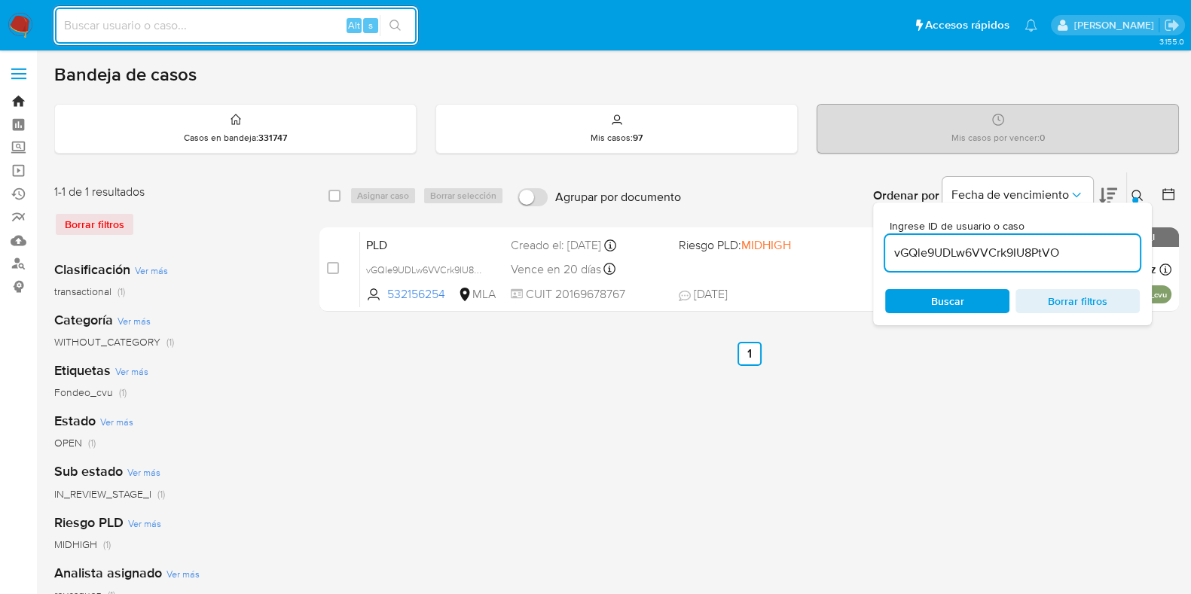
click at [22, 103] on link "Bandeja" at bounding box center [89, 101] width 179 height 23
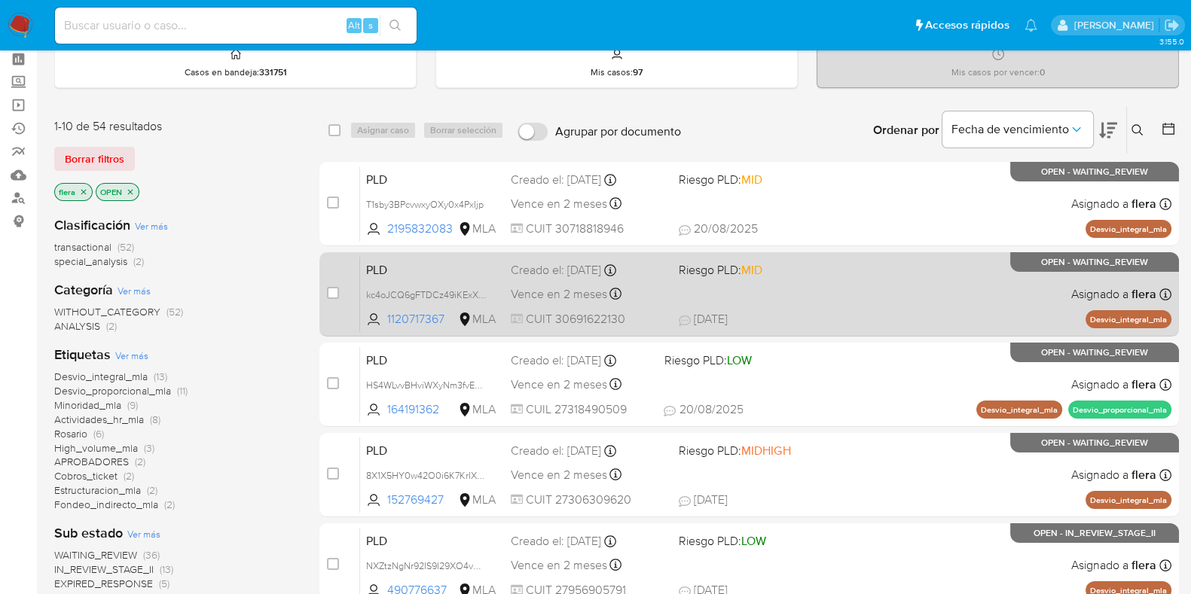
scroll to position [93, 0]
